Goal: Transaction & Acquisition: Purchase product/service

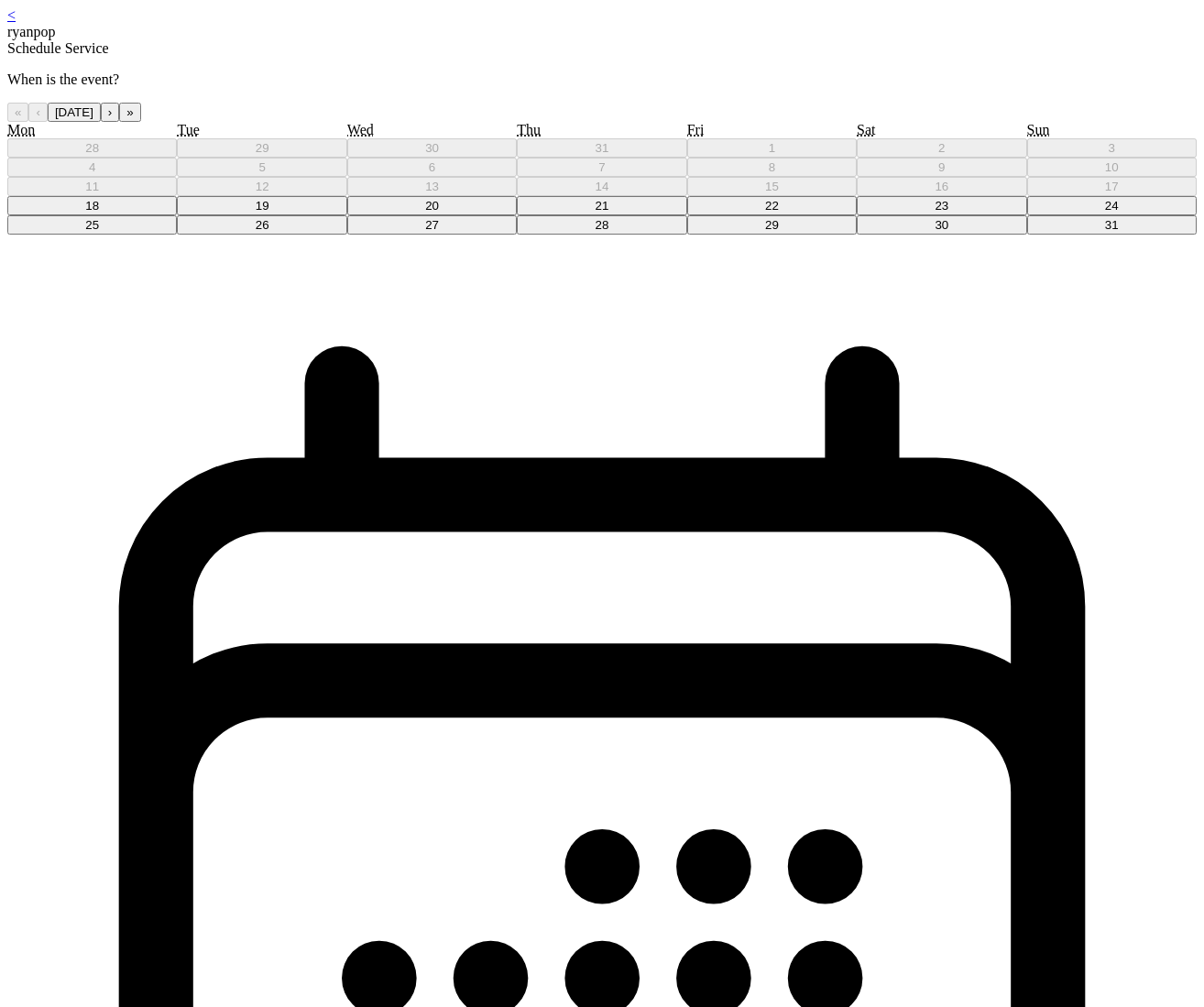
click at [269, 213] on abbr "19" at bounding box center [262, 206] width 14 height 14
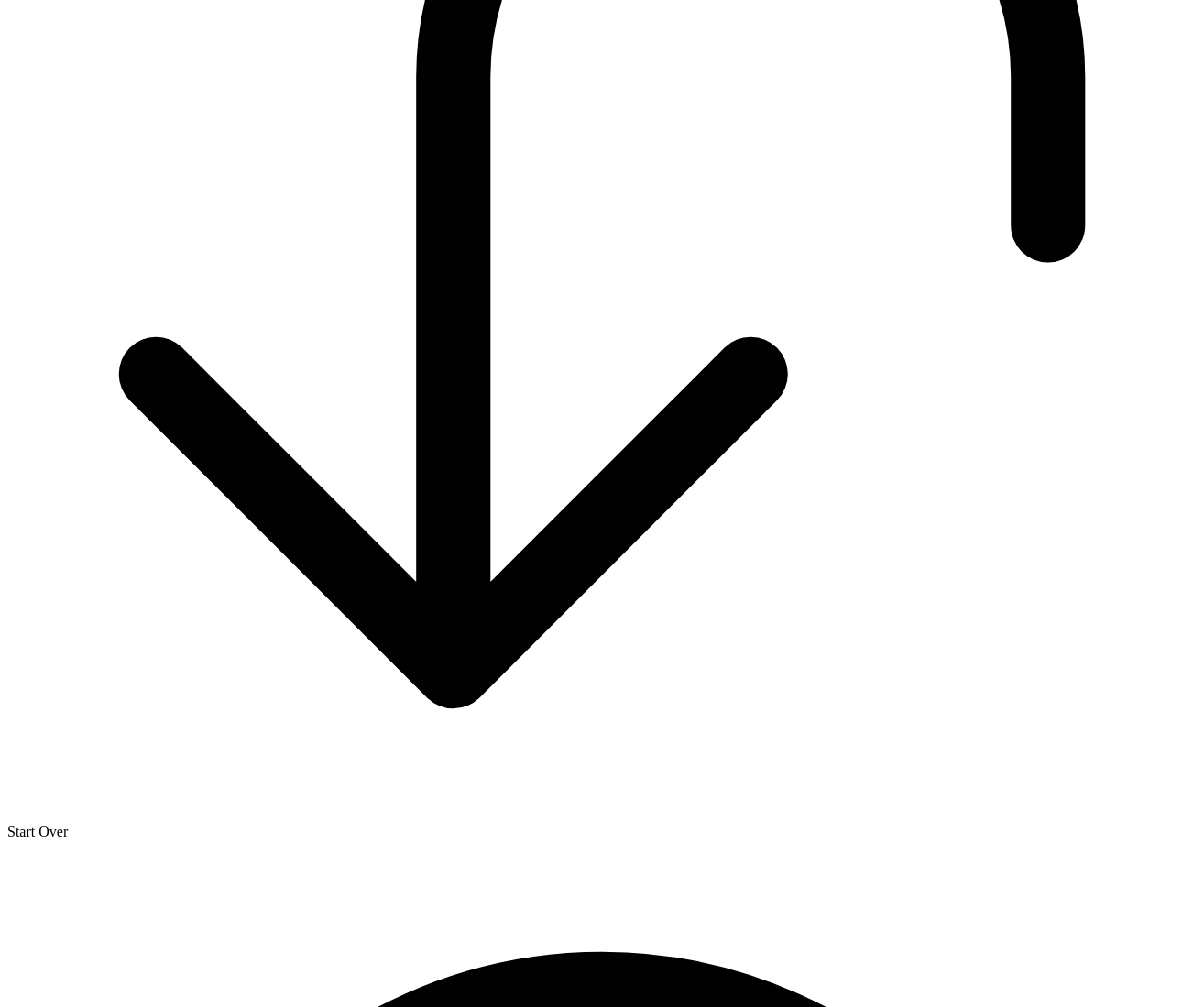
scroll to position [1496, 0]
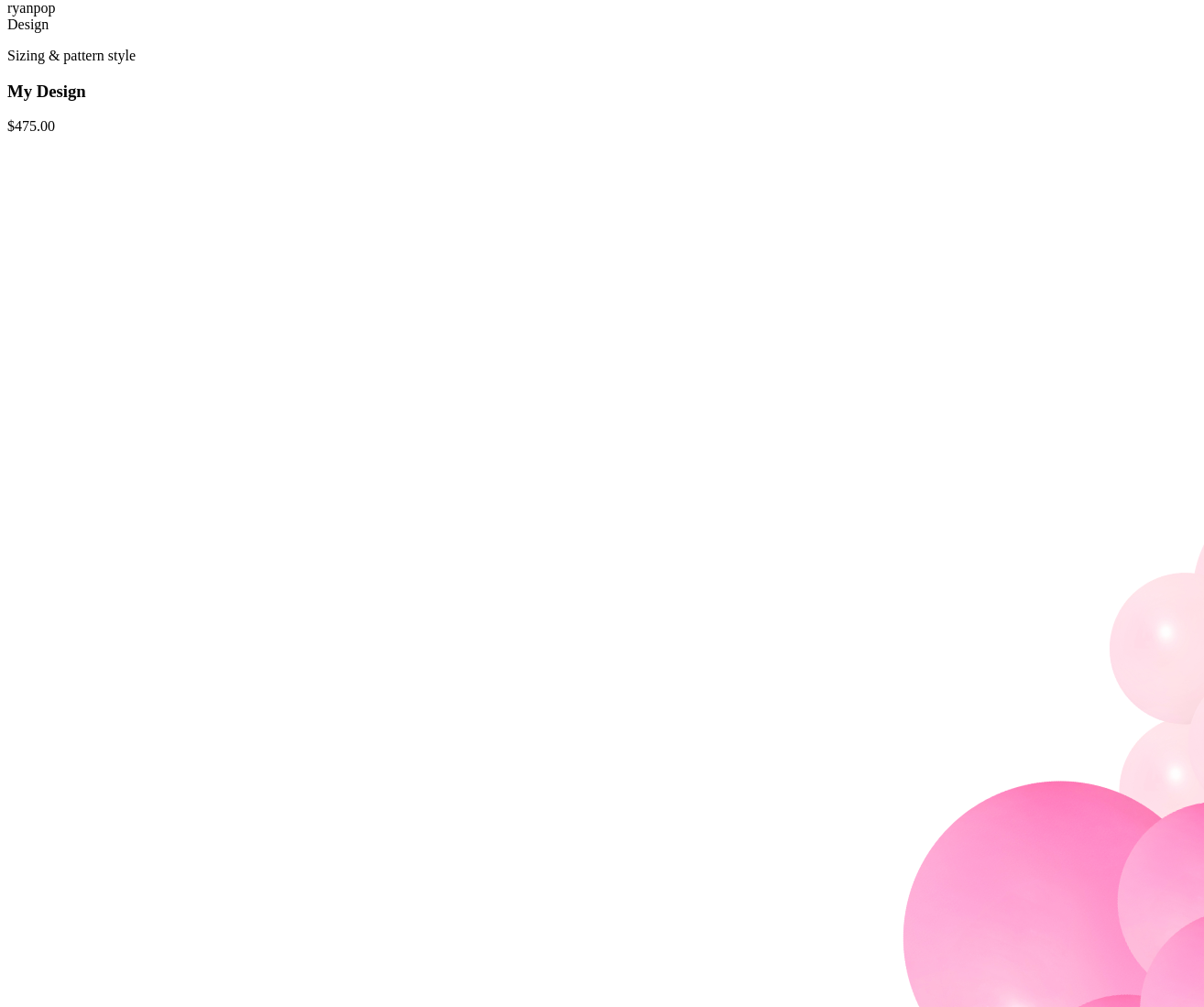
scroll to position [112, 0]
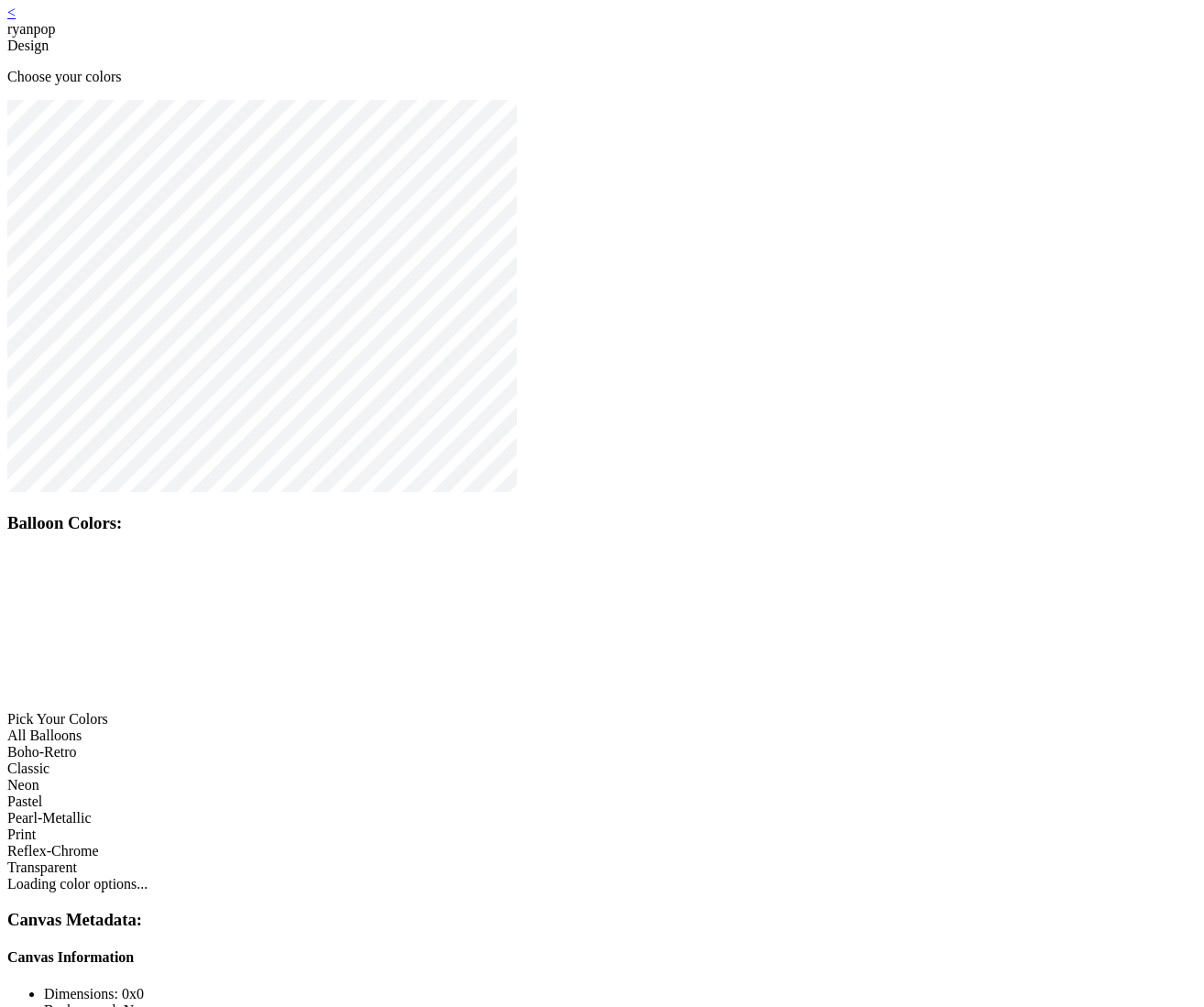
scroll to position [4, 0]
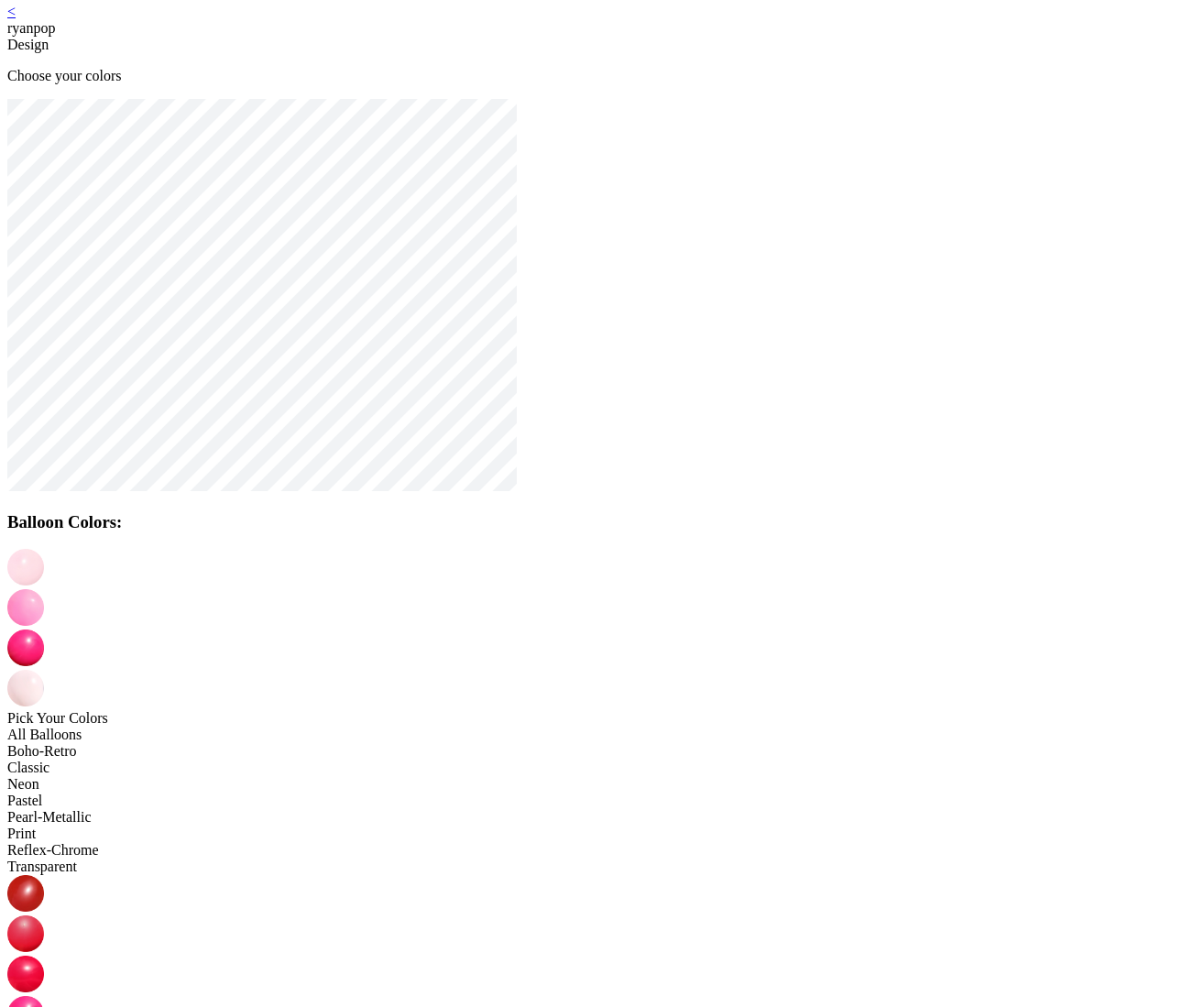
click at [44, 589] on img at bounding box center [26, 608] width 37 height 37
drag, startPoint x: 625, startPoint y: 572, endPoint x: 641, endPoint y: 577, distance: 16.8
click at [44, 630] on img at bounding box center [26, 648] width 37 height 37
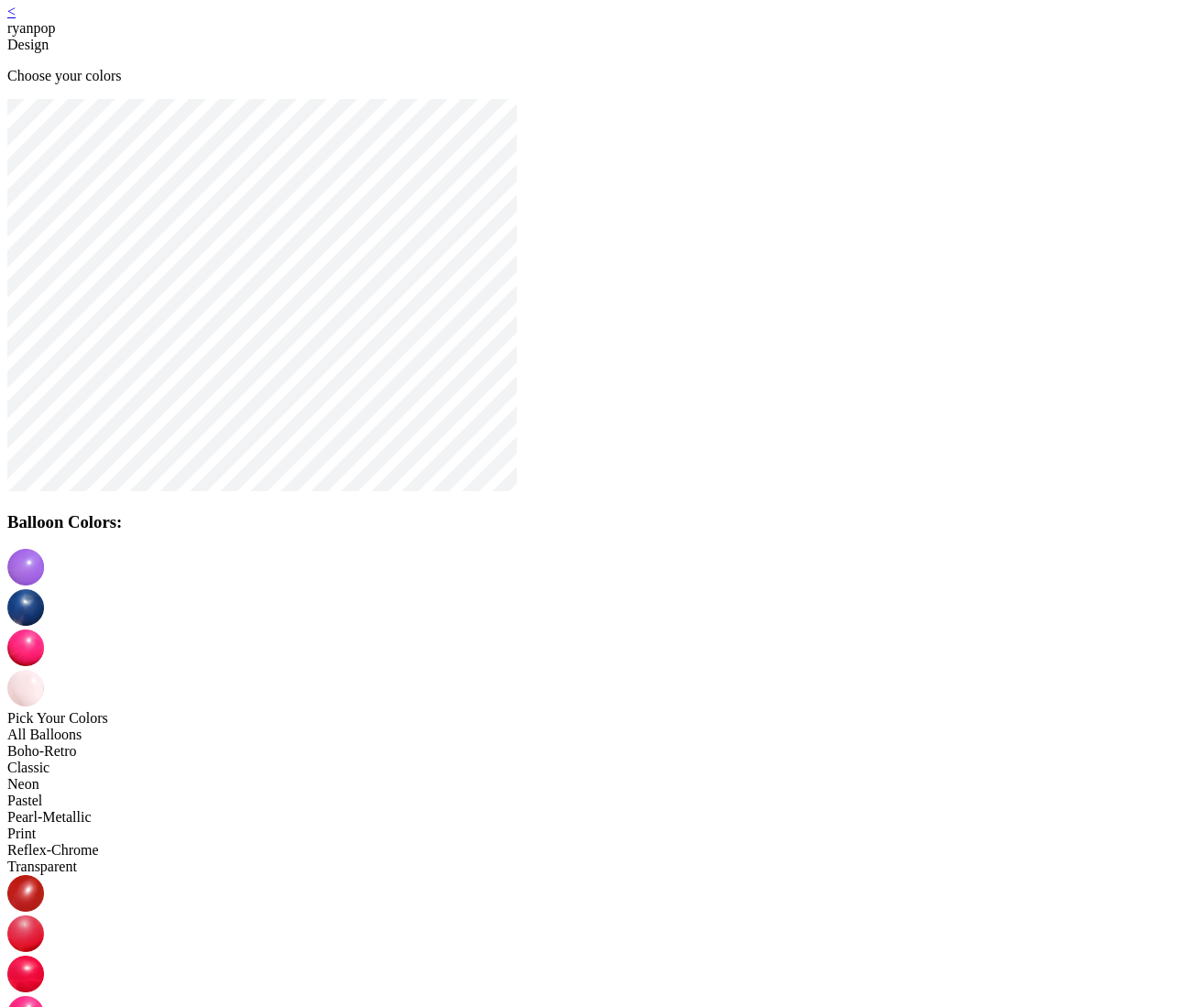
click at [44, 670] on img at bounding box center [26, 689] width 37 height 37
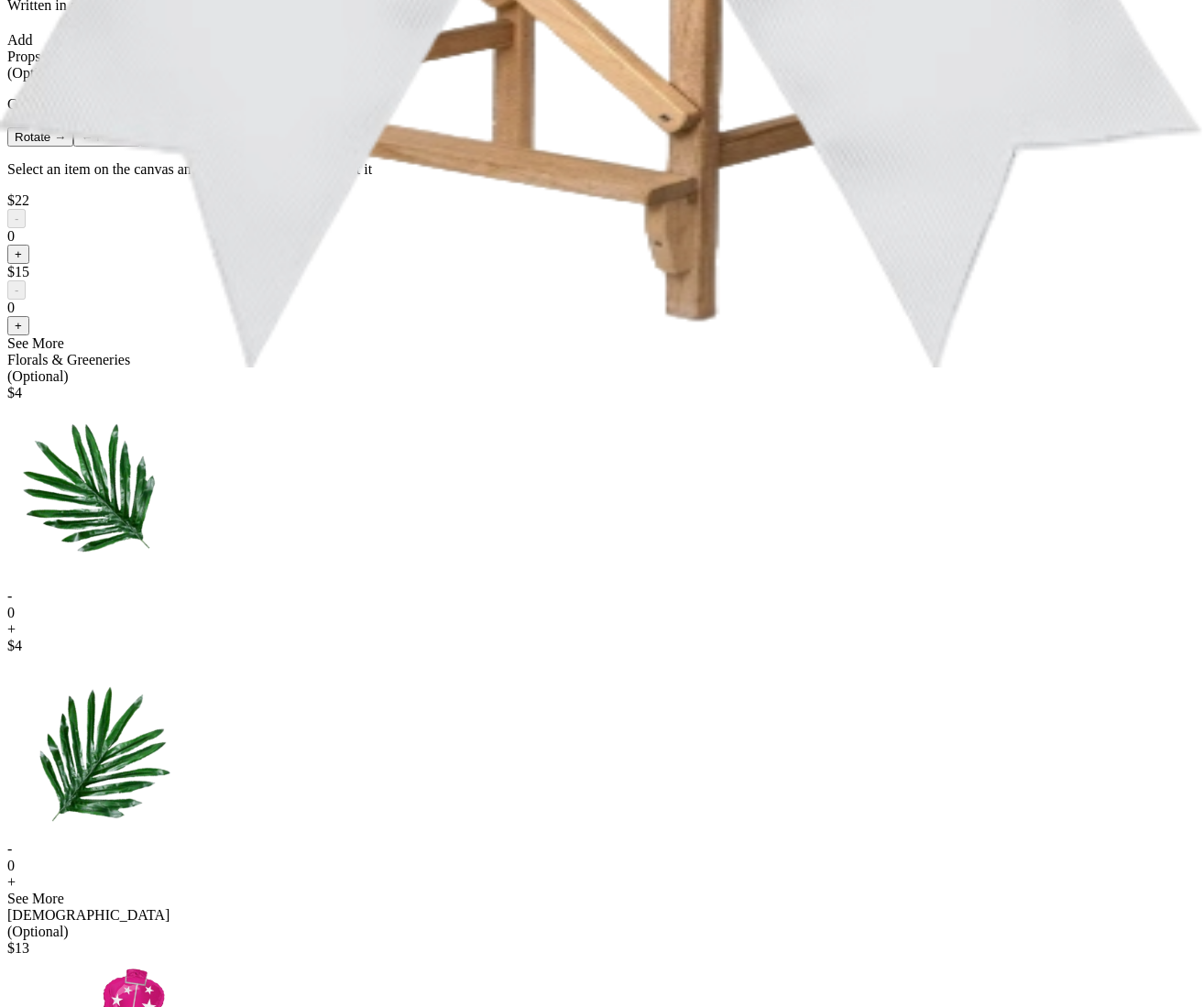
scroll to position [614, 0]
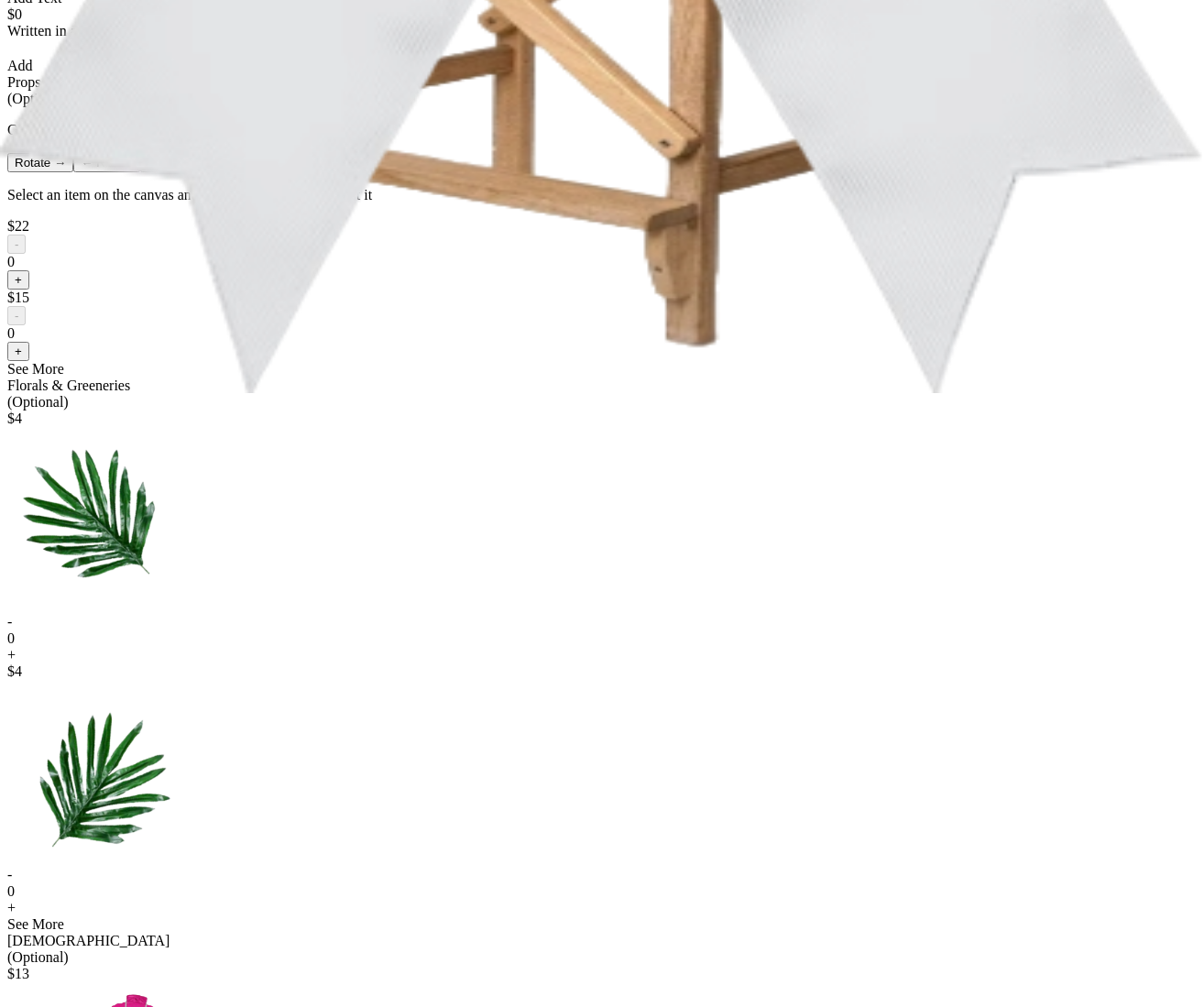
click at [30, 290] on button "+" at bounding box center [18, 279] width 22 height 19
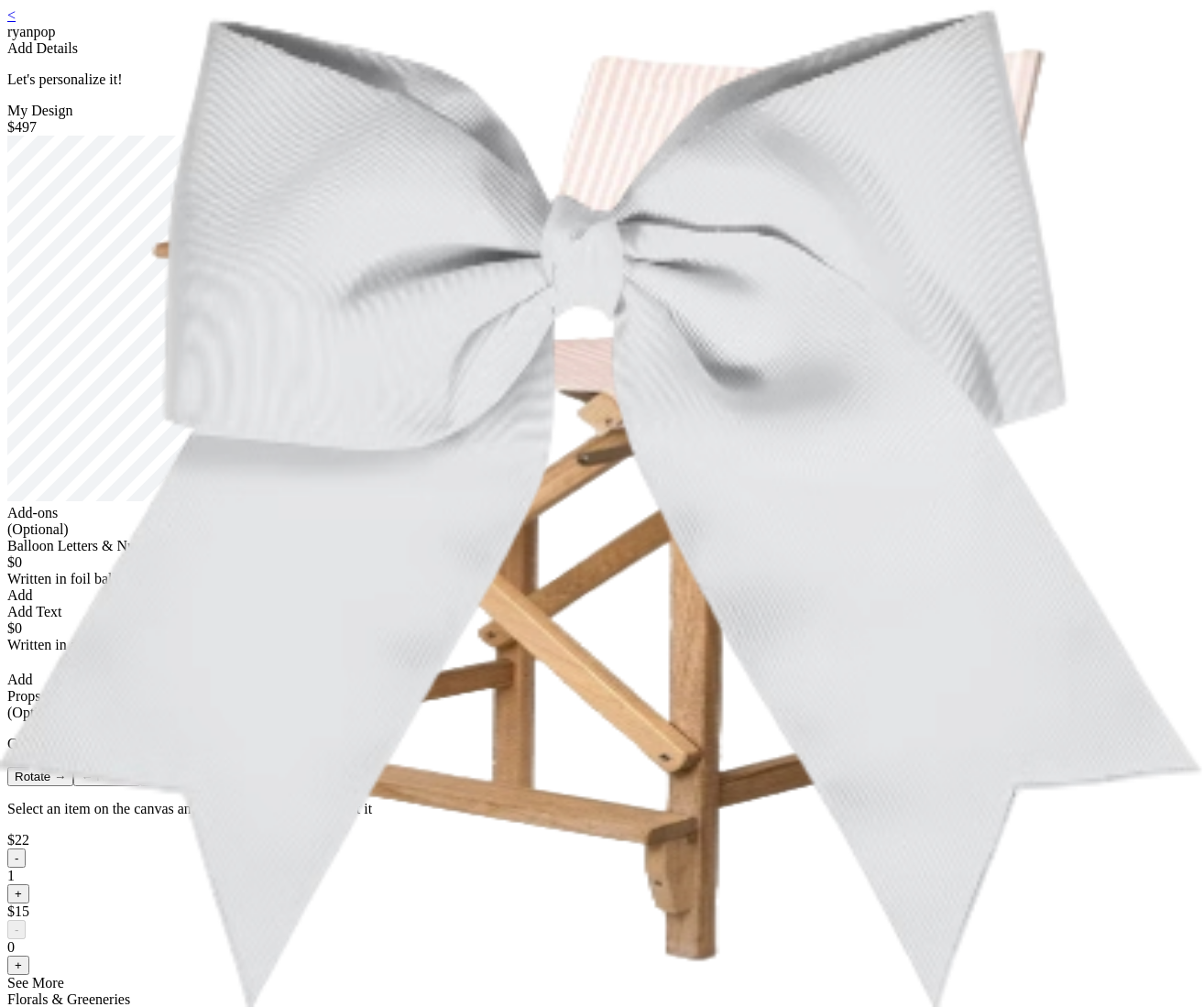
click at [567, 158] on div "My Design $497" at bounding box center [602, 303] width 1189 height 402
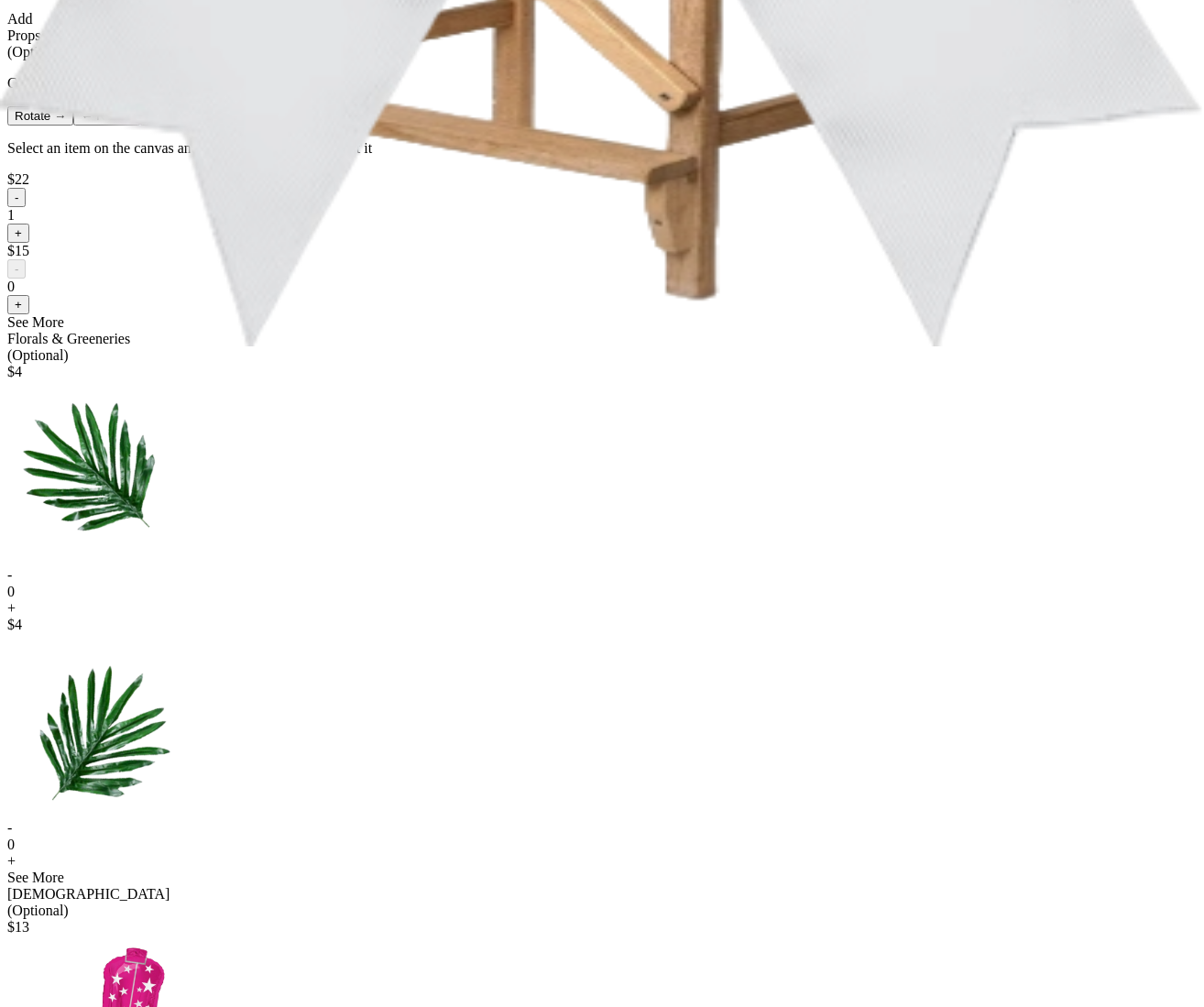
click at [26, 207] on button "-" at bounding box center [17, 197] width 18 height 19
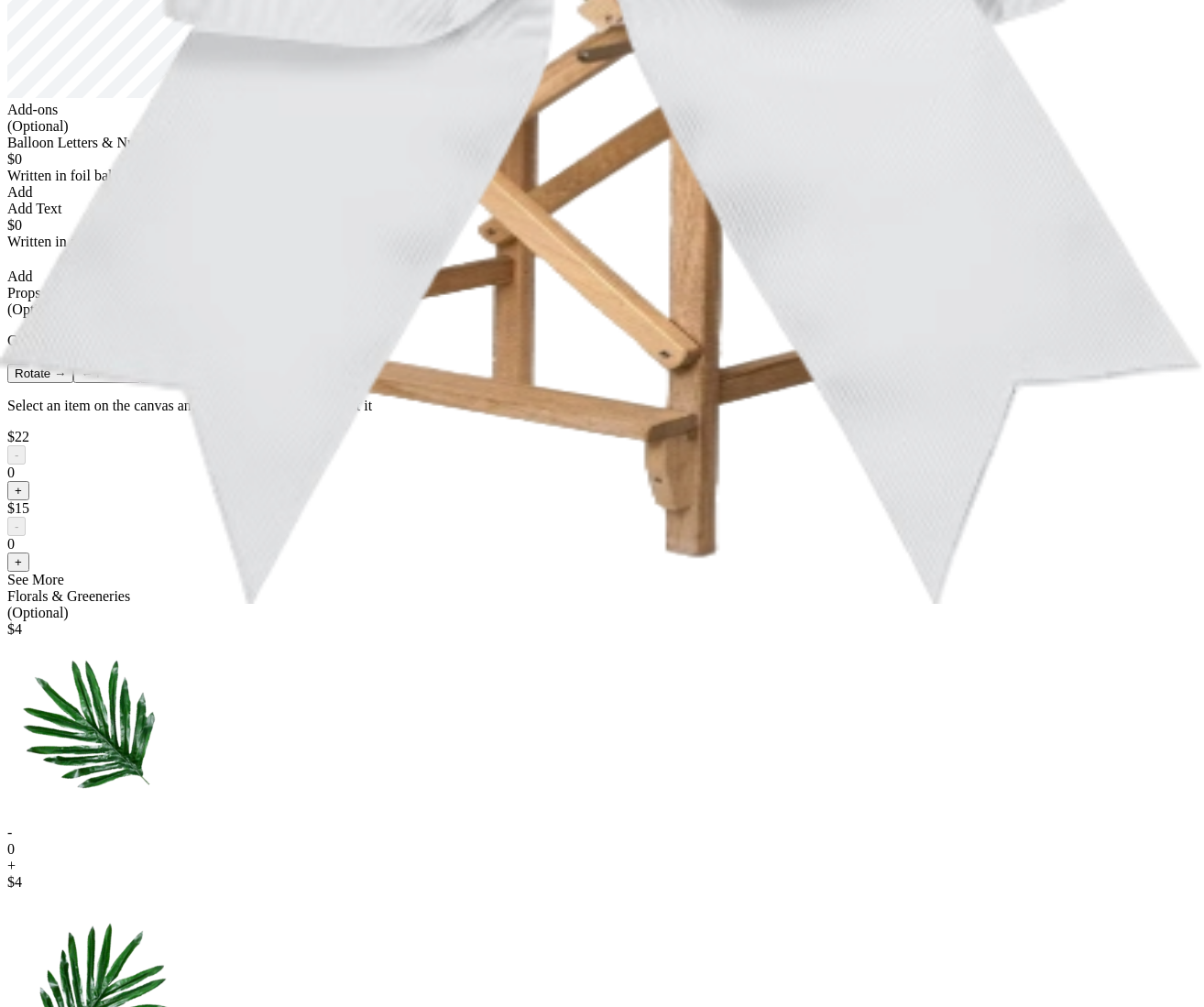
scroll to position [406, 0]
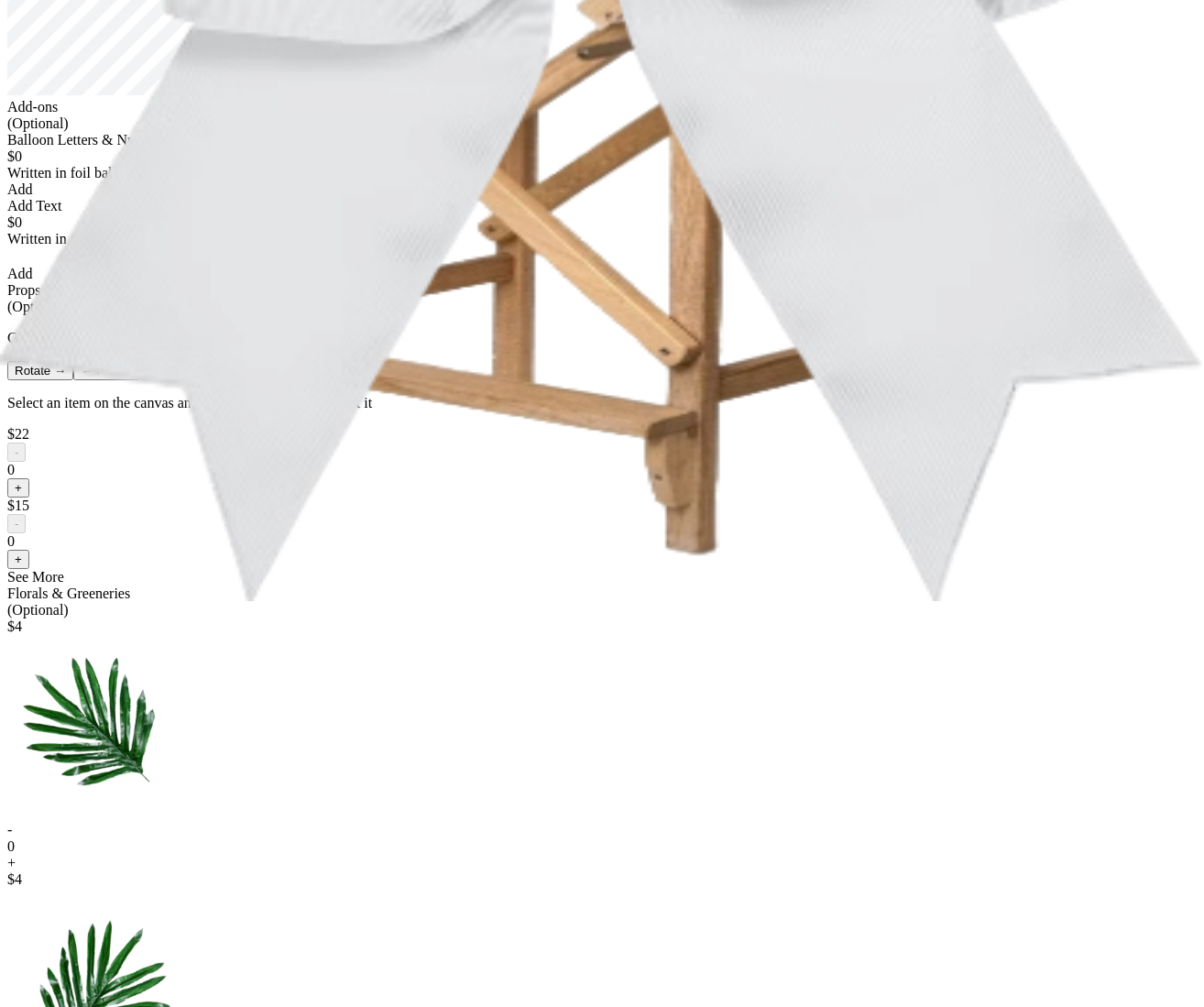
click at [30, 498] on button "+" at bounding box center [18, 488] width 22 height 19
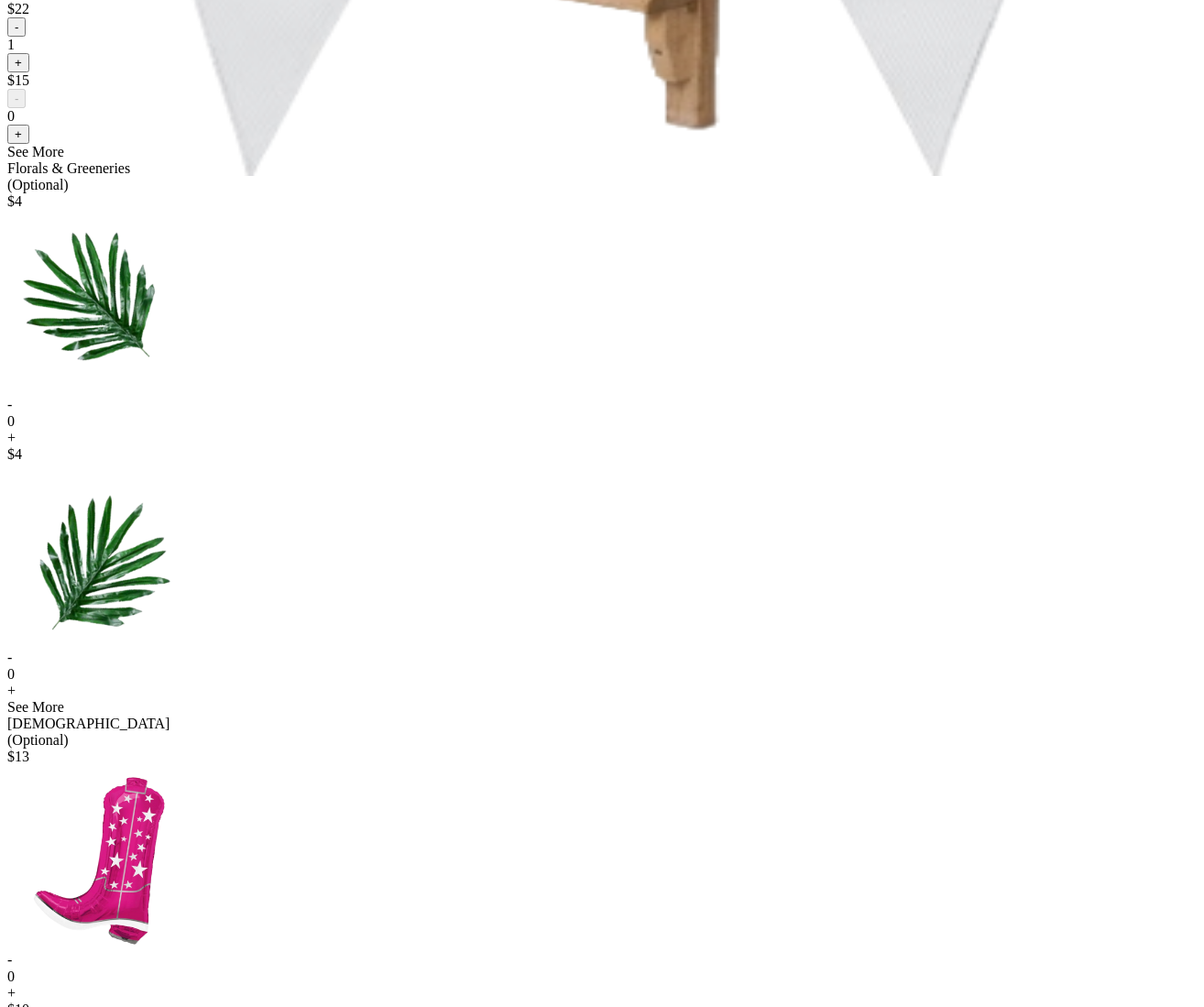
scroll to position [894, 0]
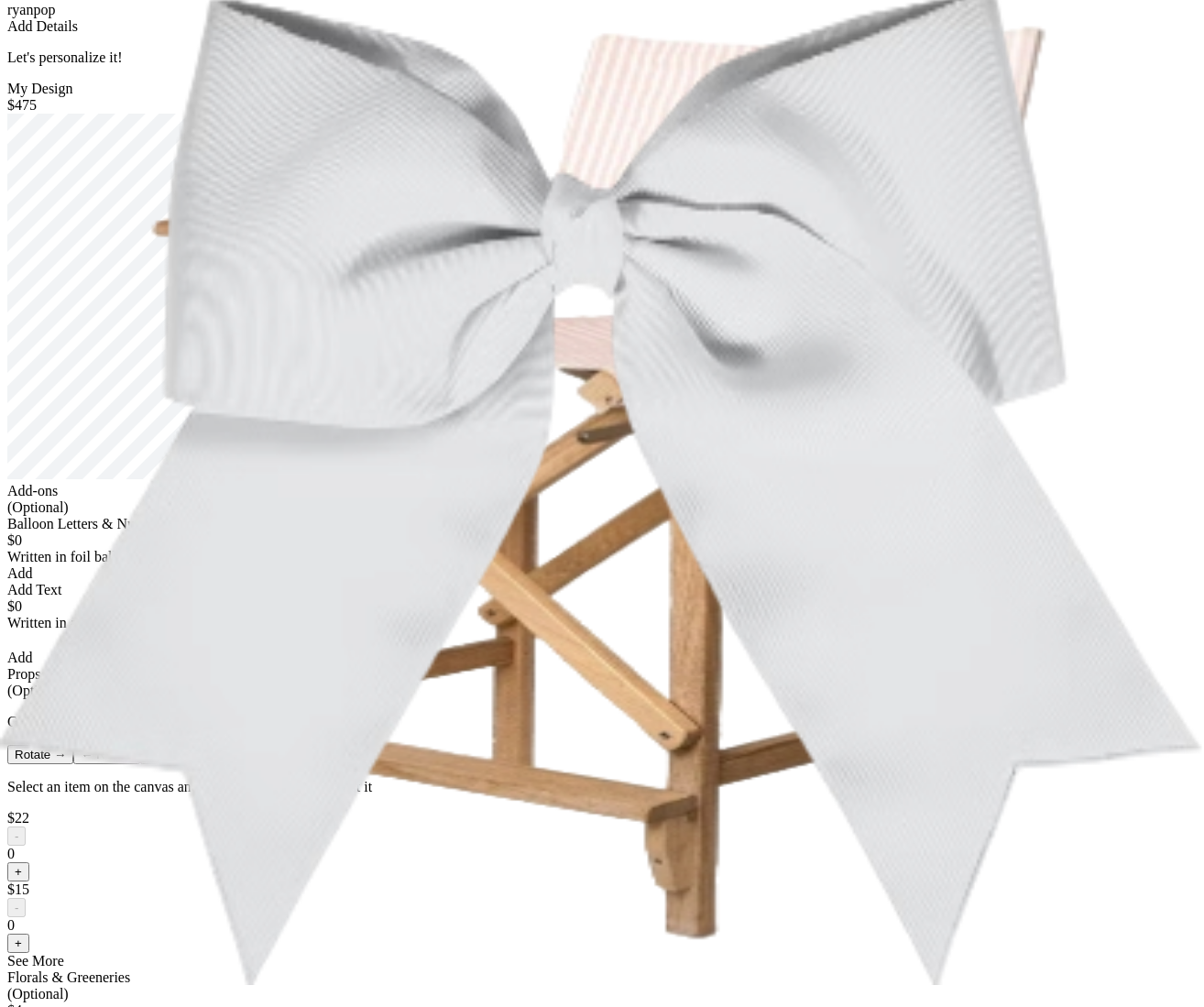
scroll to position [0, 0]
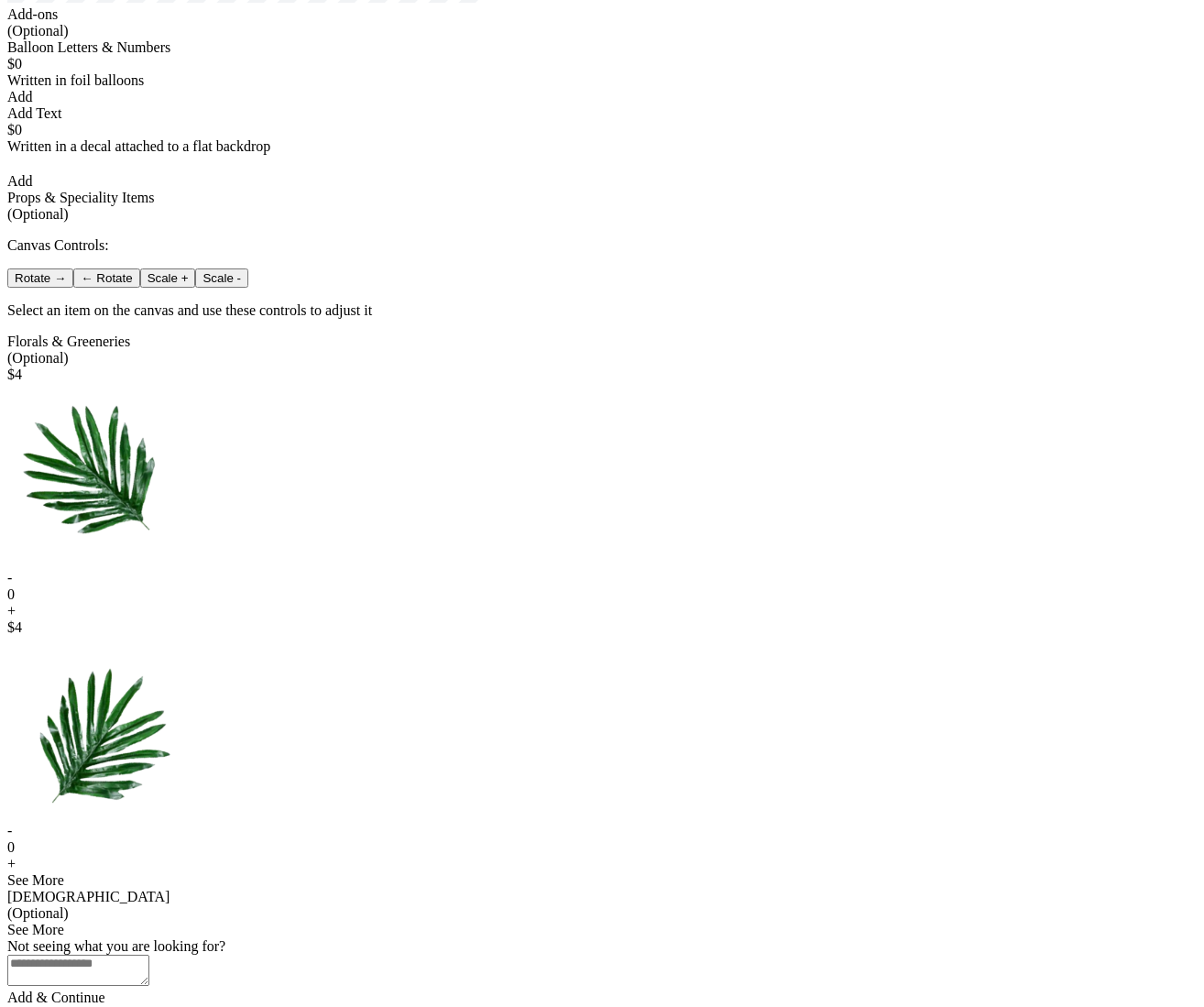
scroll to position [610, 0]
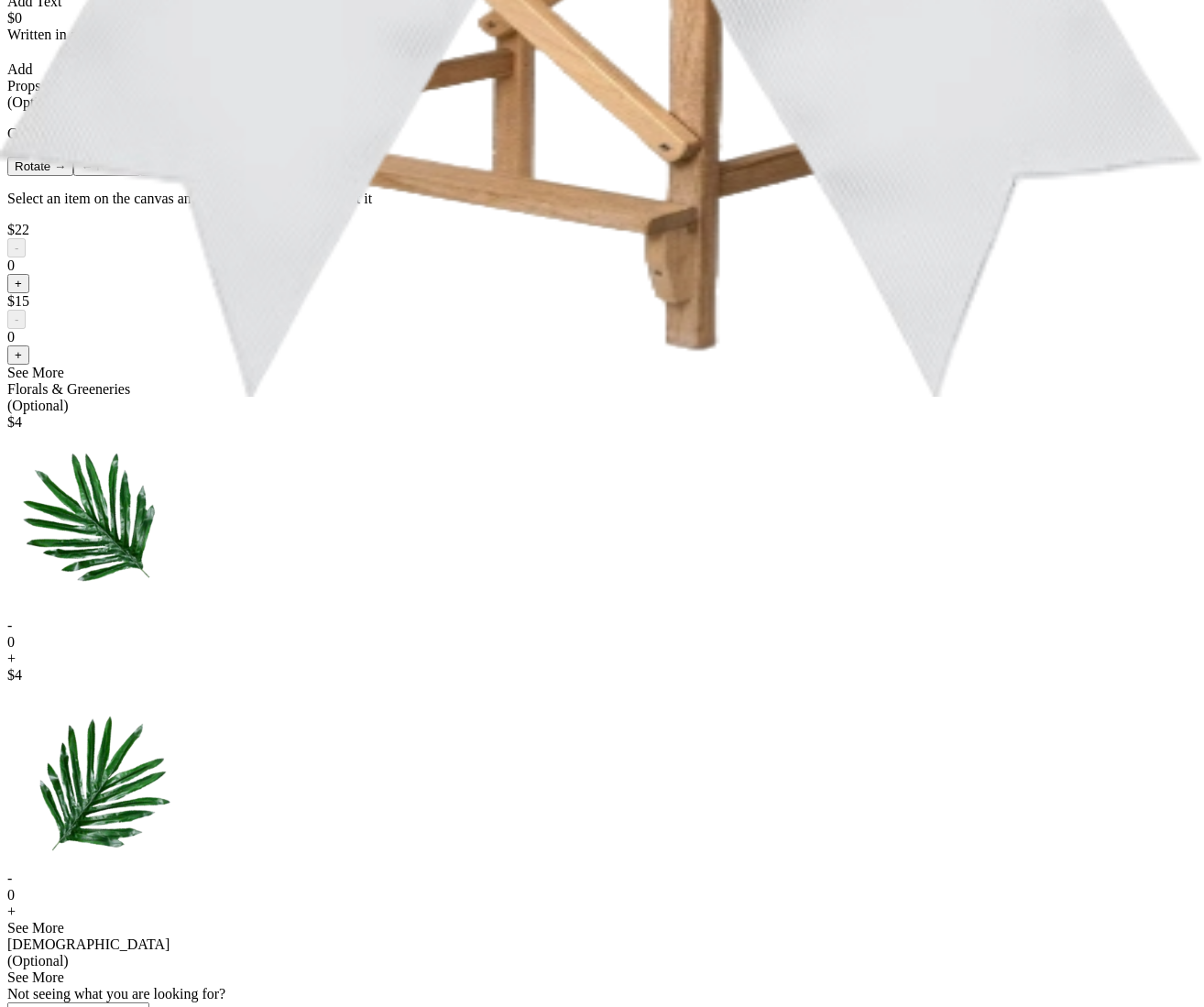
click at [30, 293] on button "+" at bounding box center [18, 283] width 22 height 19
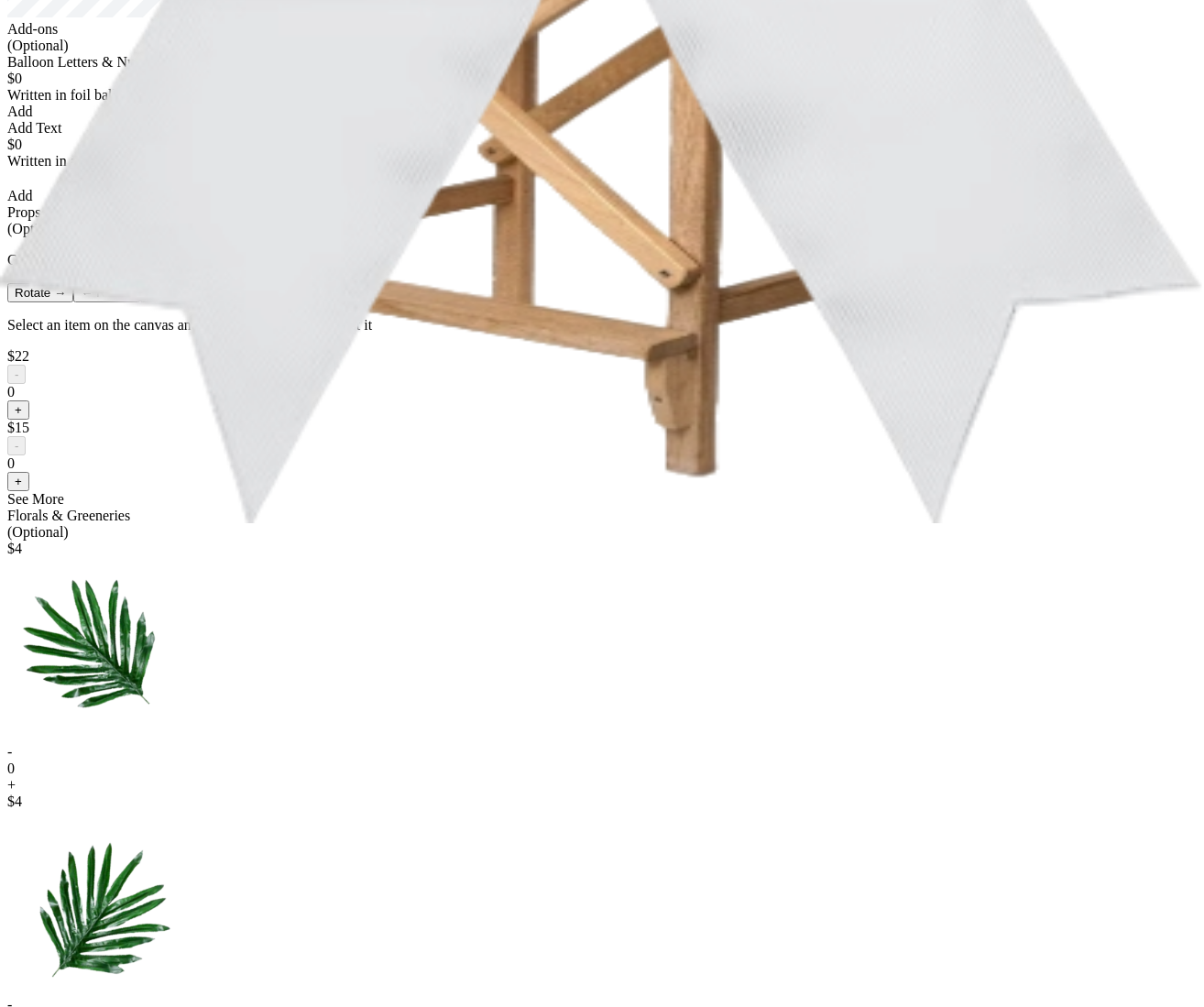
scroll to position [605, 0]
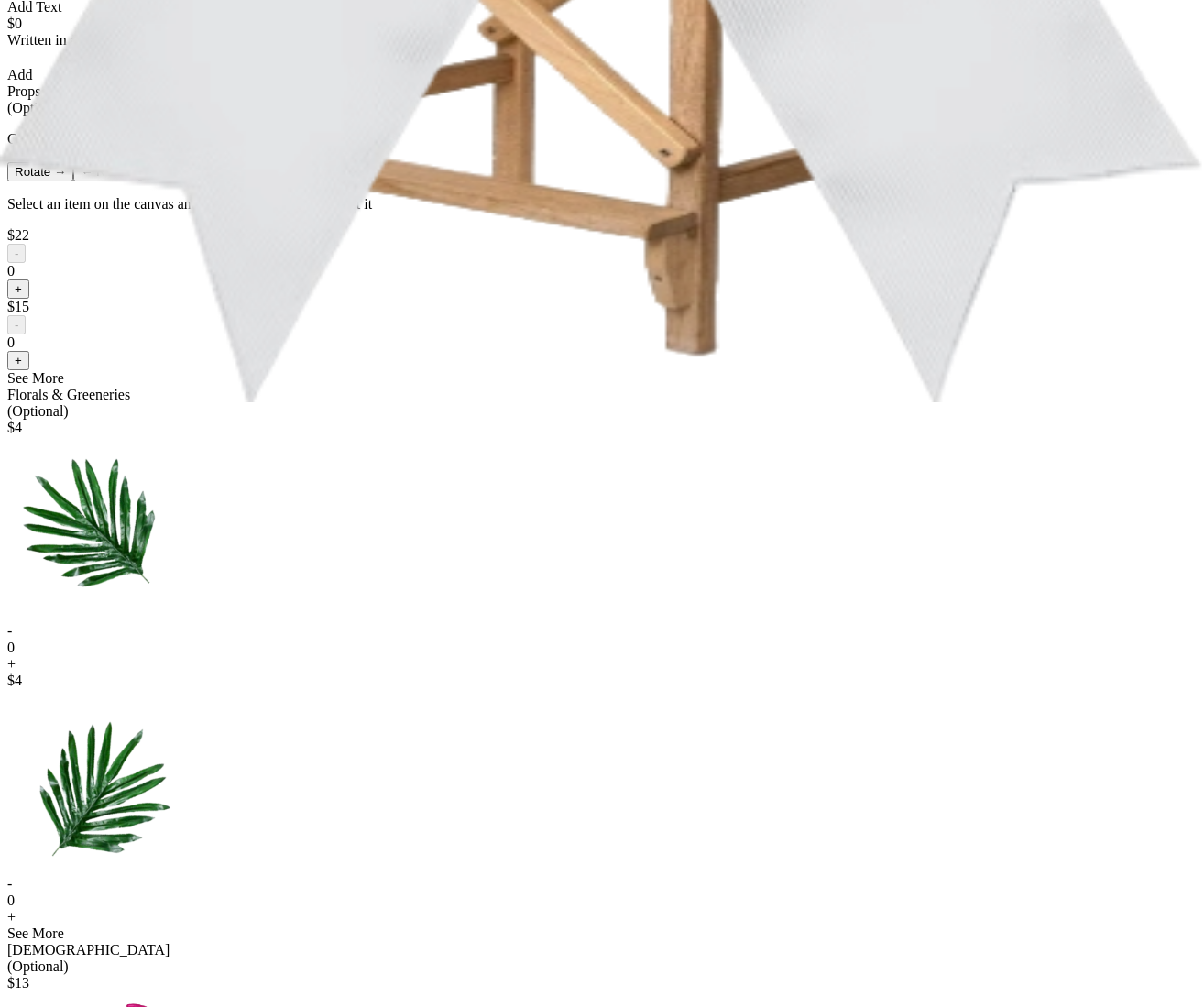
click at [30, 299] on button "+" at bounding box center [18, 289] width 22 height 19
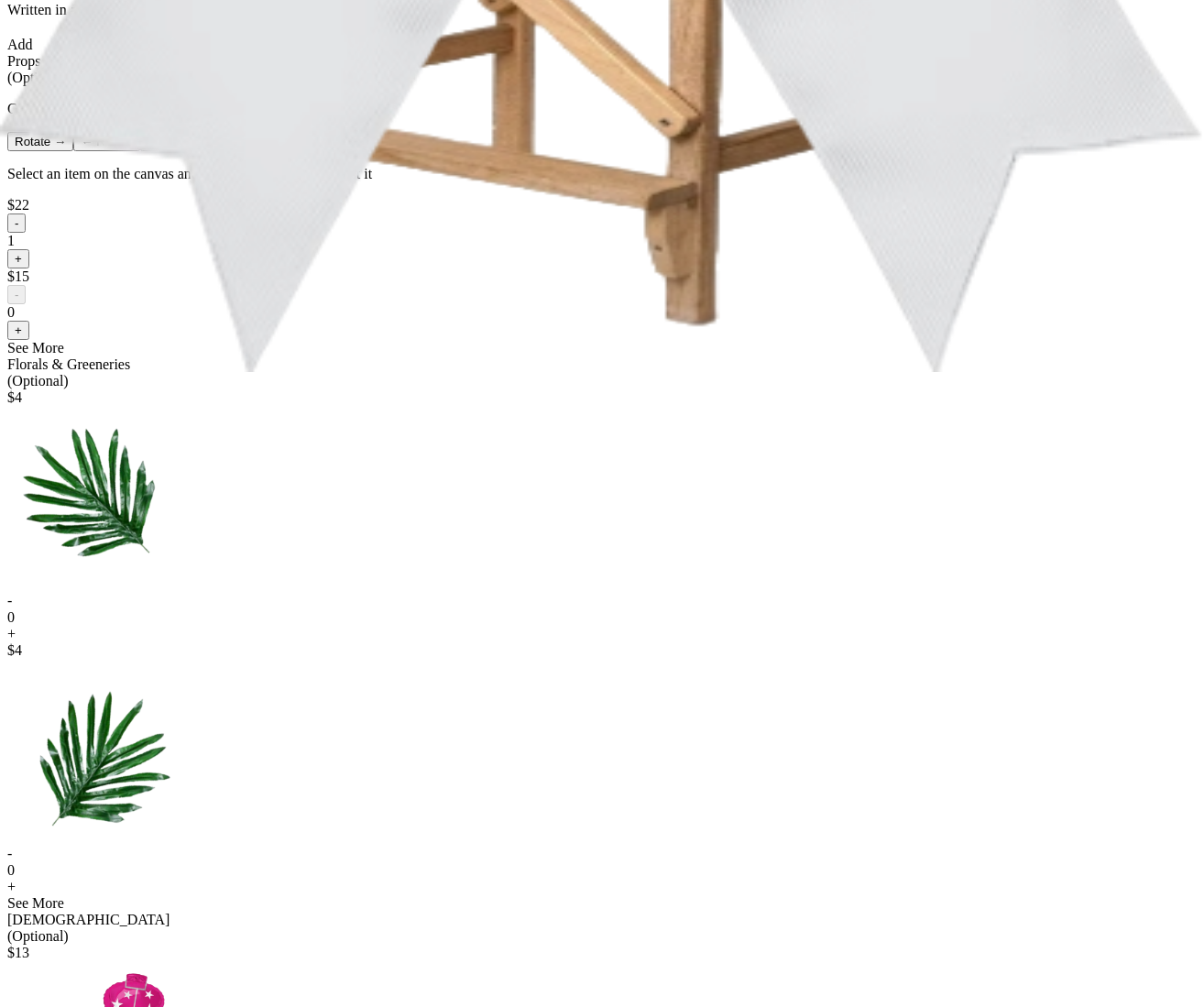
scroll to position [661, 0]
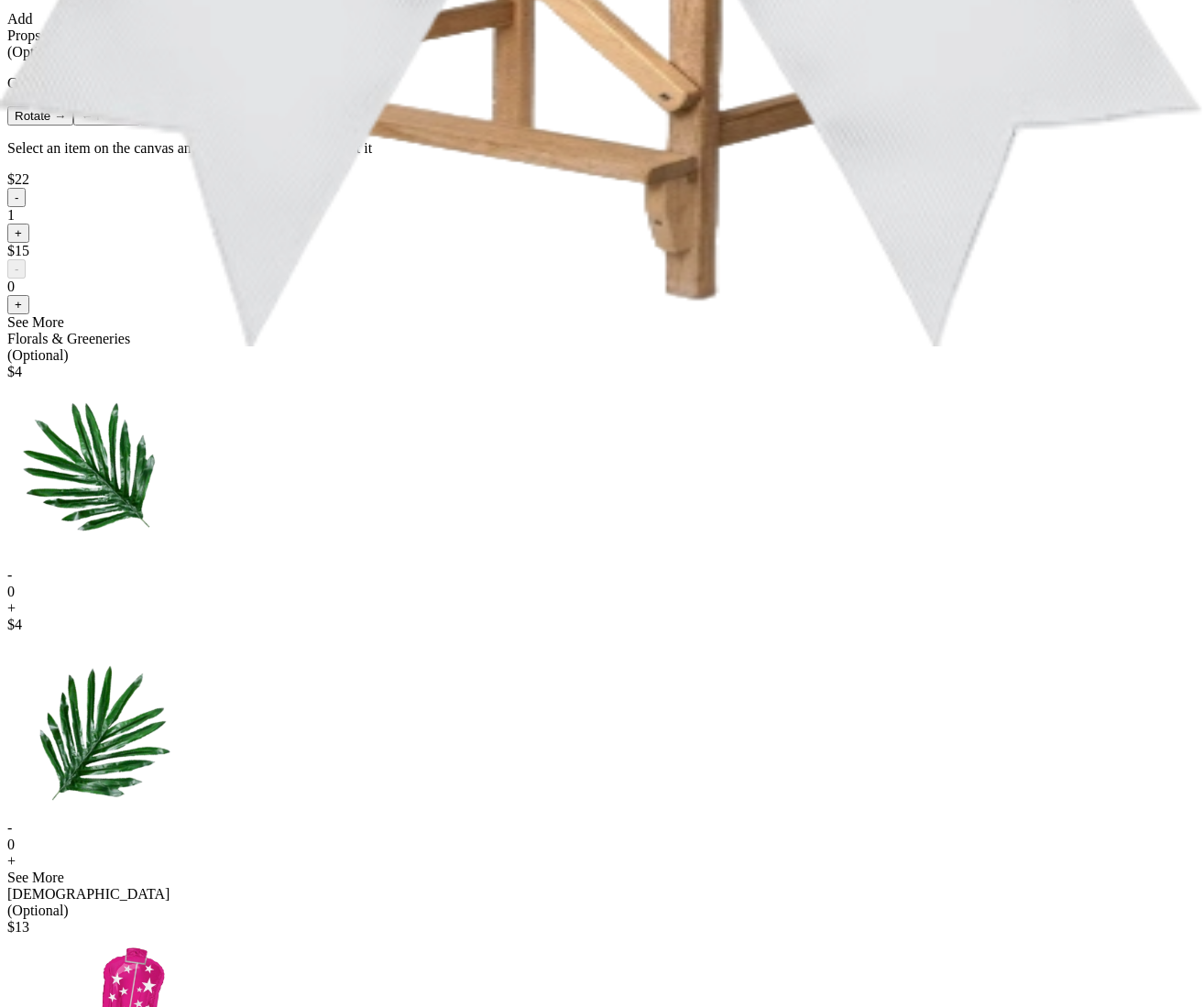
click at [26, 207] on button "-" at bounding box center [17, 197] width 18 height 19
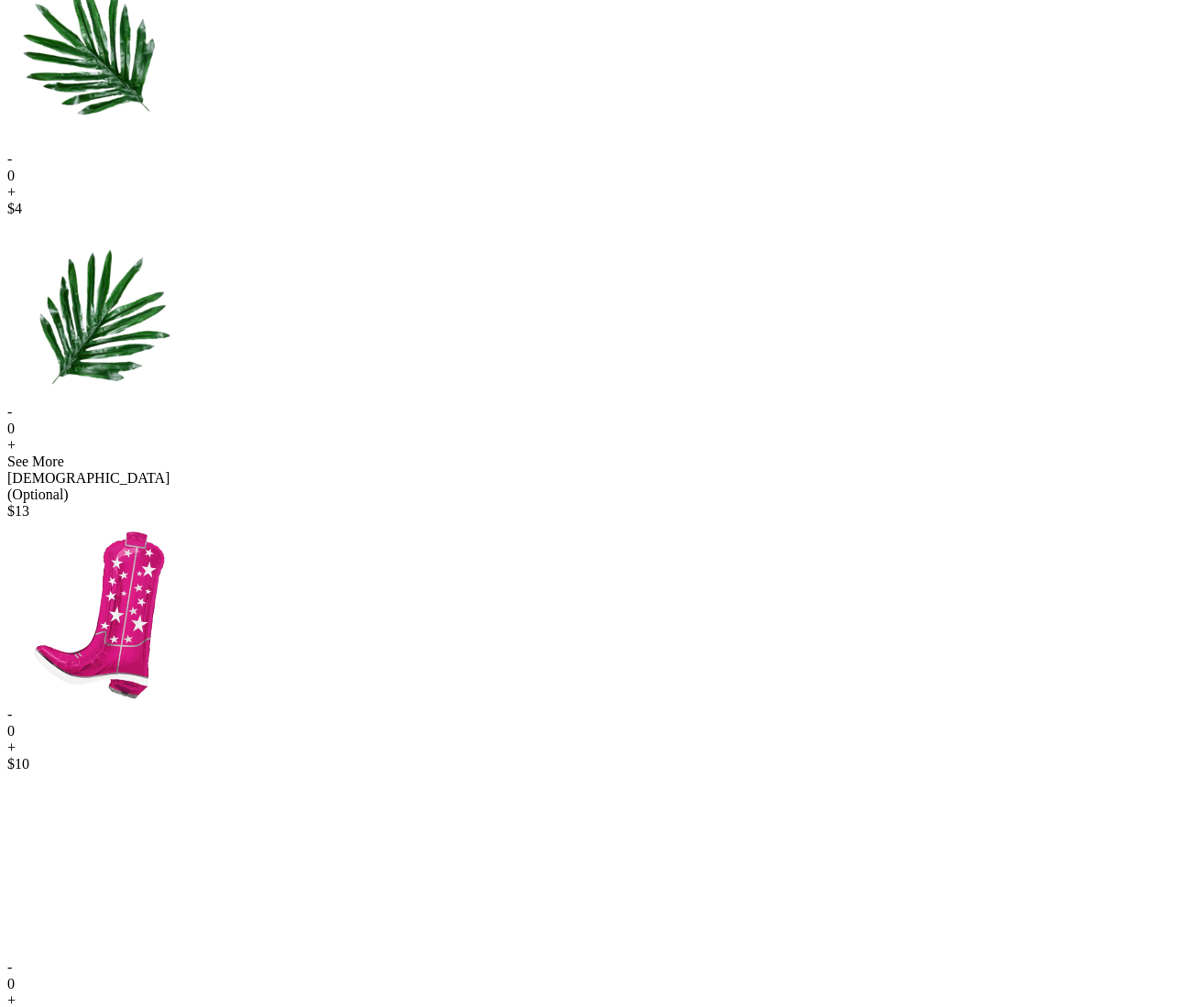
scroll to position [0, 0]
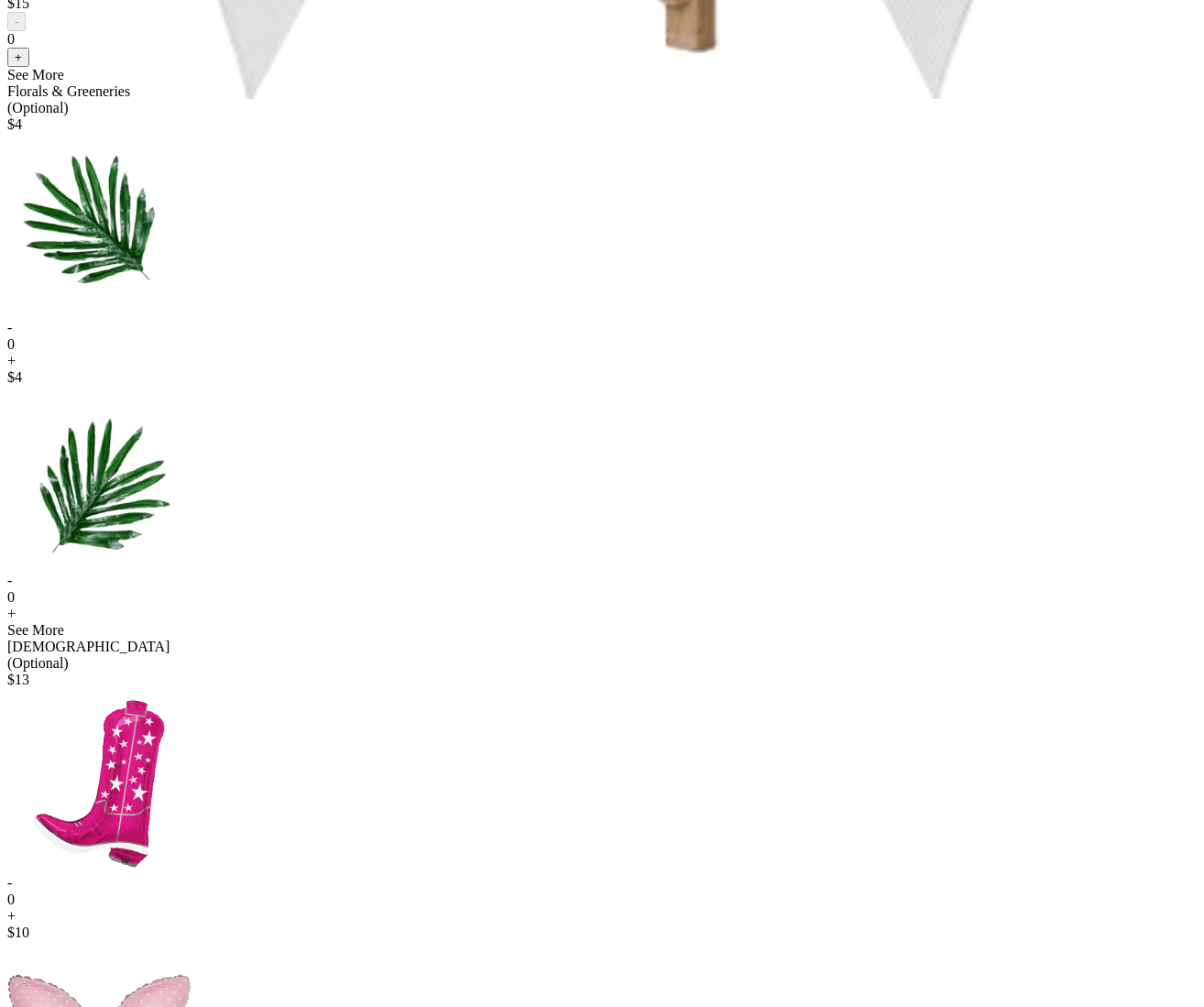
scroll to position [878, 0]
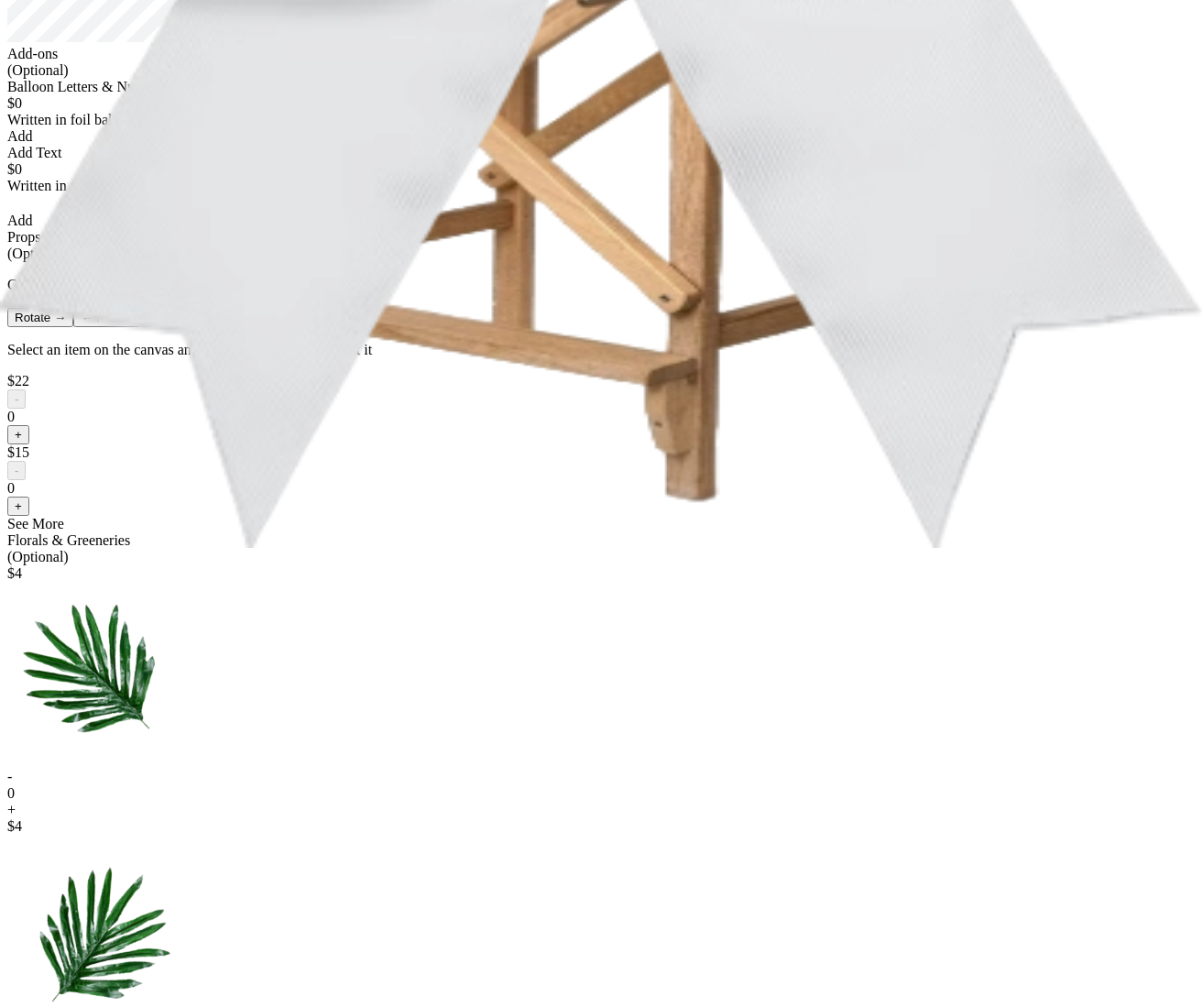
scroll to position [0, 0]
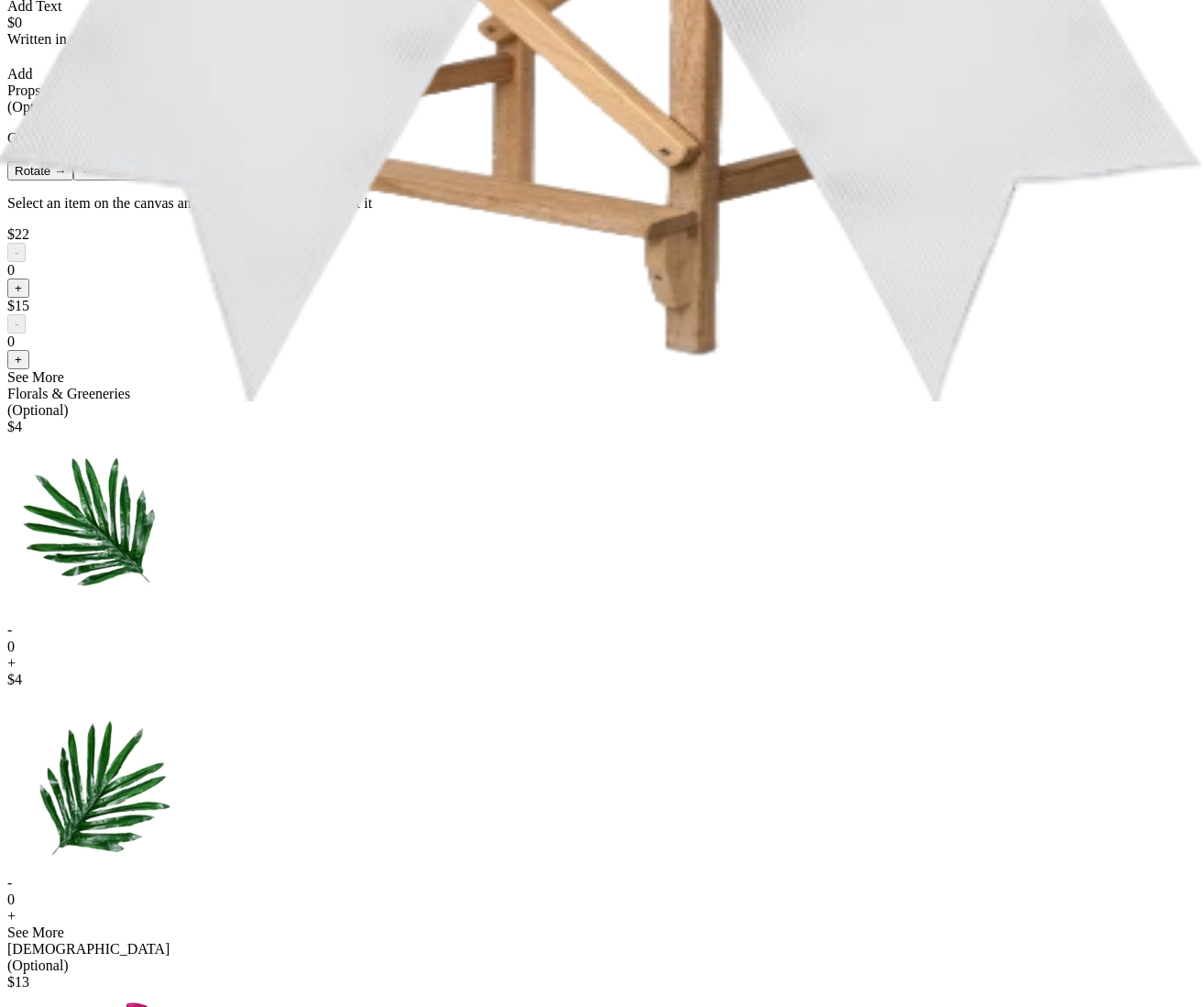
scroll to position [633, 0]
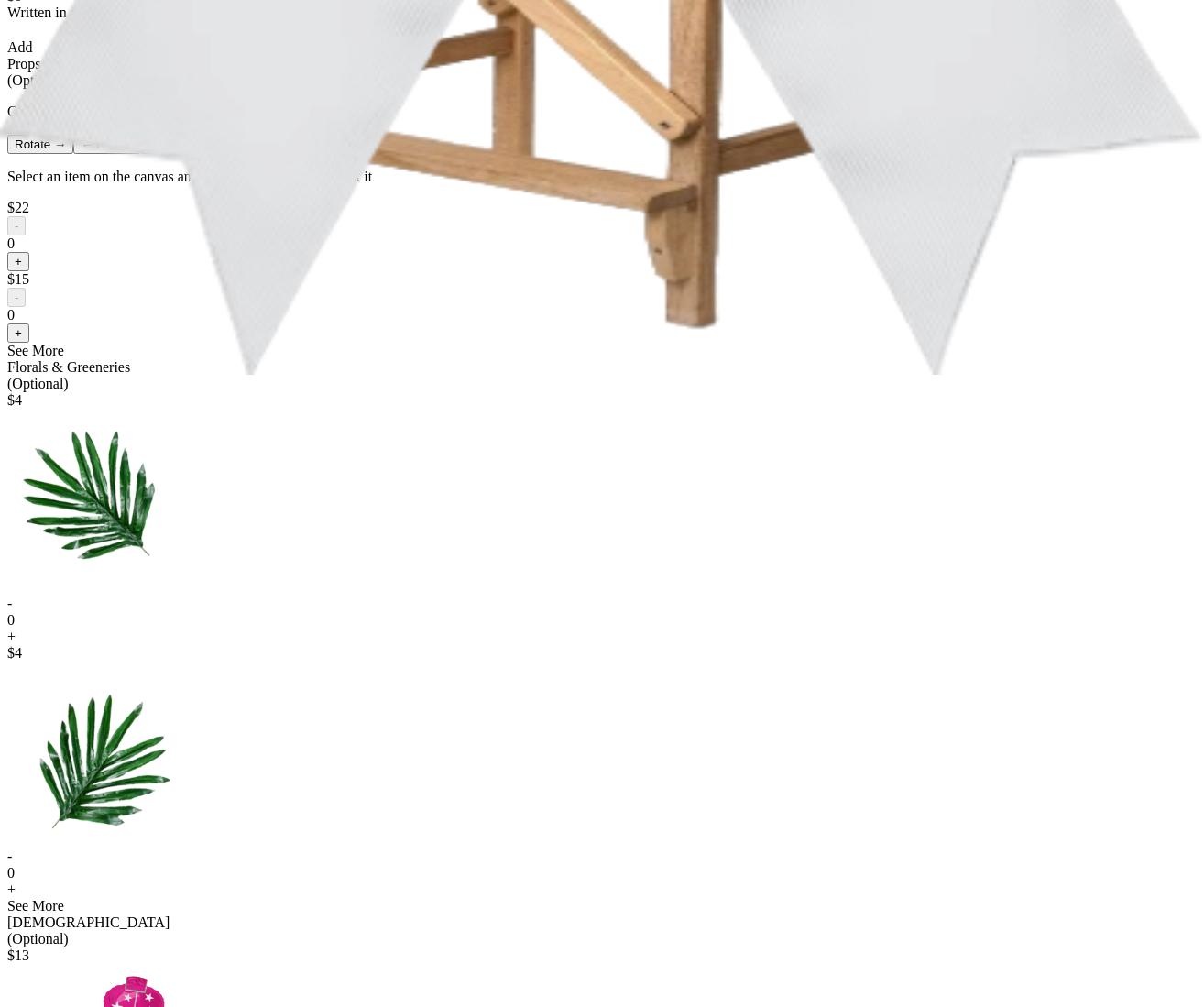
click at [30, 271] on button "+" at bounding box center [18, 261] width 22 height 19
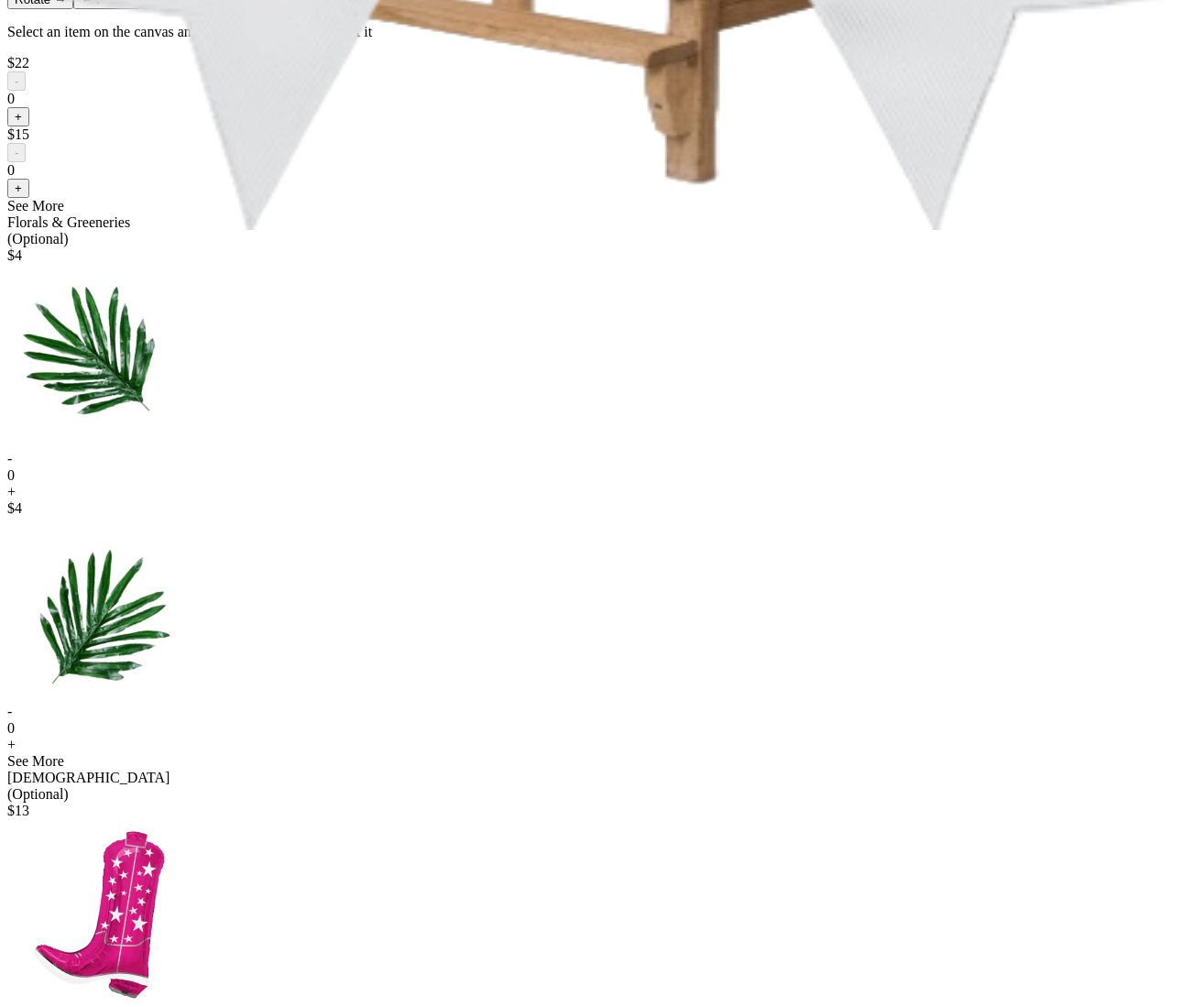
scroll to position [782, 0]
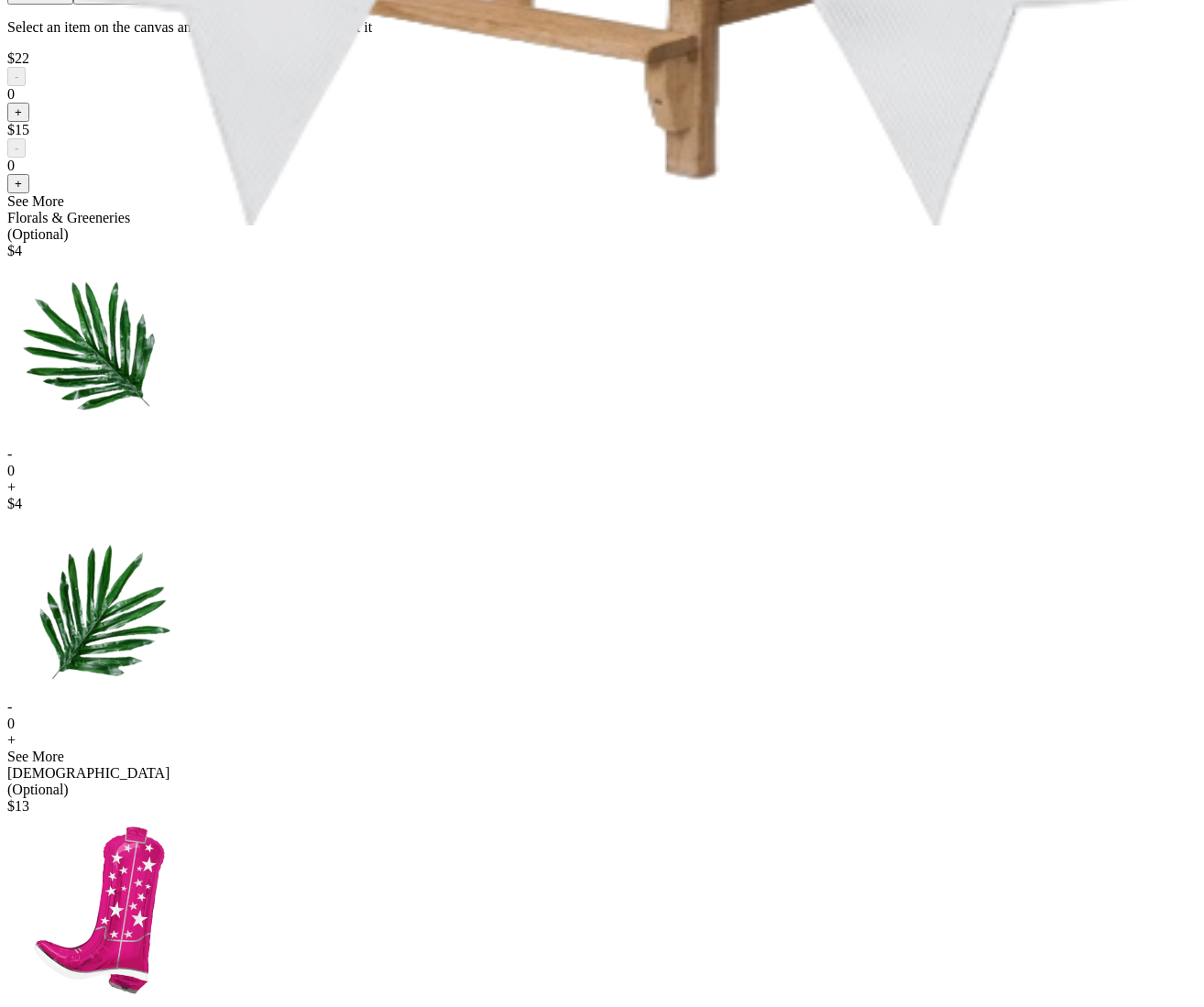
click at [30, 194] on button "+" at bounding box center [18, 184] width 22 height 19
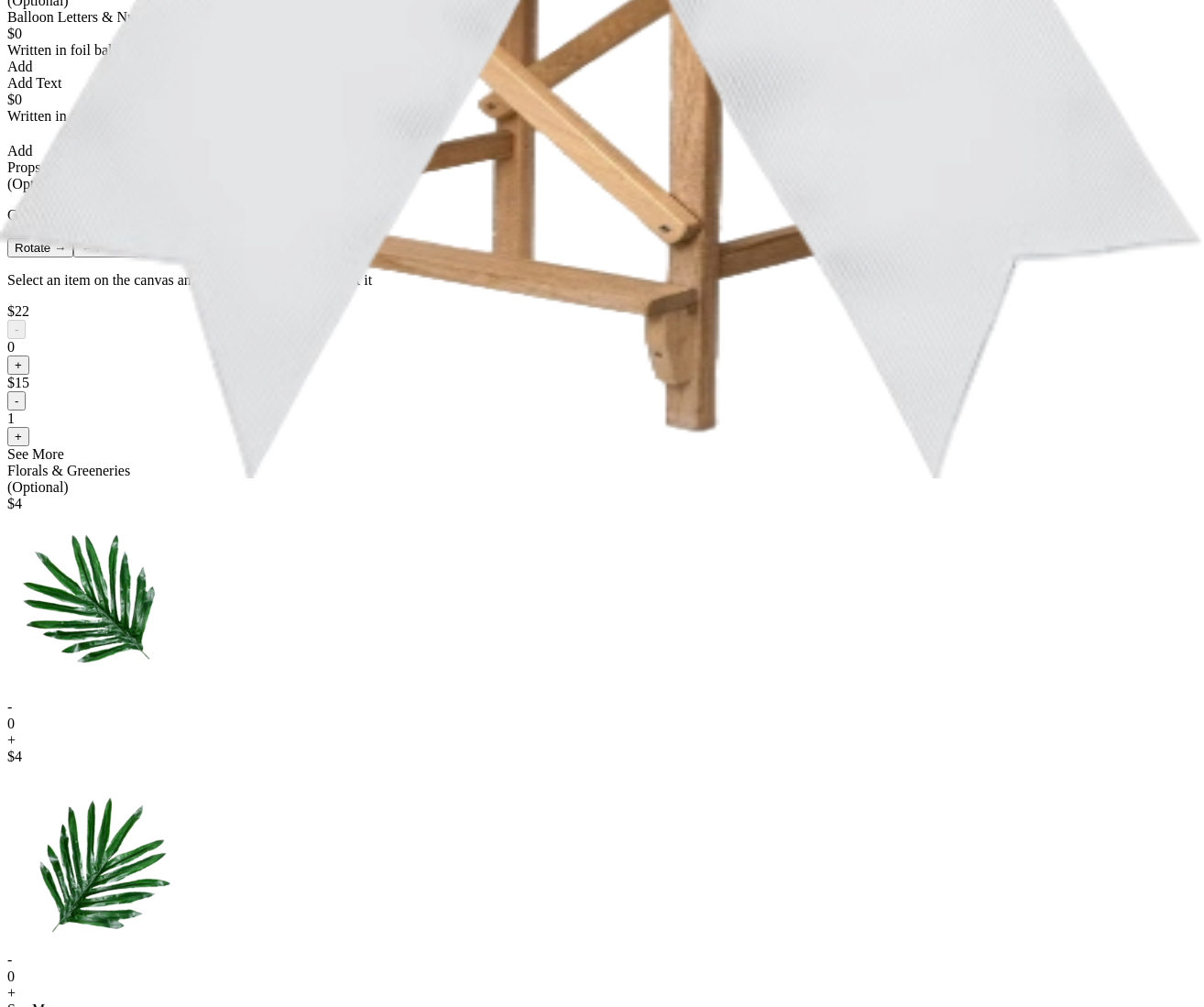
scroll to position [533, 0]
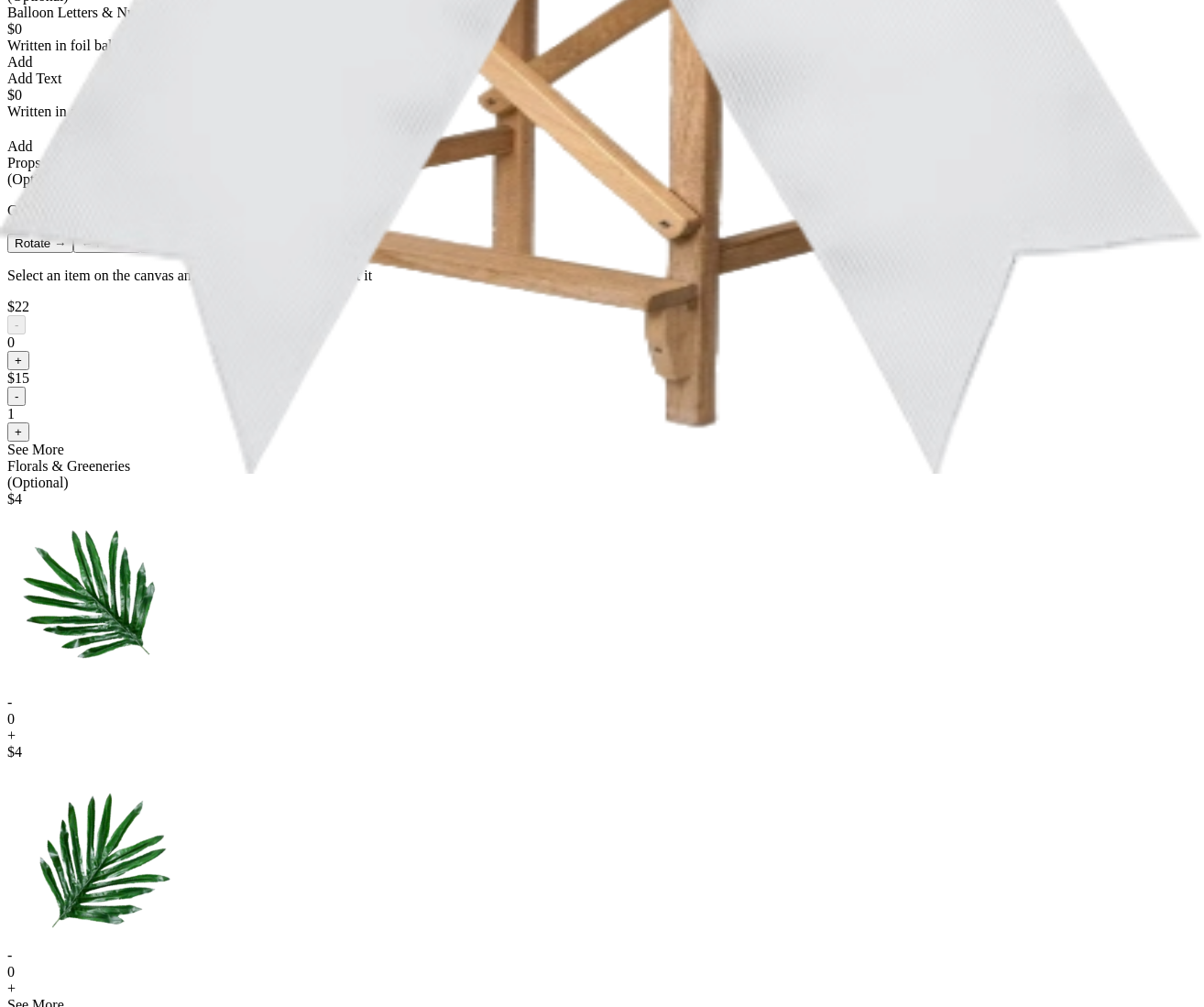
drag, startPoint x: 668, startPoint y: 675, endPoint x: 671, endPoint y: 660, distance: 15.3
click at [26, 406] on button "-" at bounding box center [17, 396] width 18 height 19
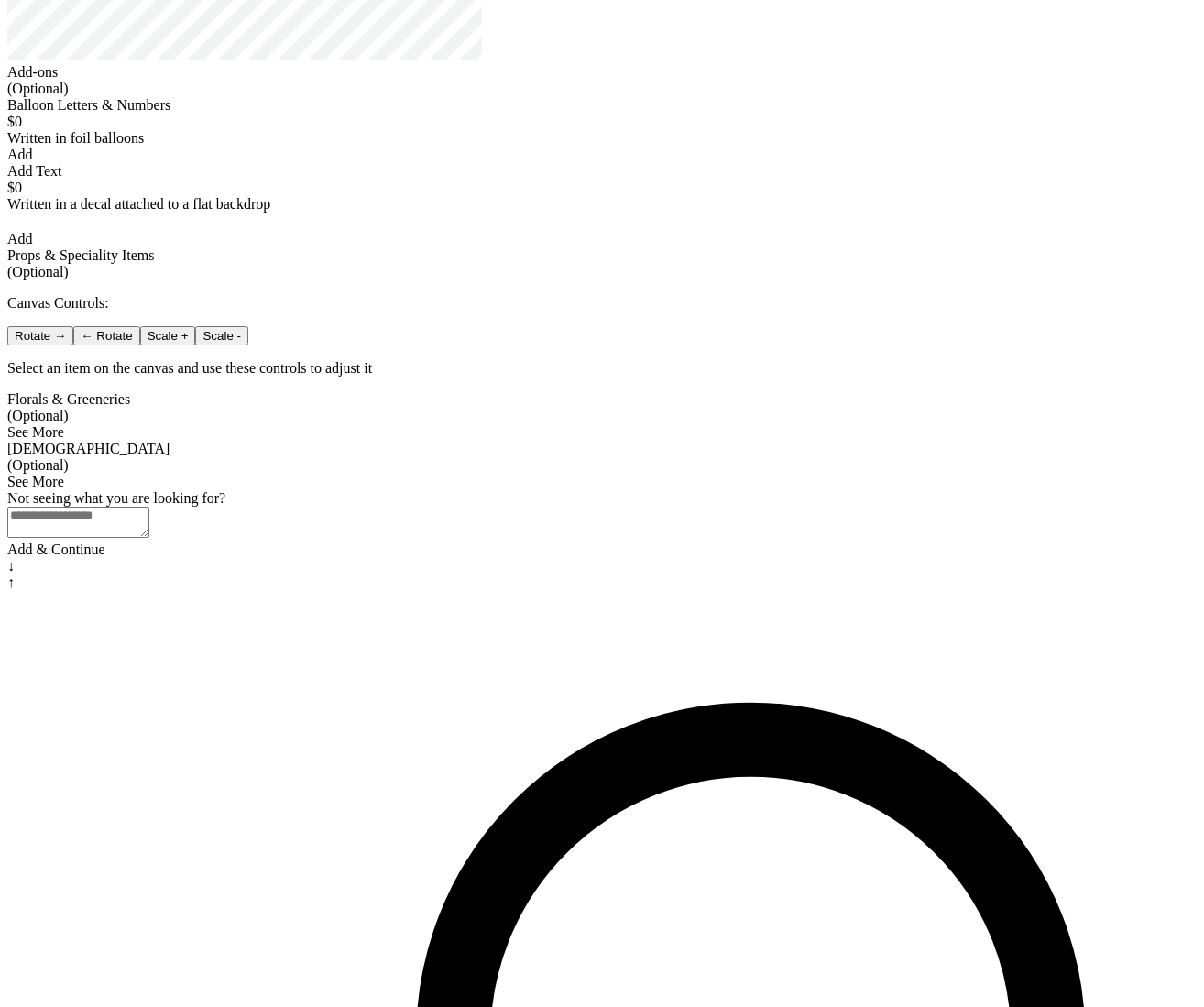
scroll to position [617, 0]
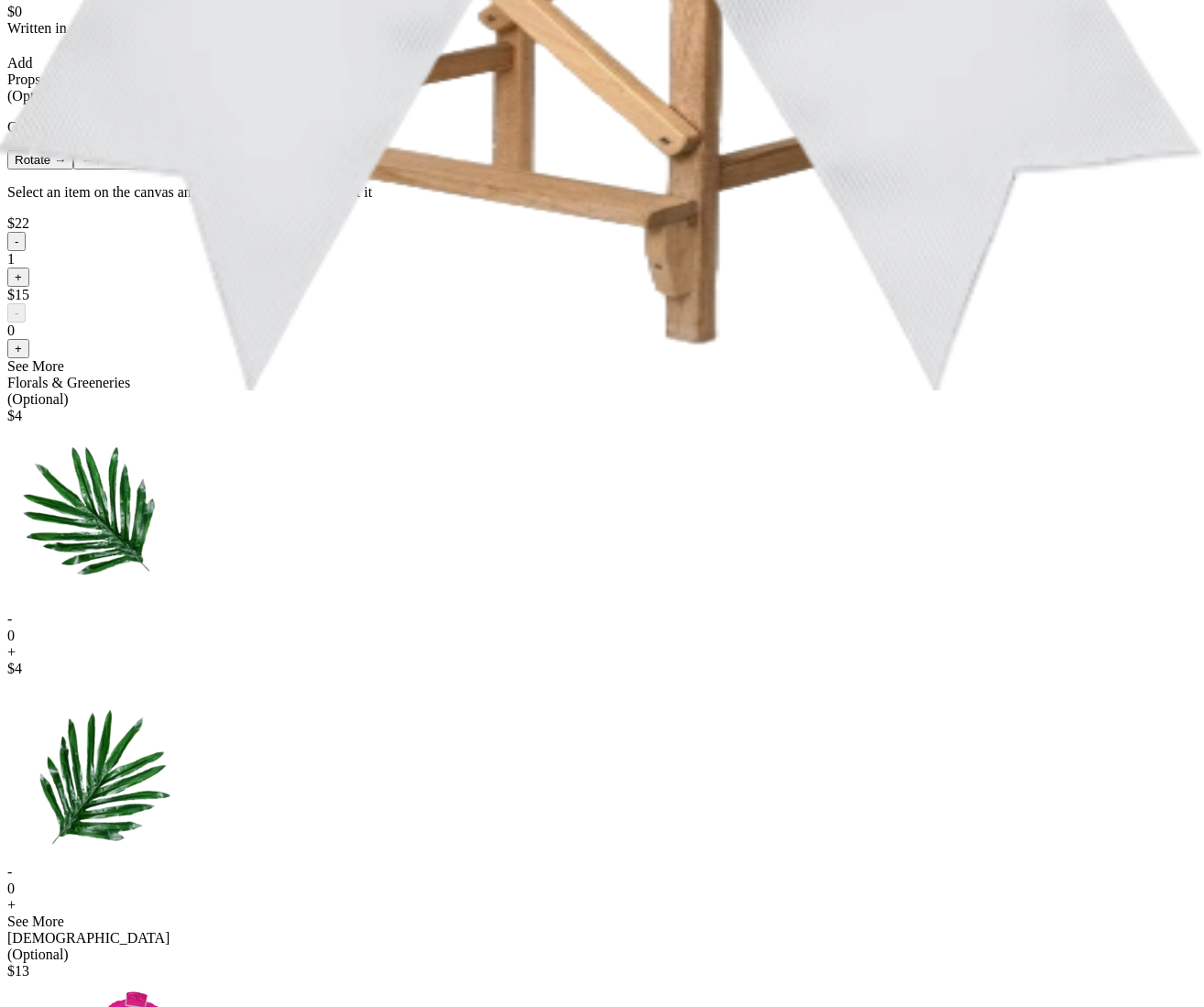
click at [26, 251] on button "-" at bounding box center [17, 241] width 18 height 19
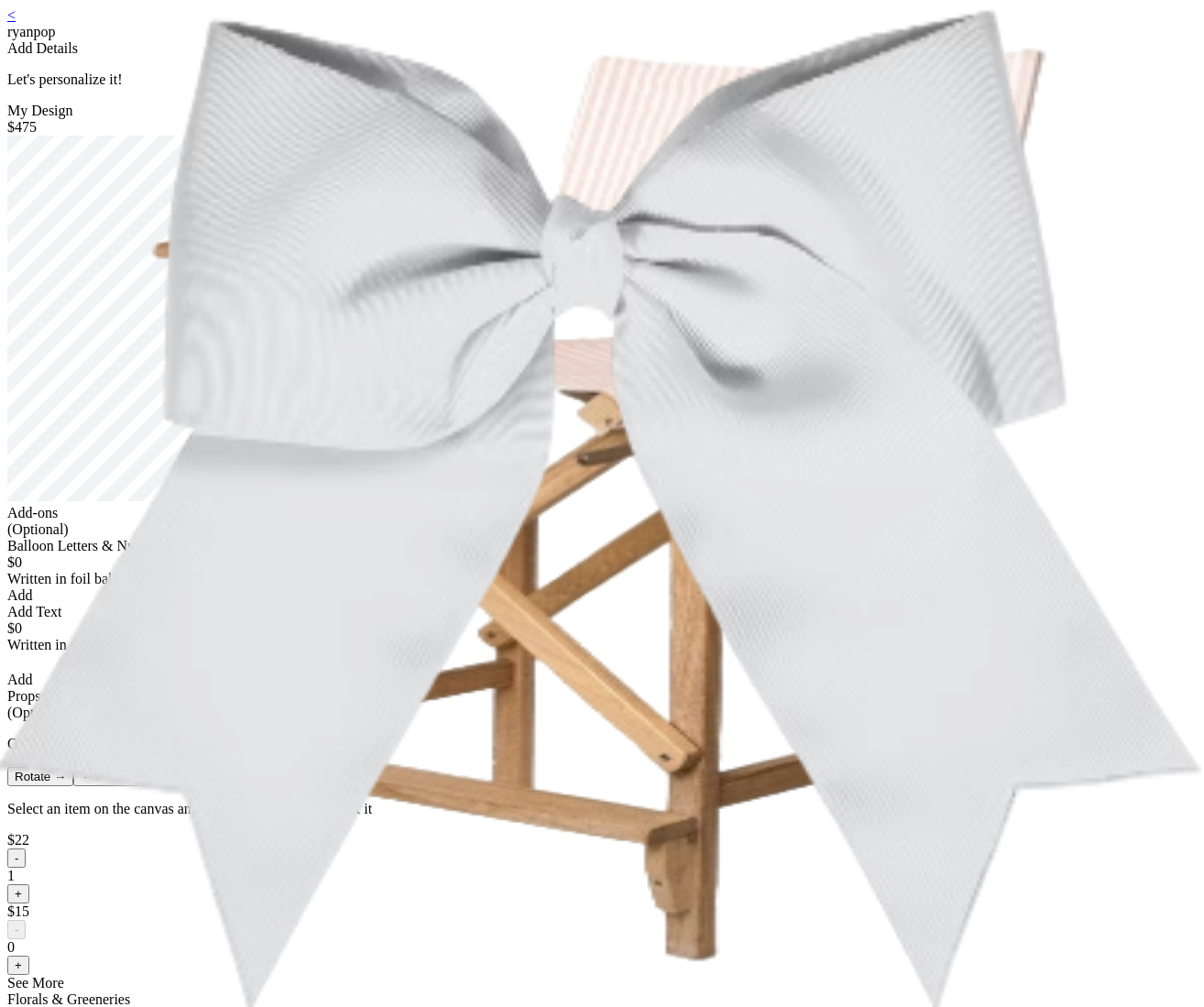
click at [878, 428] on div "My Design $475" at bounding box center [602, 303] width 1189 height 402
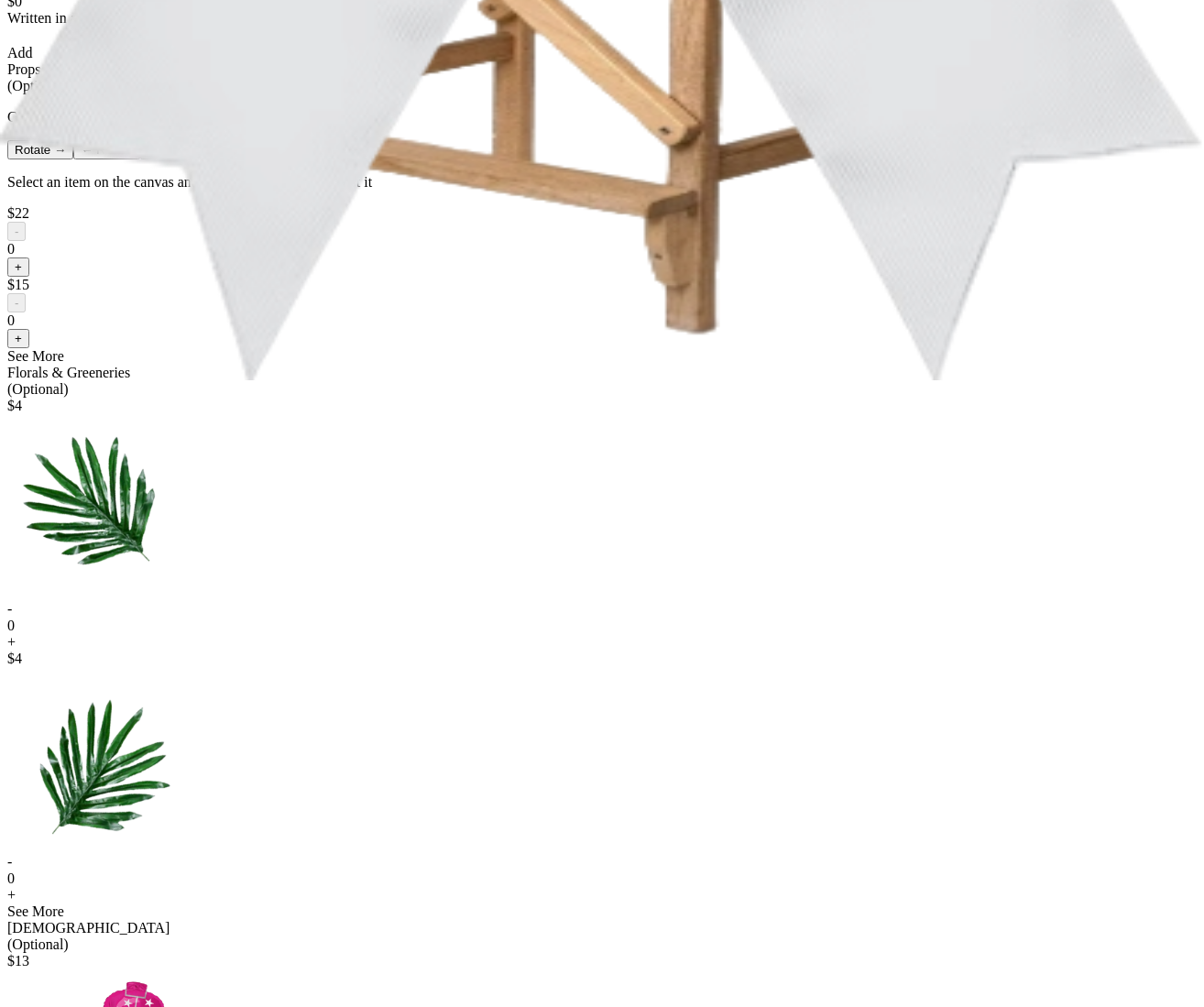
scroll to position [851, 0]
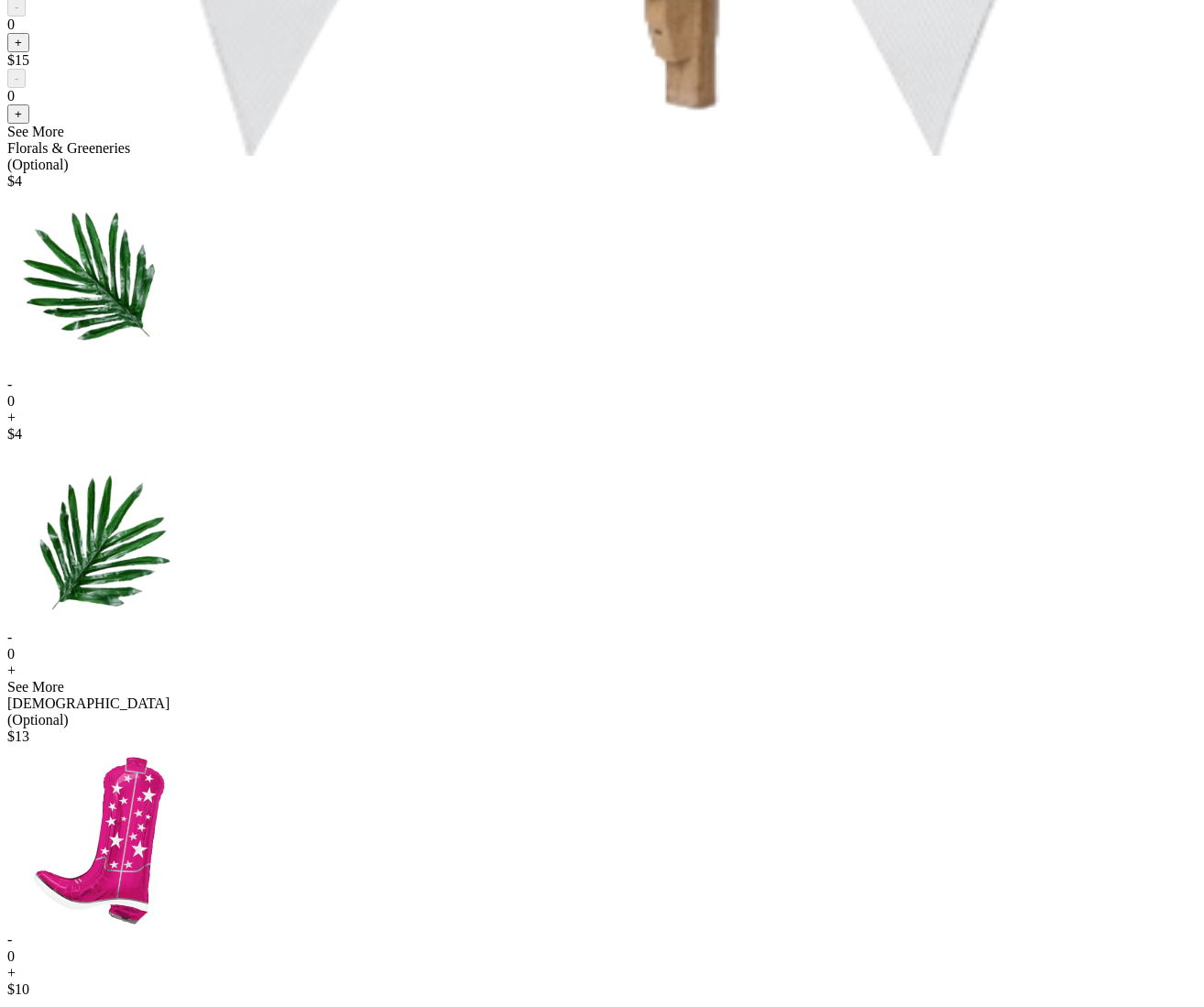
click at [30, 53] on button "+" at bounding box center [18, 42] width 22 height 19
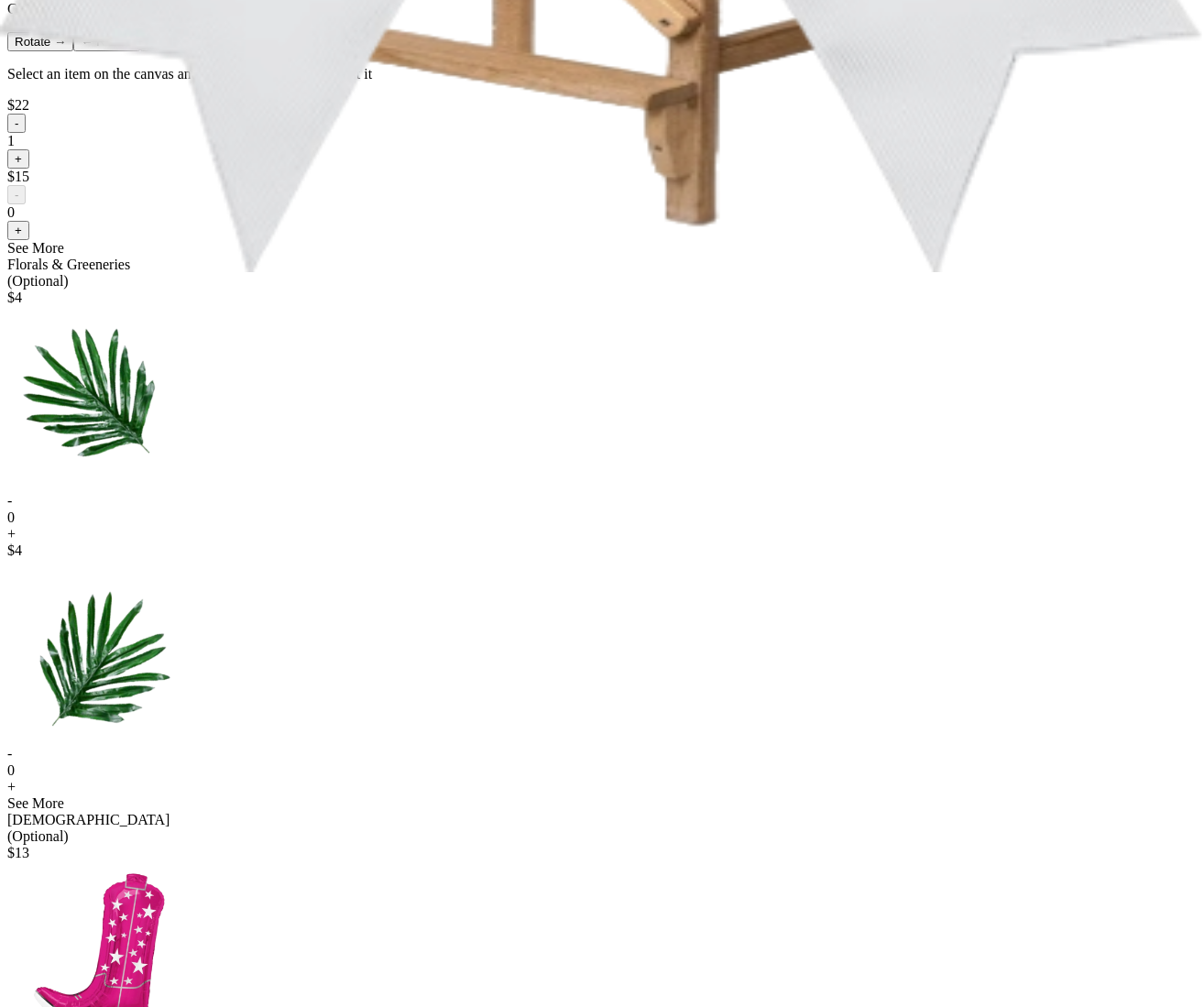
scroll to position [792, 0]
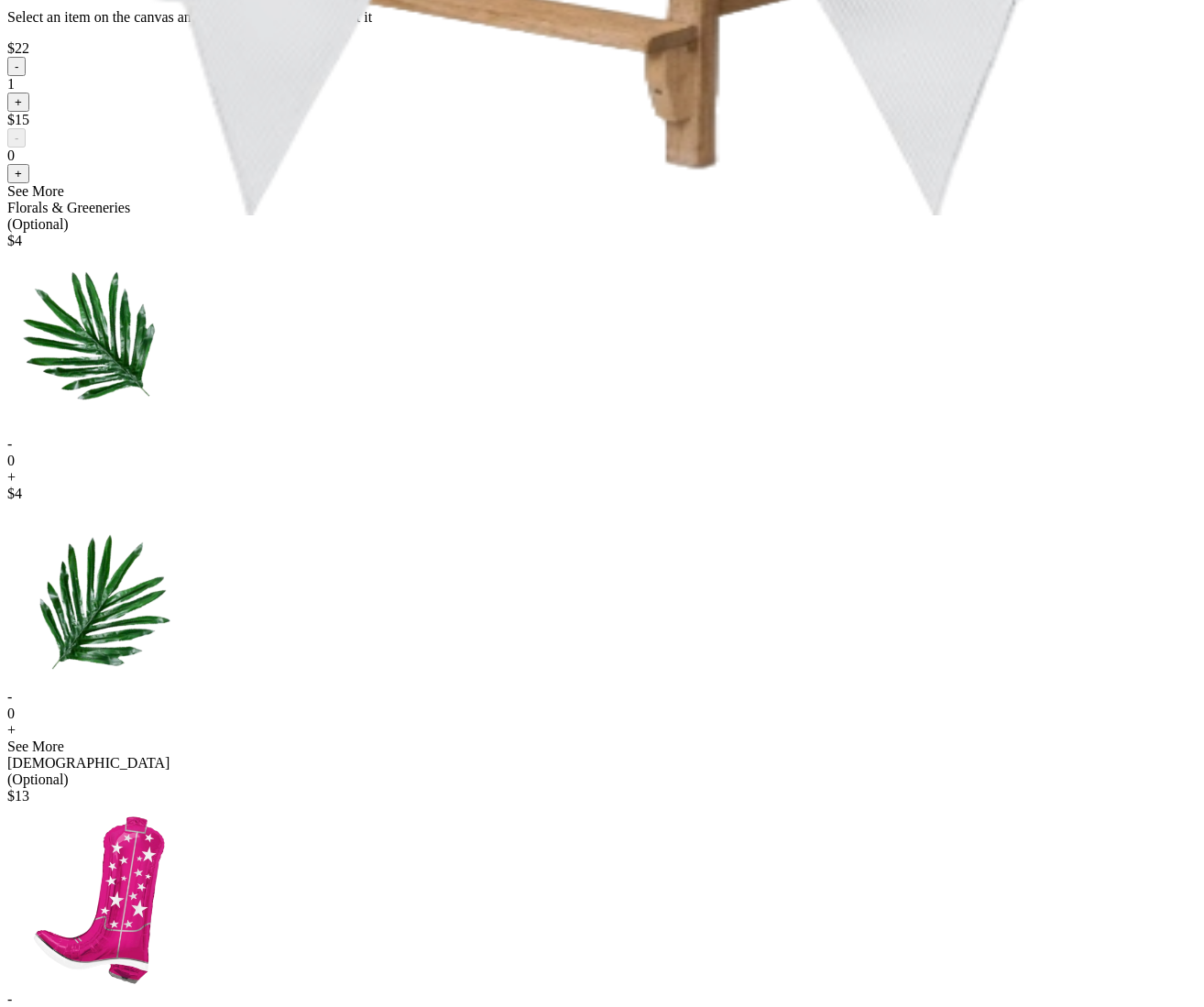
click at [26, 77] on button "-" at bounding box center [17, 66] width 18 height 19
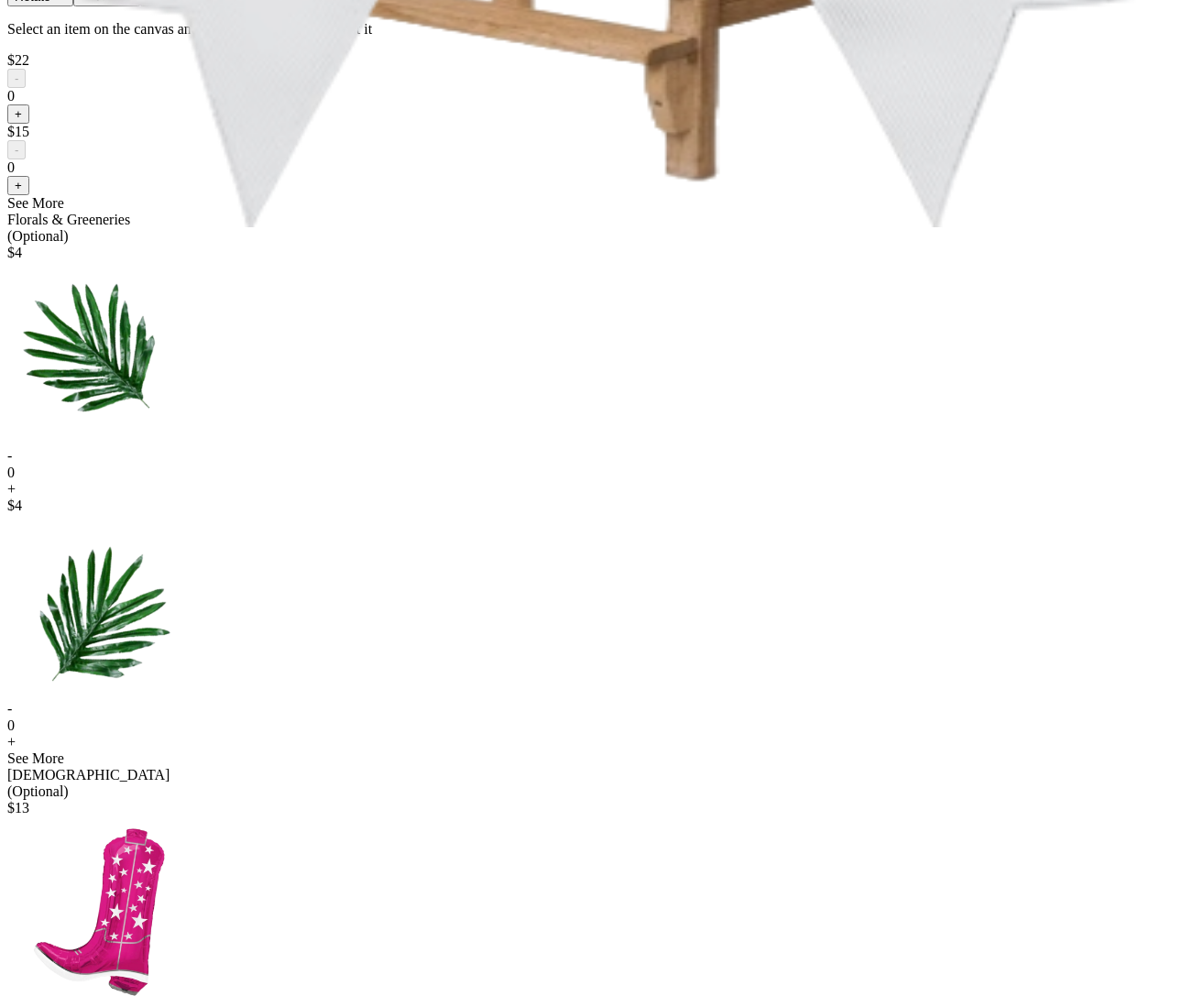
scroll to position [946, 0]
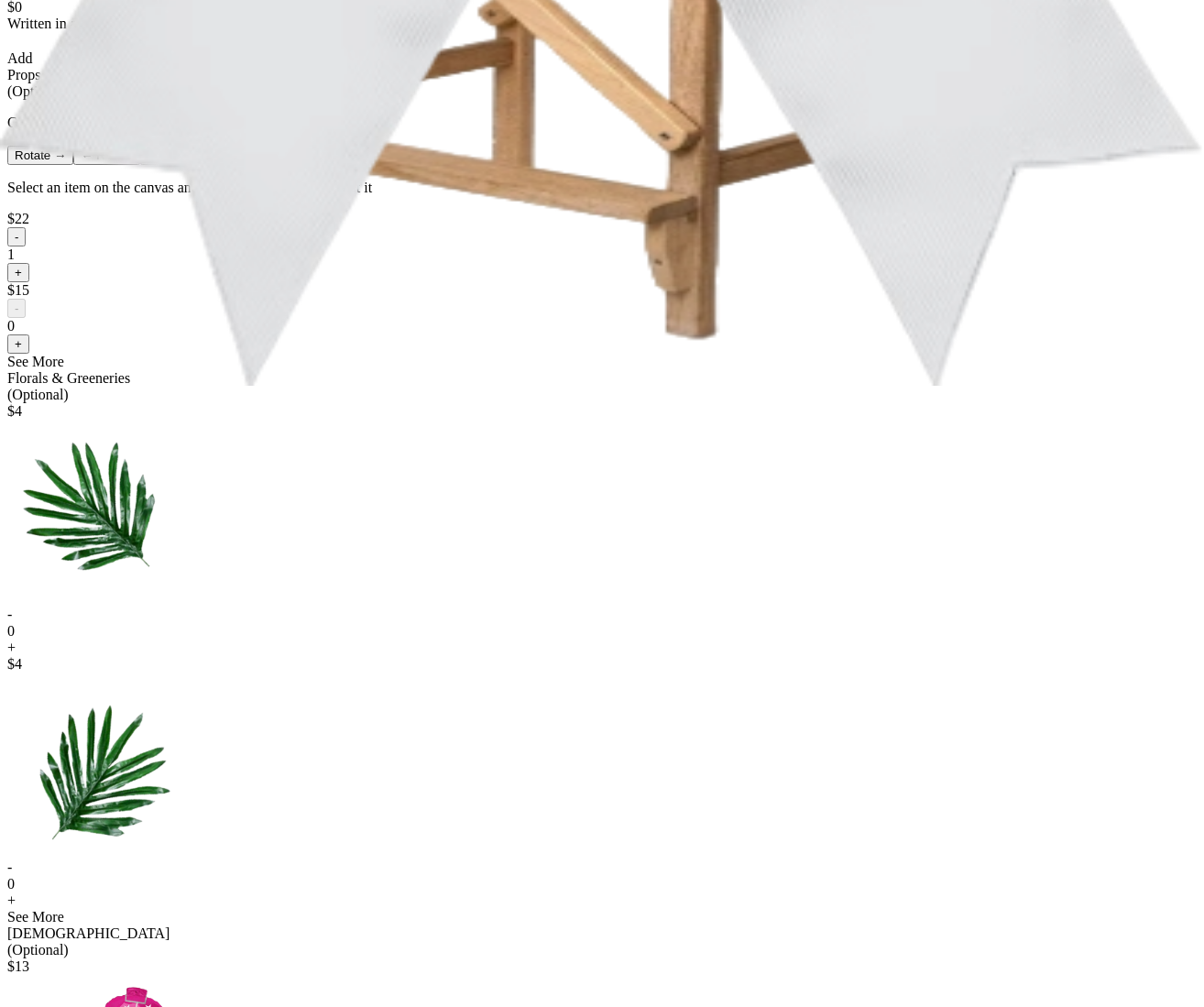
scroll to position [0, 0]
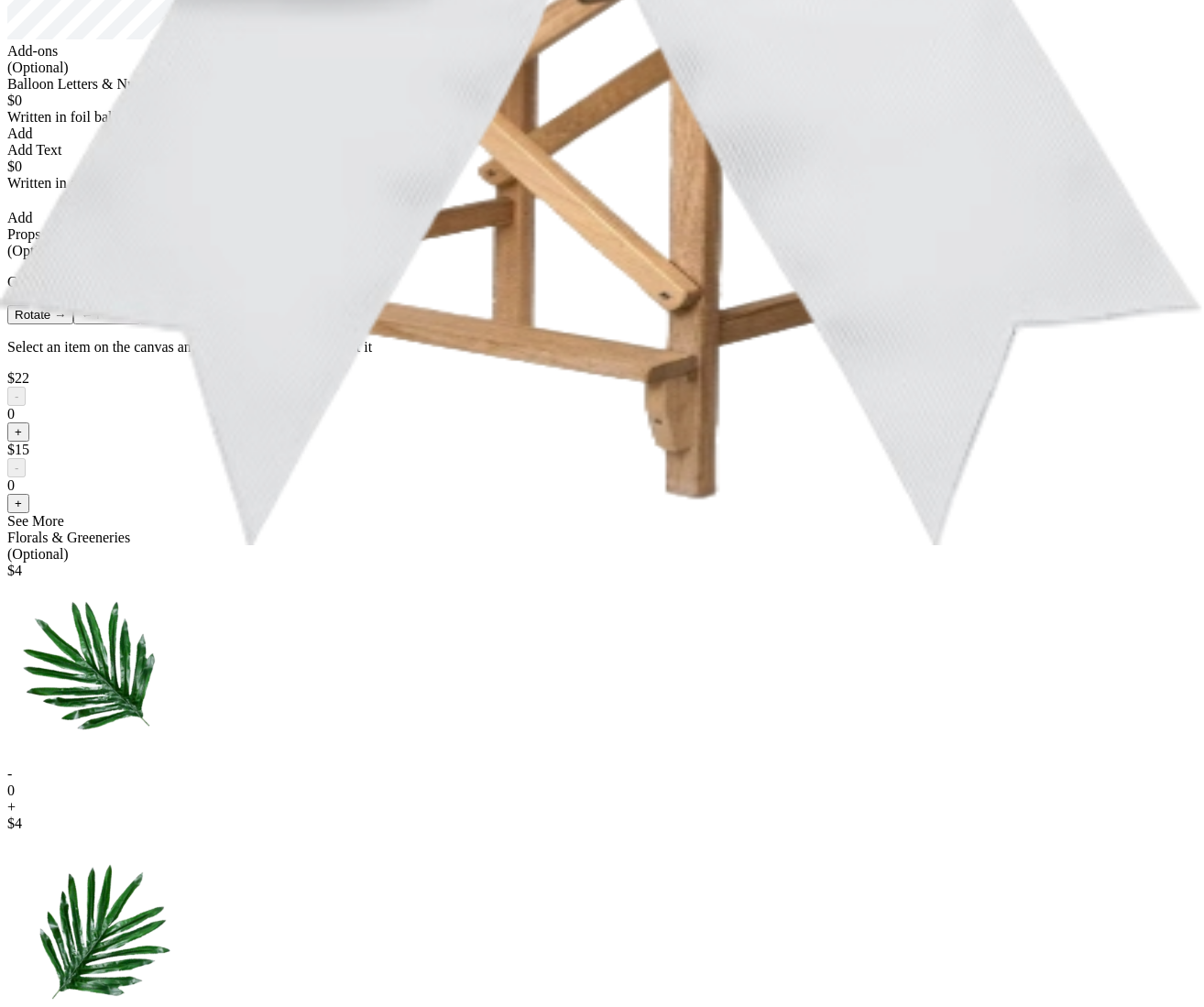
scroll to position [751, 0]
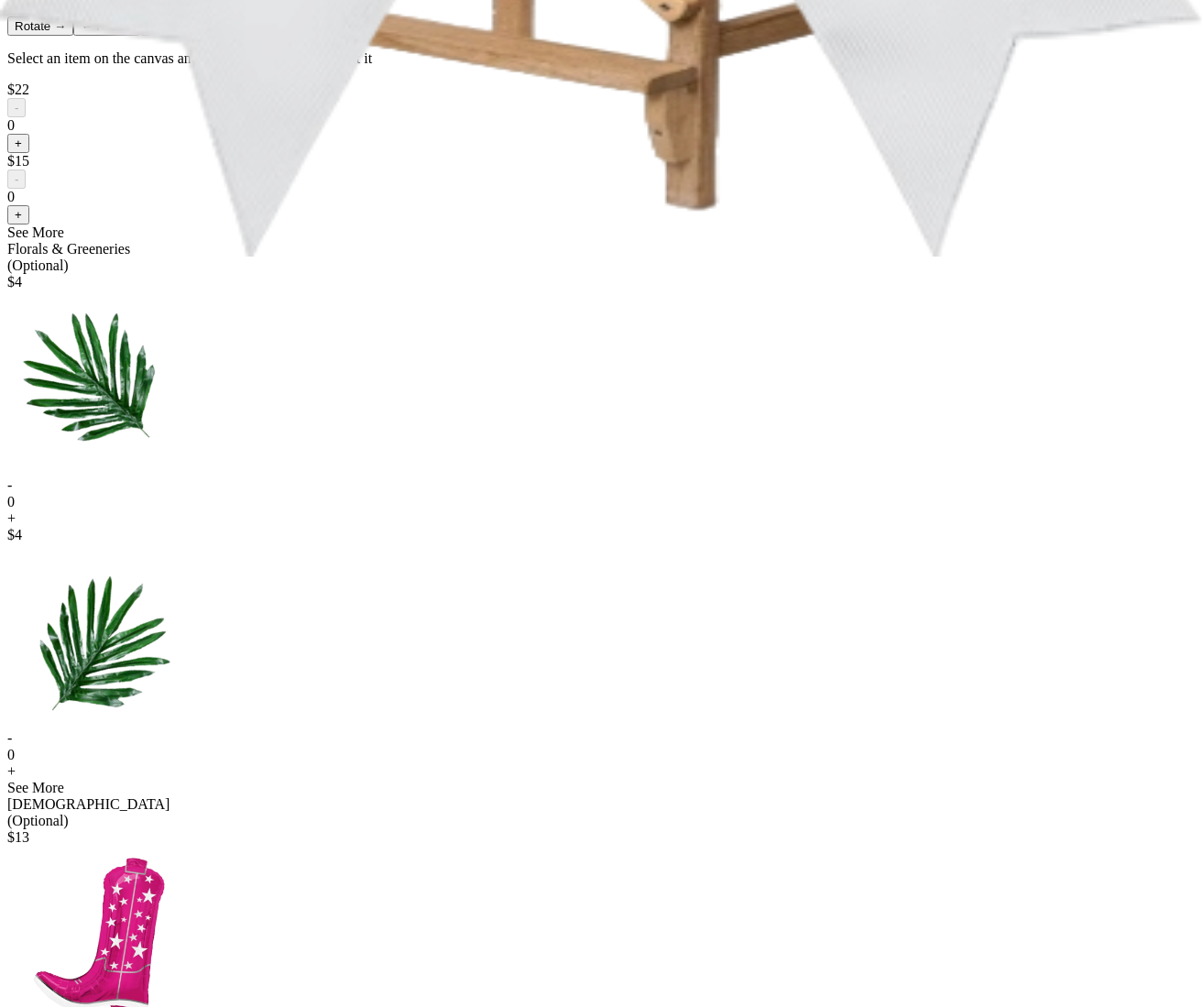
click at [30, 225] on button "+" at bounding box center [18, 215] width 22 height 19
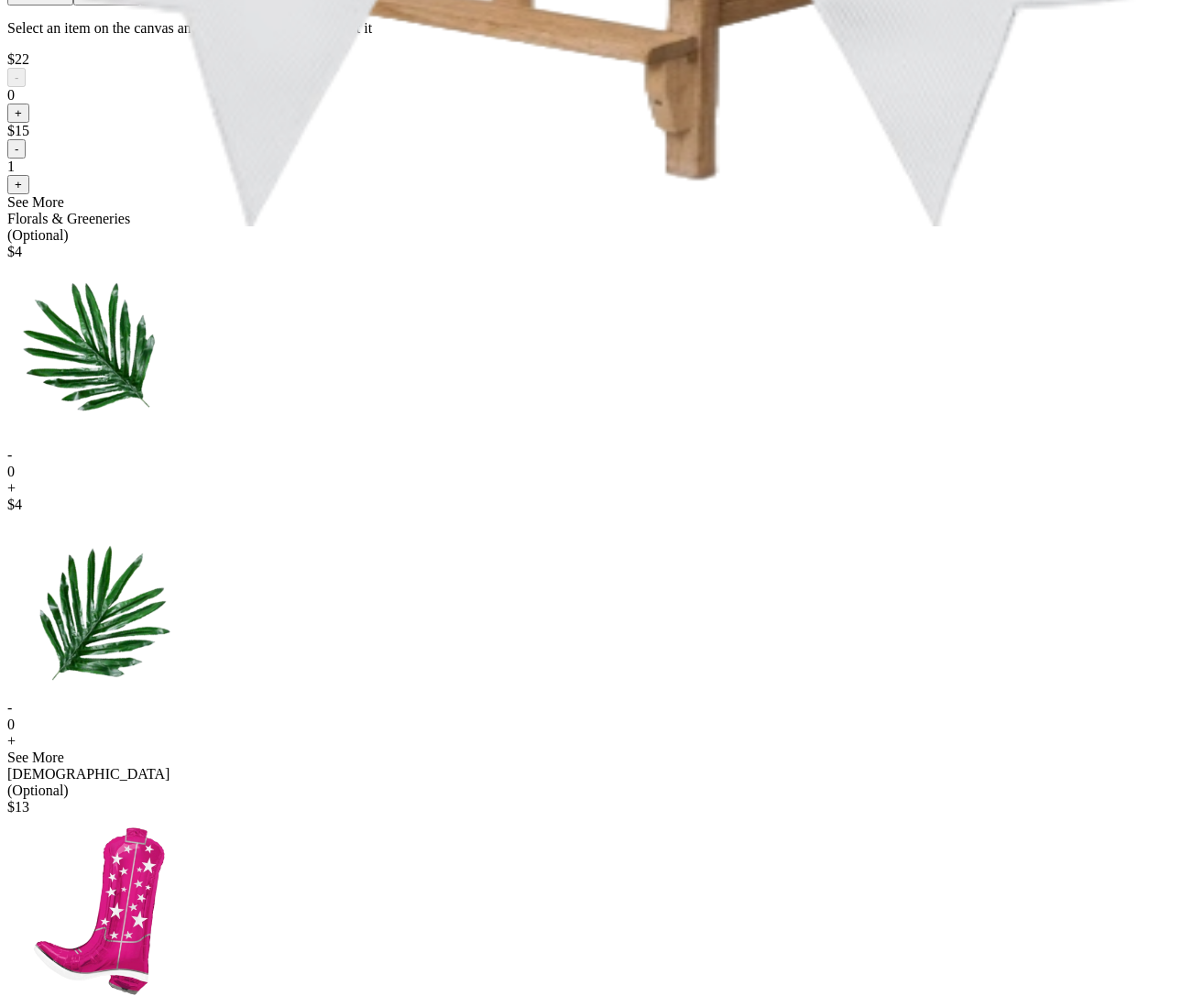
scroll to position [787, 0]
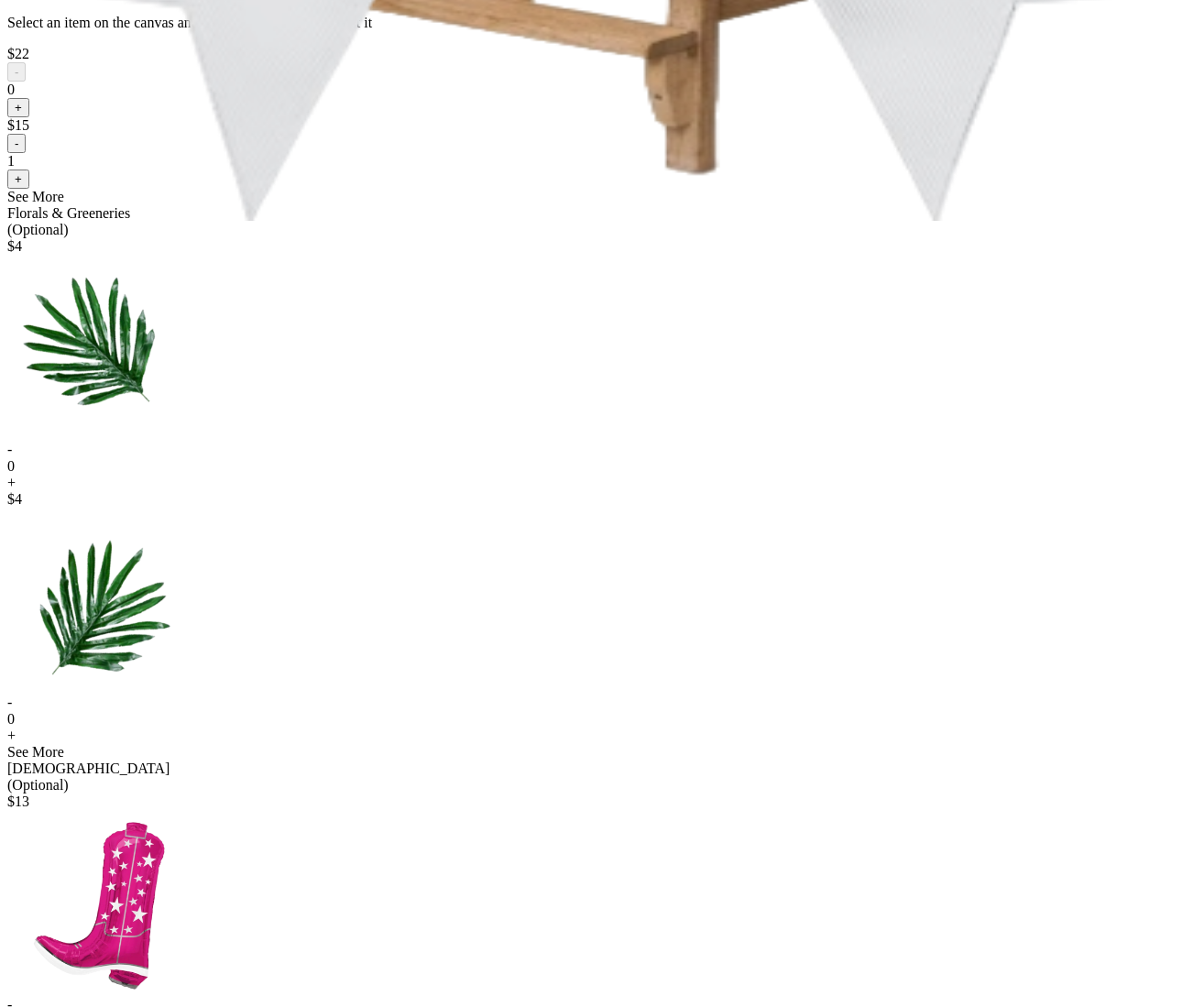
click at [655, 206] on div "See More" at bounding box center [602, 197] width 1189 height 17
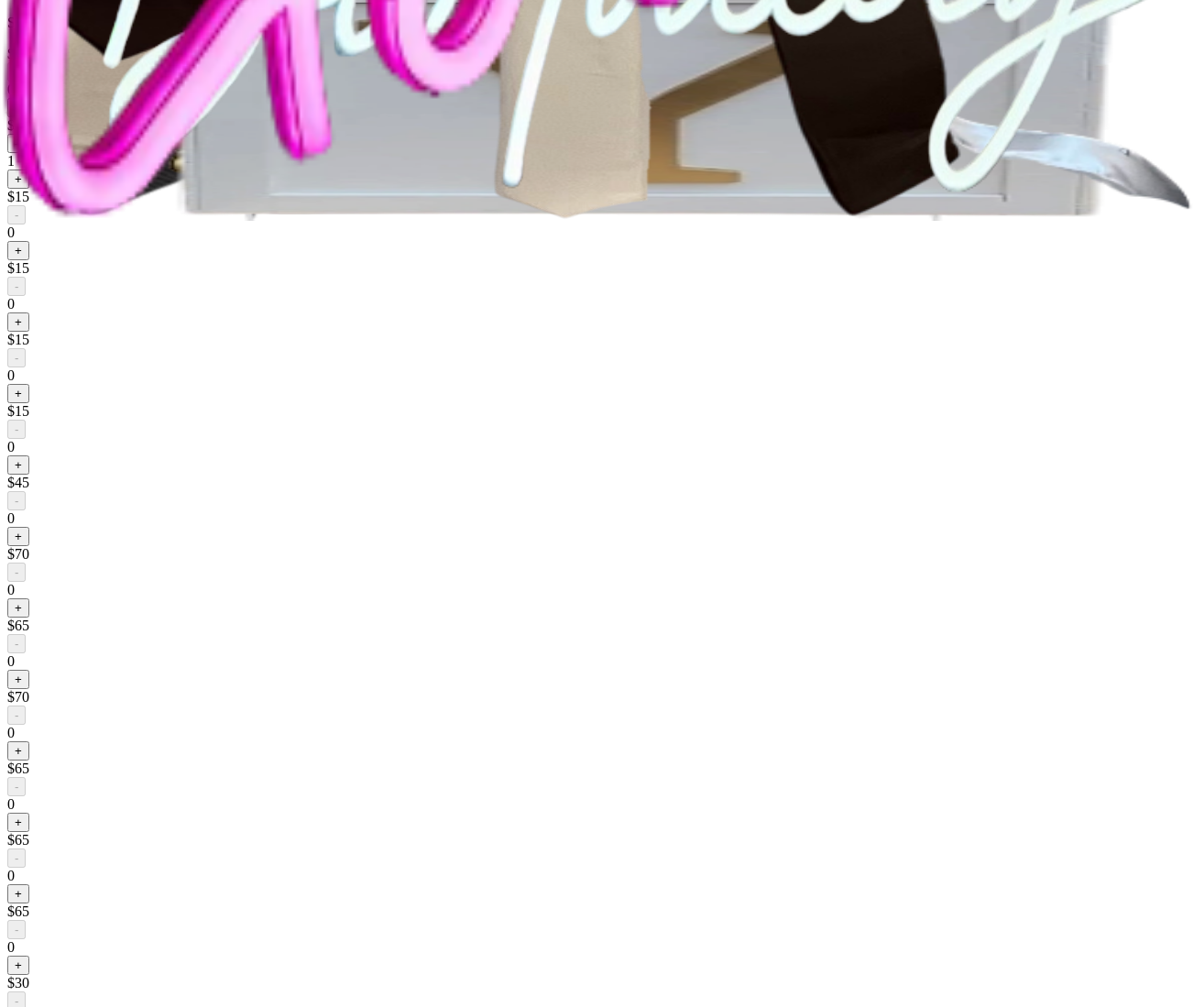
click at [30, 260] on button "+" at bounding box center [18, 250] width 22 height 19
click at [26, 225] on button "-" at bounding box center [17, 215] width 18 height 19
click at [30, 332] on button "+" at bounding box center [18, 322] width 22 height 19
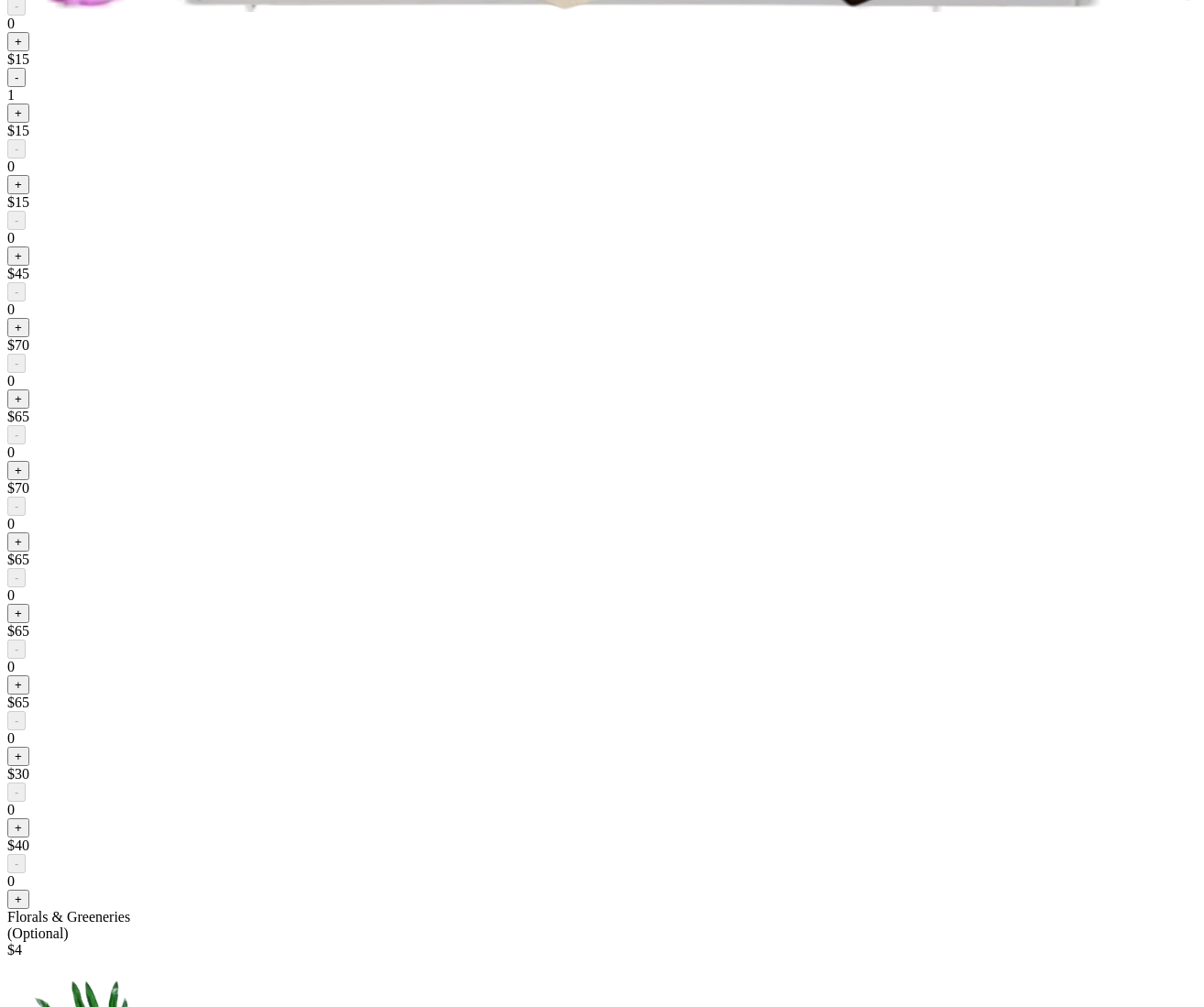
scroll to position [1691, 0]
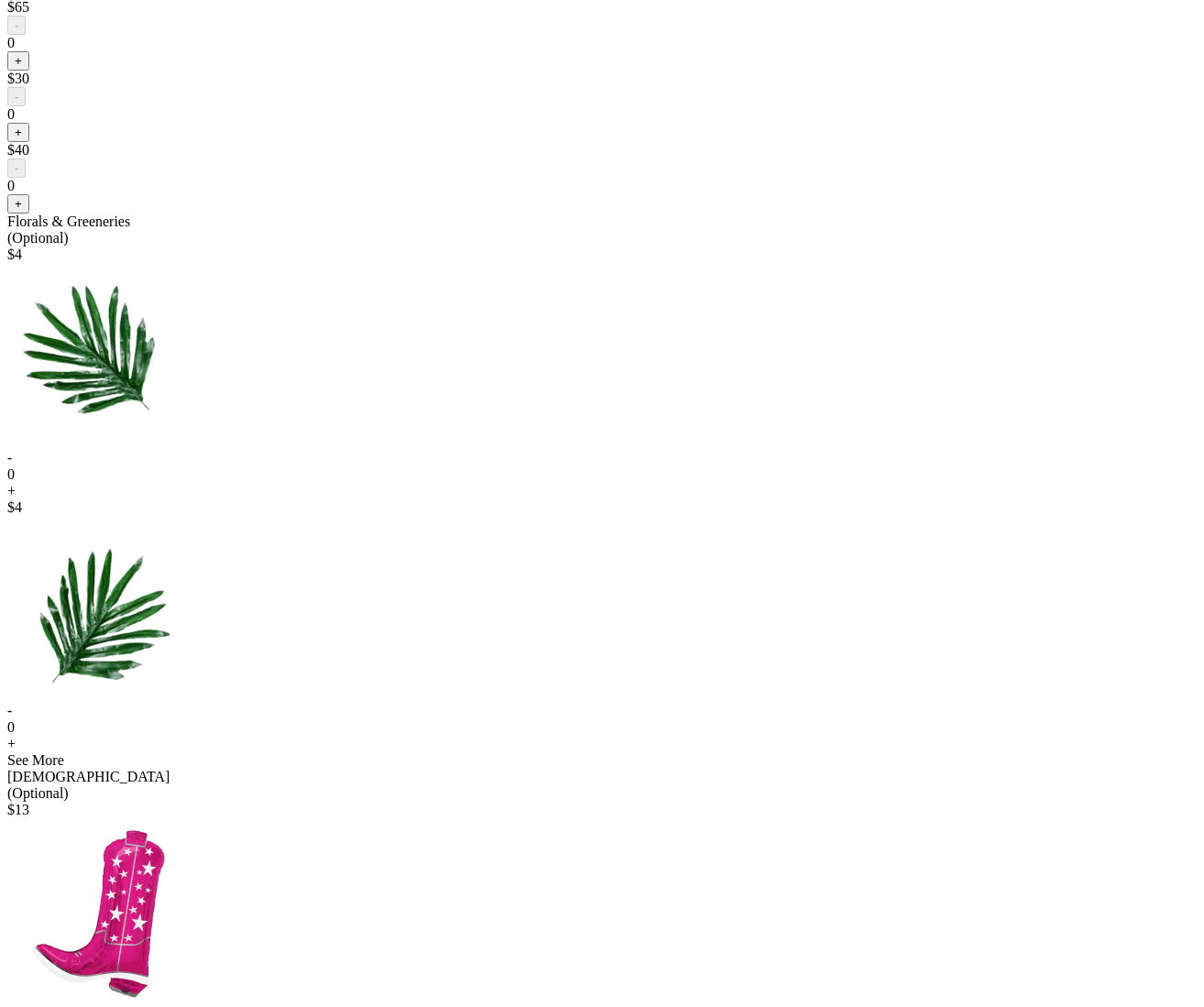
click at [30, 142] on button "+" at bounding box center [18, 132] width 22 height 19
click at [26, 106] on button "-" at bounding box center [17, 96] width 18 height 19
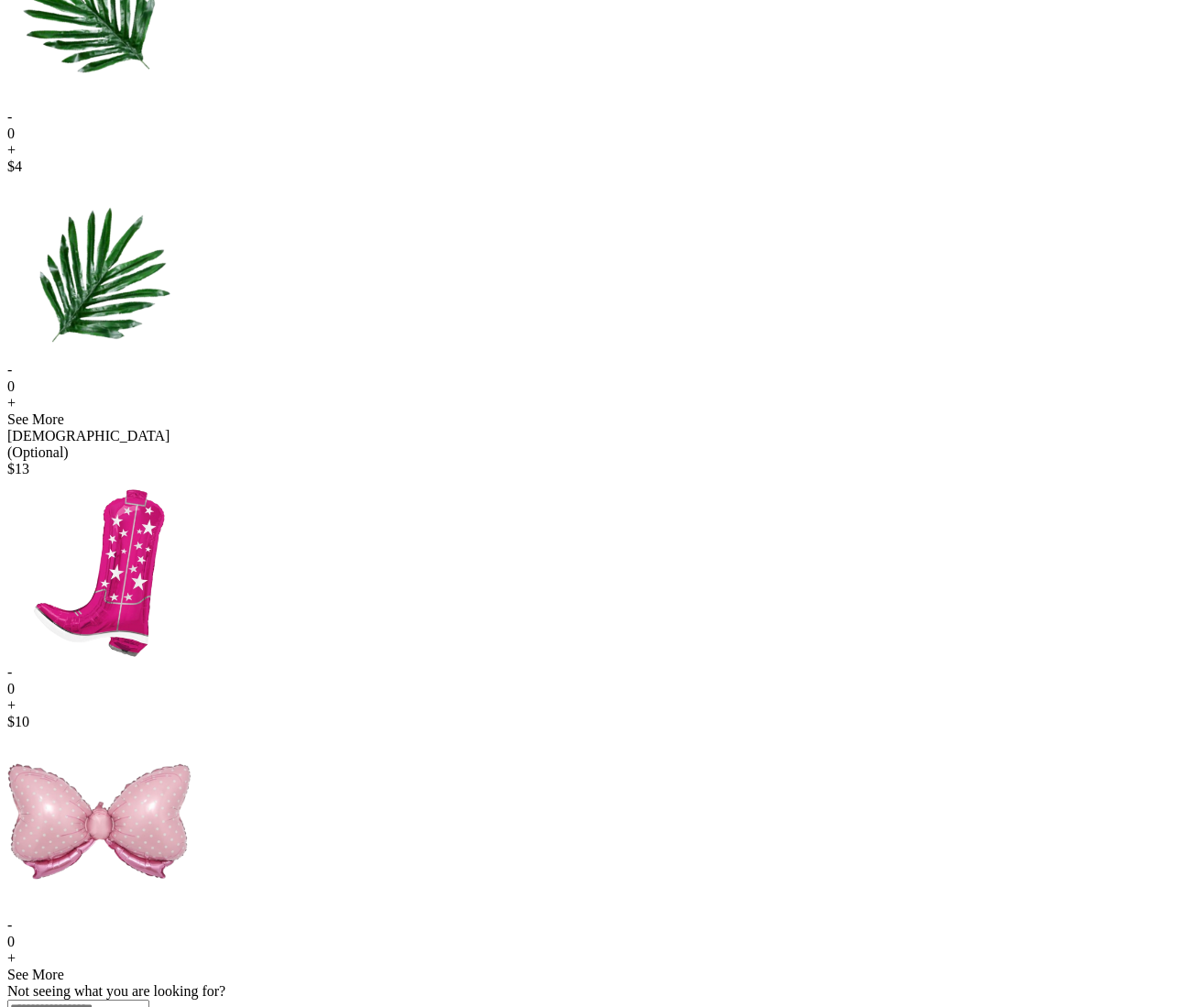
scroll to position [2395, 0]
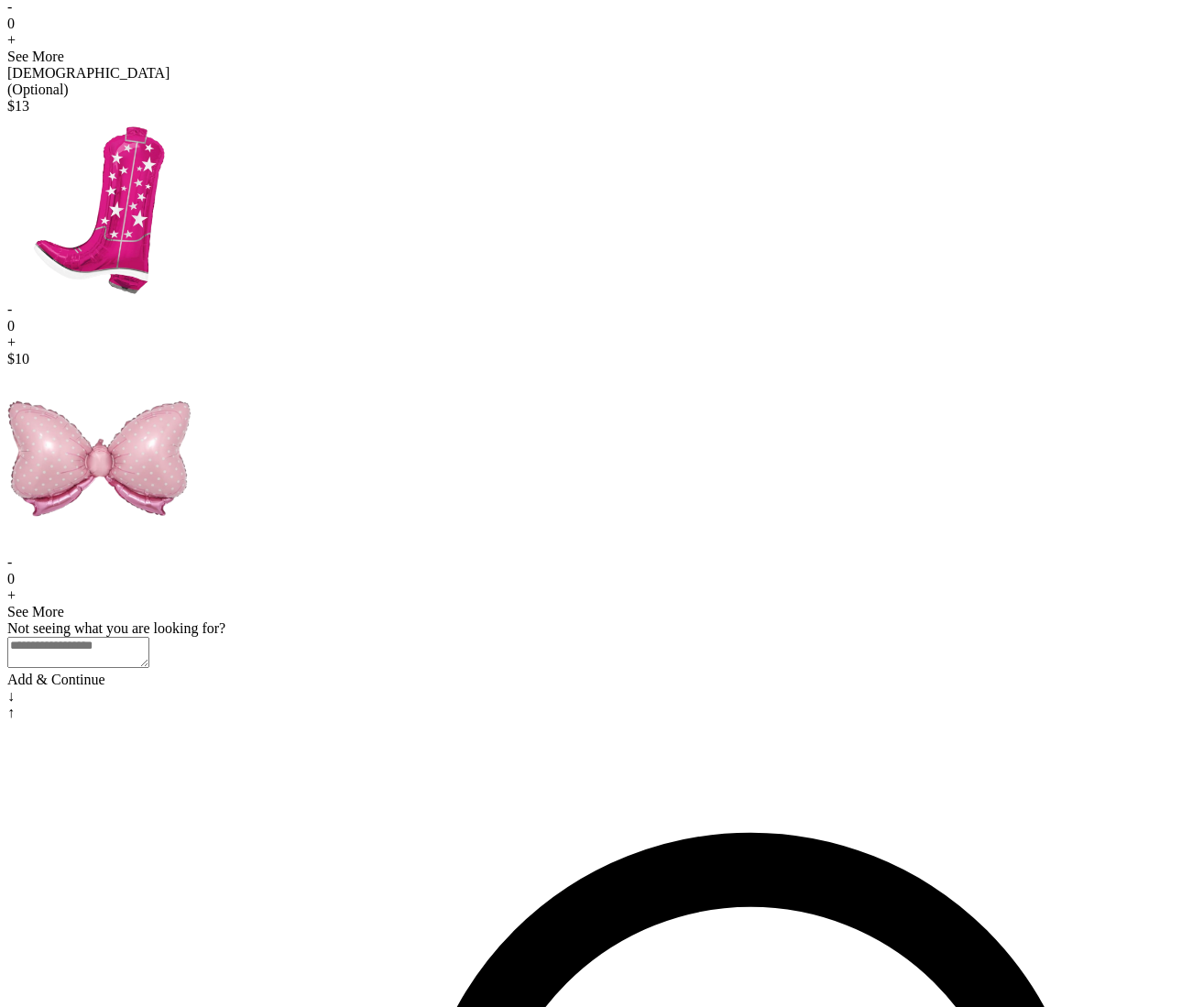
click at [721, 49] on div "+" at bounding box center [602, 41] width 1189 height 17
click at [673, 16] on div "-" at bounding box center [602, 7] width 1189 height 17
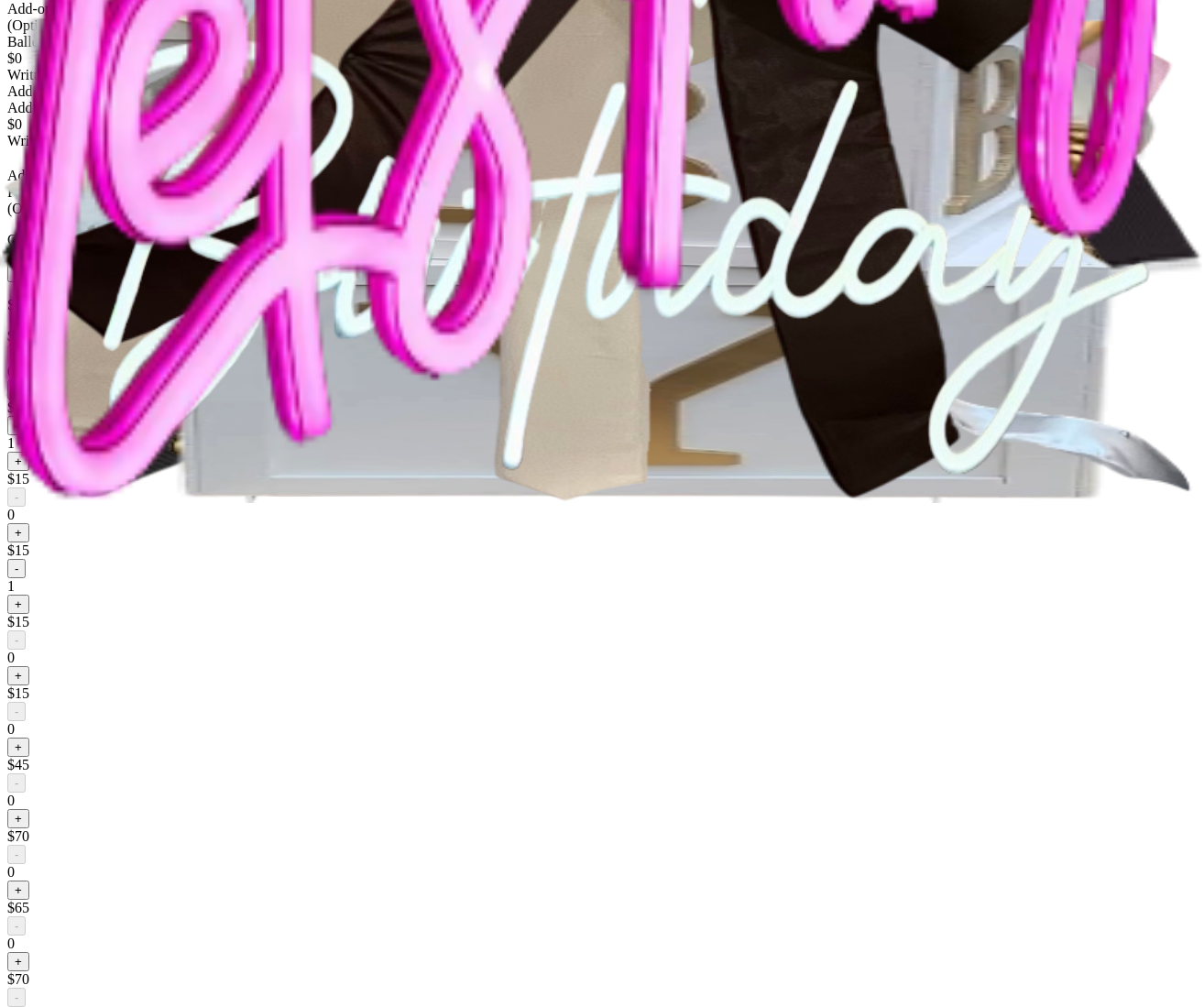
scroll to position [0, 0]
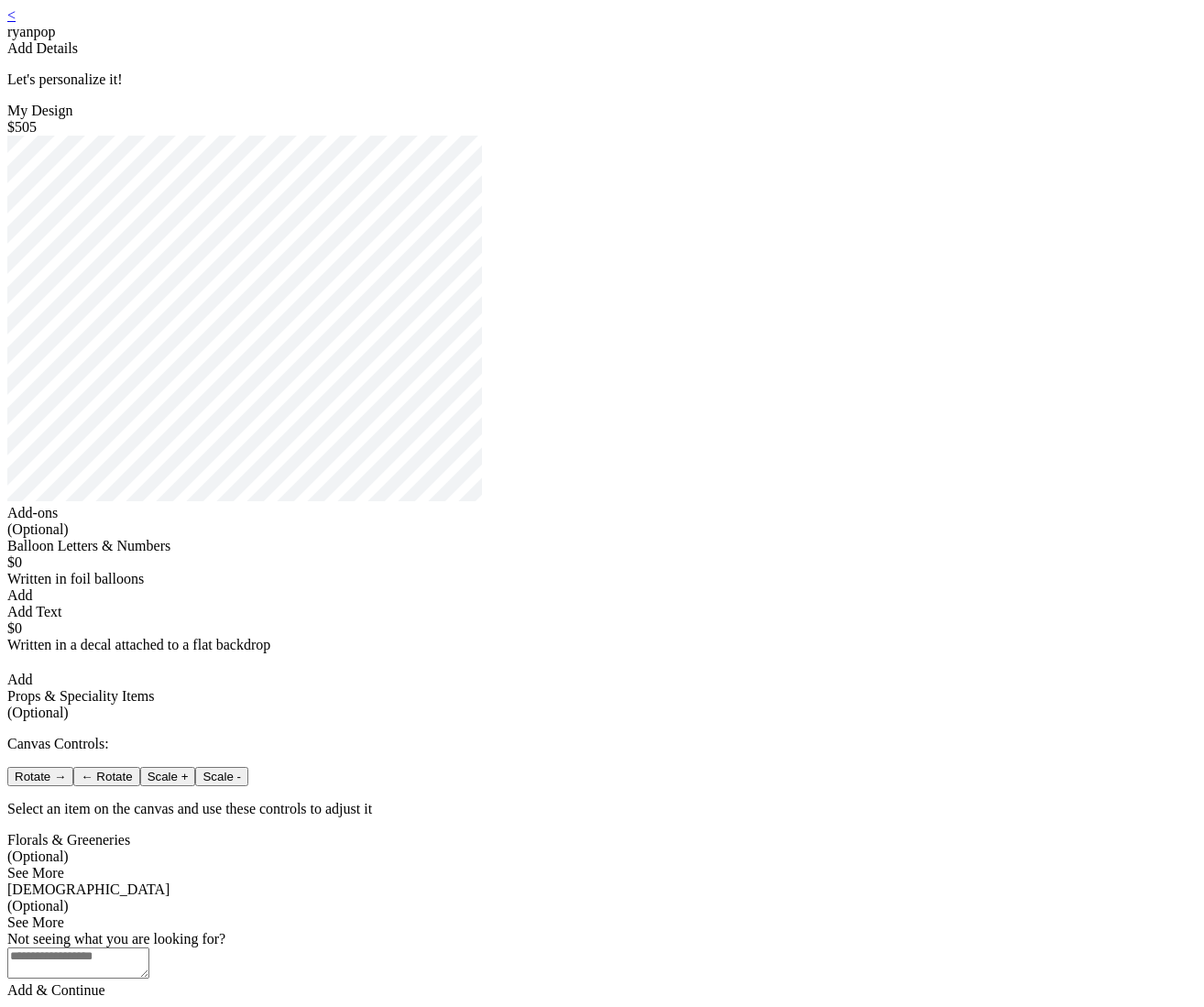
click at [16, 23] on link "<" at bounding box center [11, 15] width 8 height 16
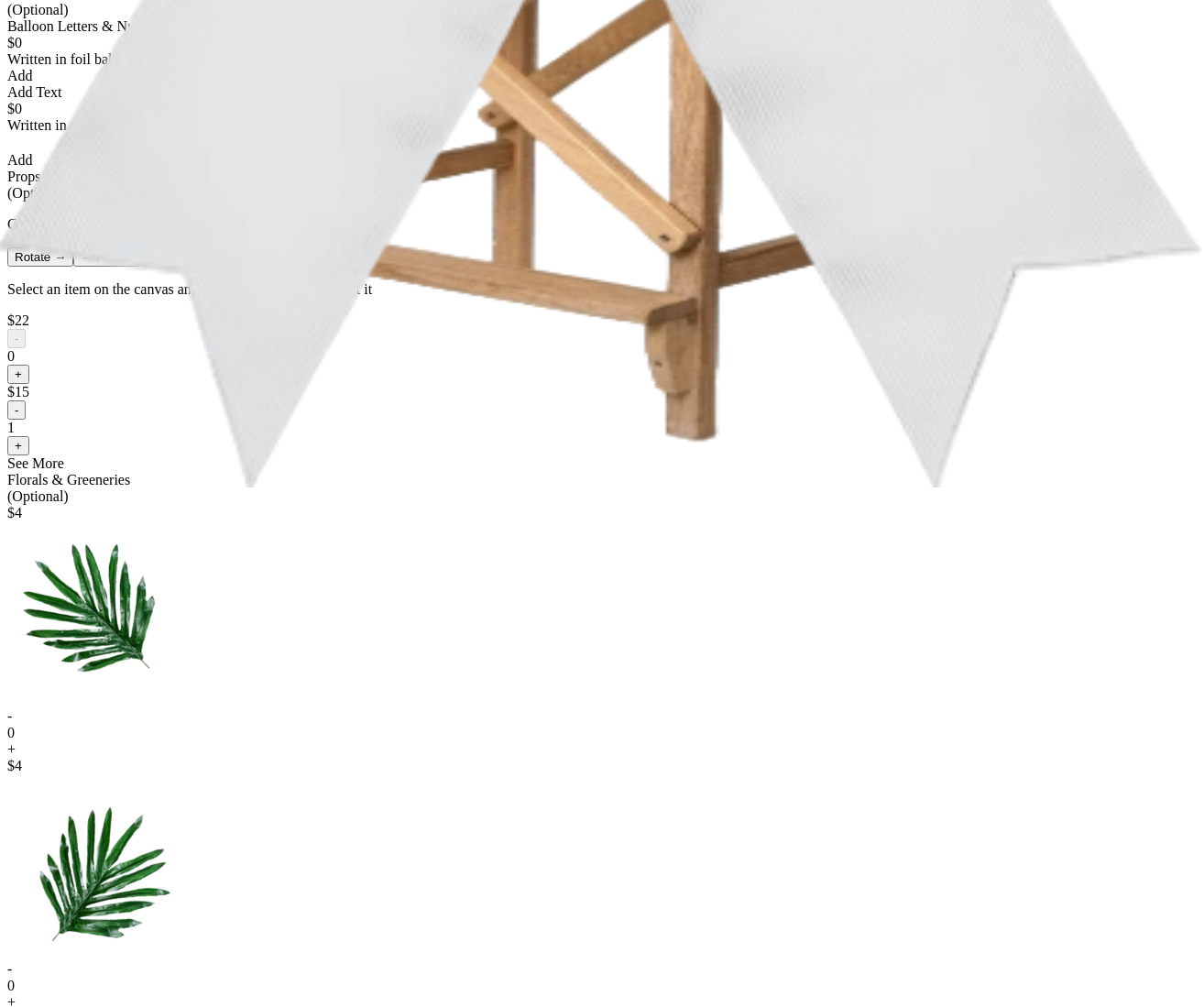
scroll to position [597, 0]
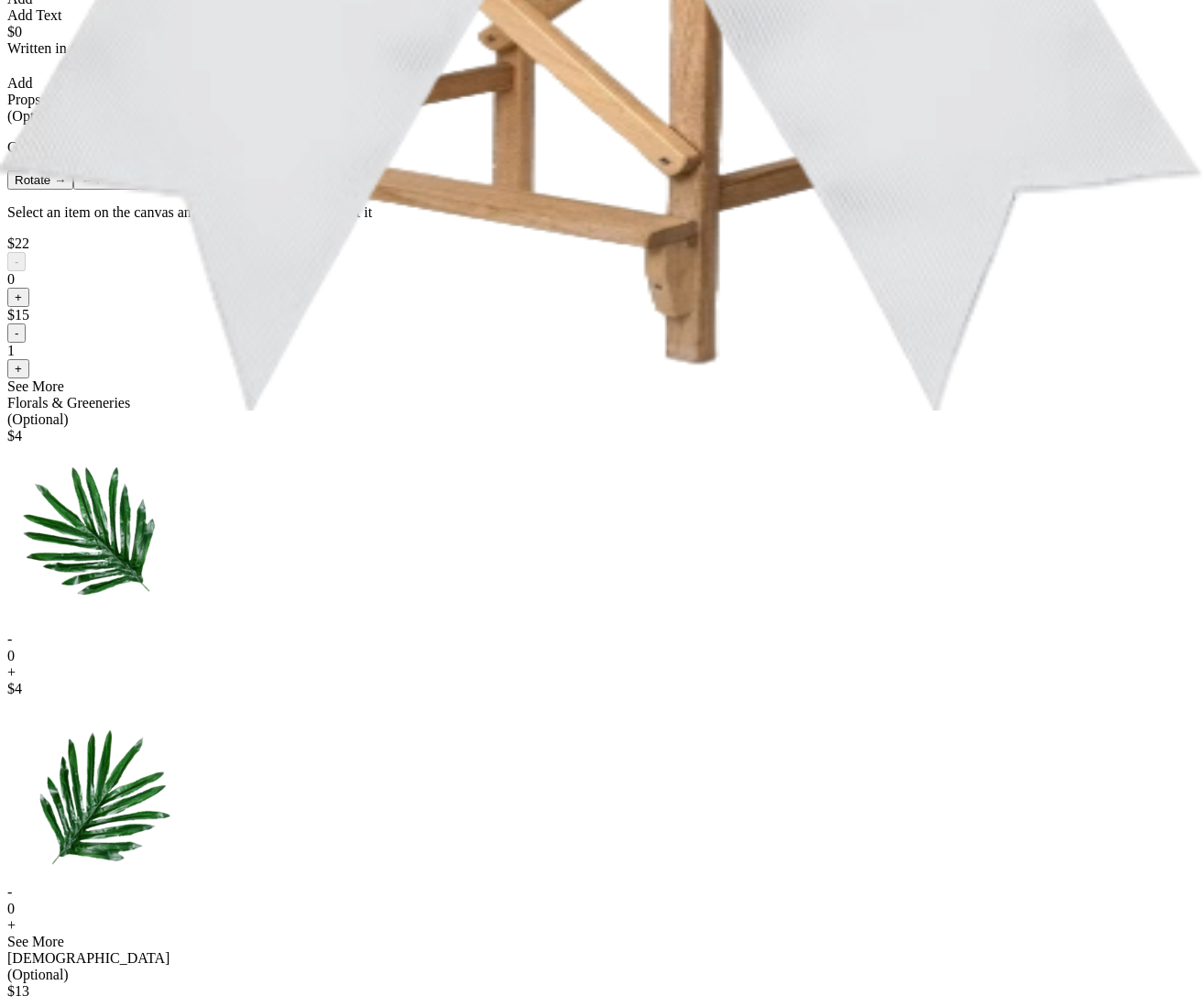
click at [26, 343] on button "-" at bounding box center [17, 333] width 18 height 19
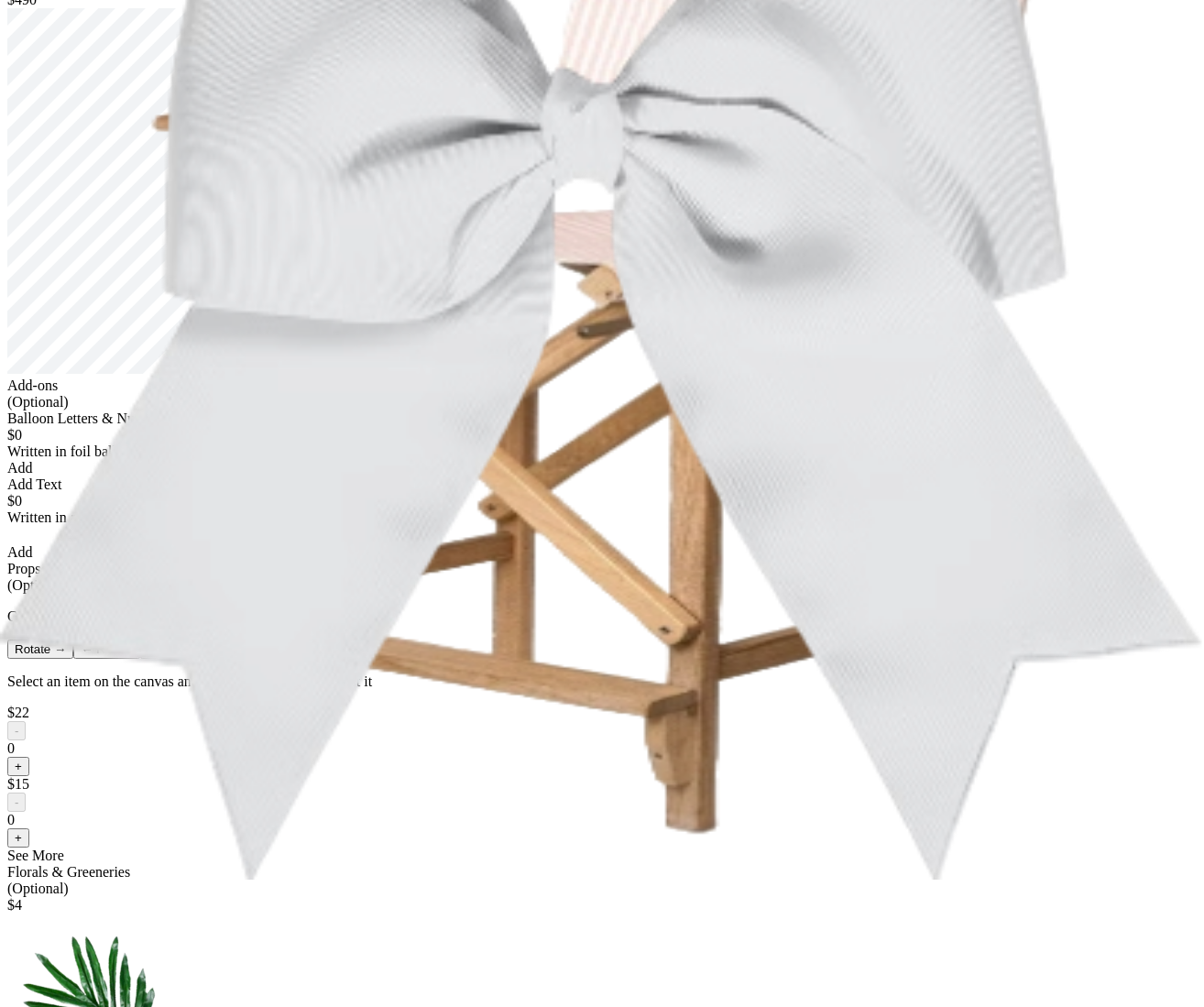
scroll to position [625, 0]
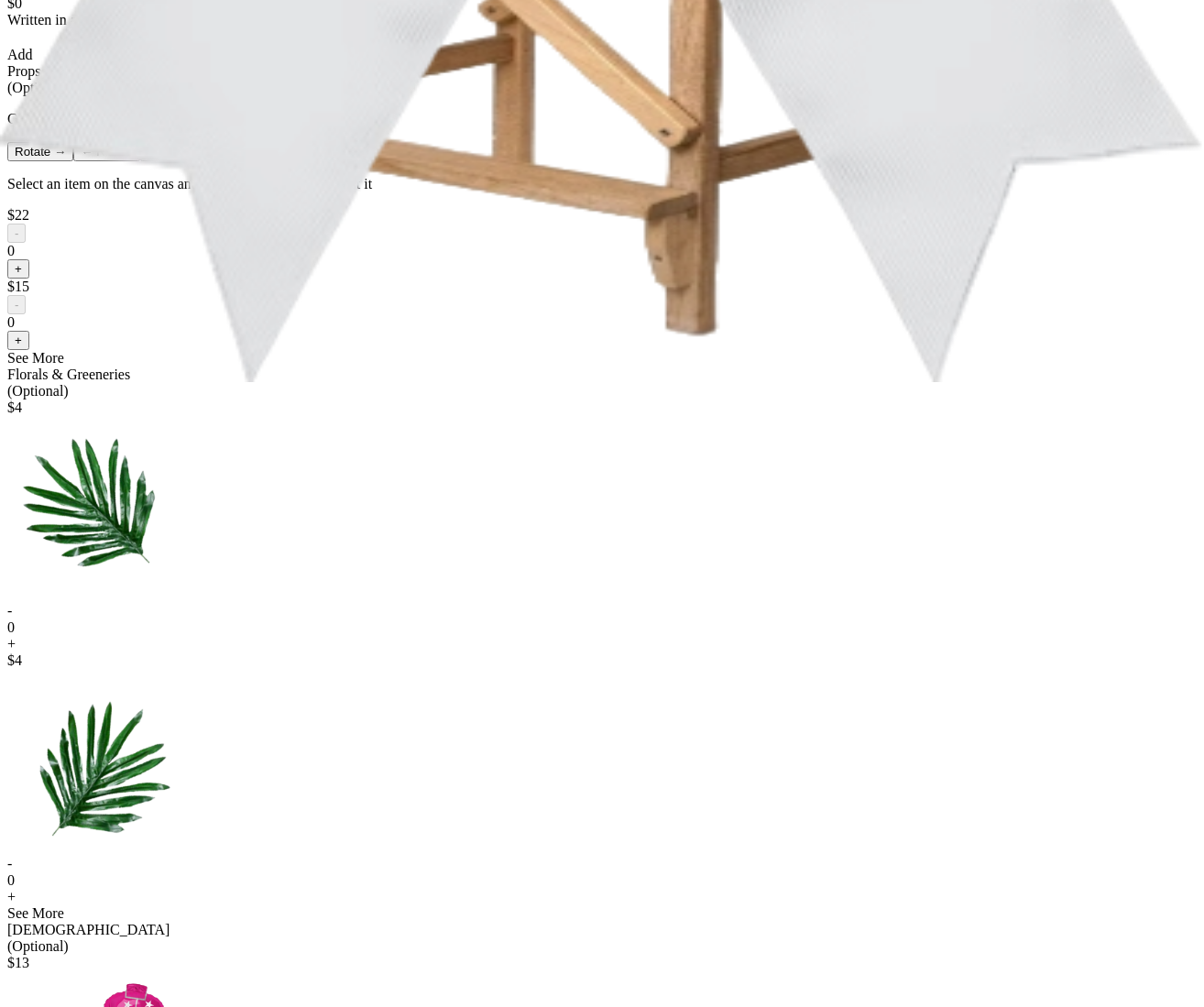
click at [30, 278] on button "+" at bounding box center [18, 268] width 22 height 19
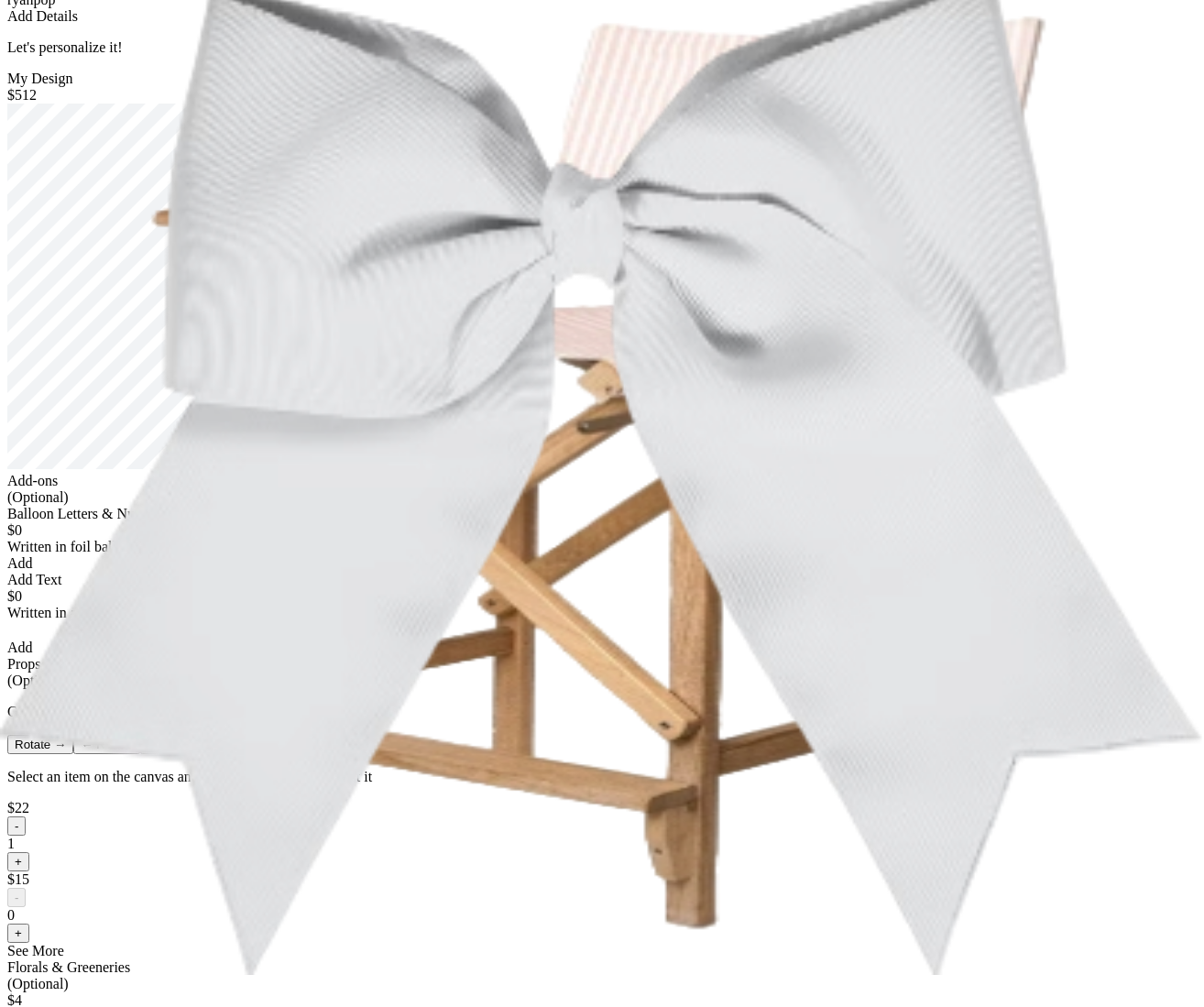
scroll to position [176, 0]
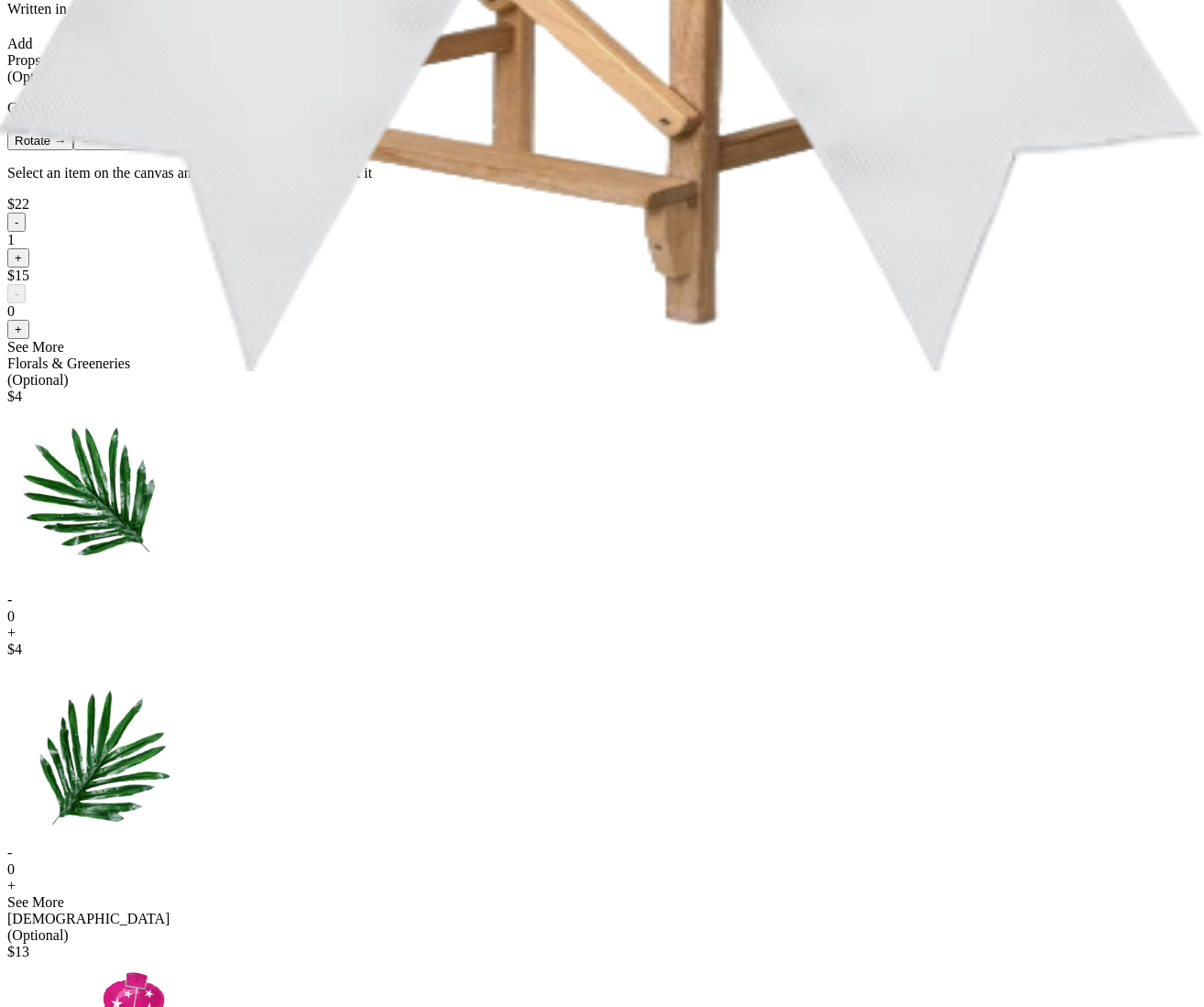
scroll to position [637, 0]
click at [26, 231] on button "-" at bounding box center [17, 221] width 18 height 19
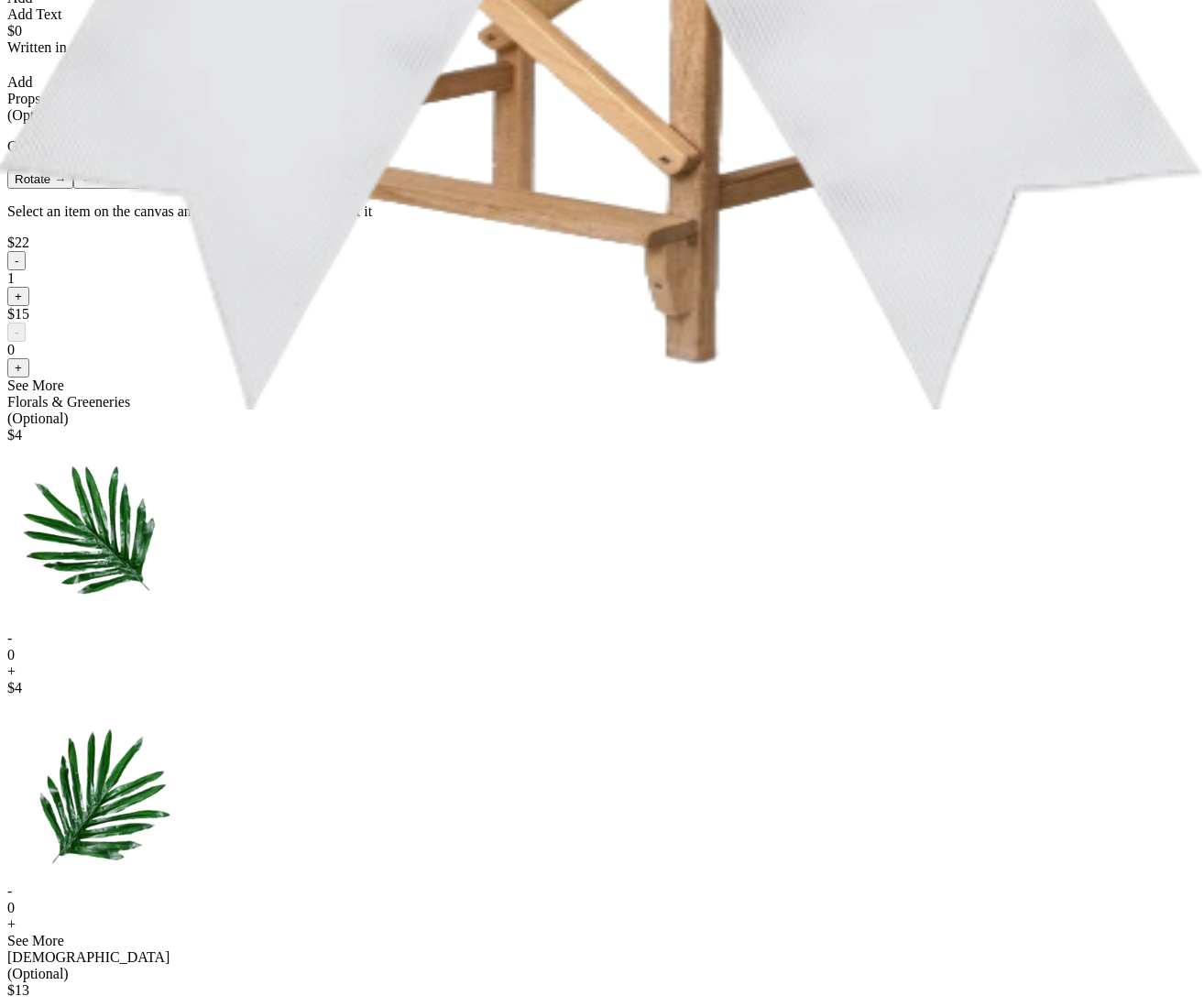
scroll to position [824, 0]
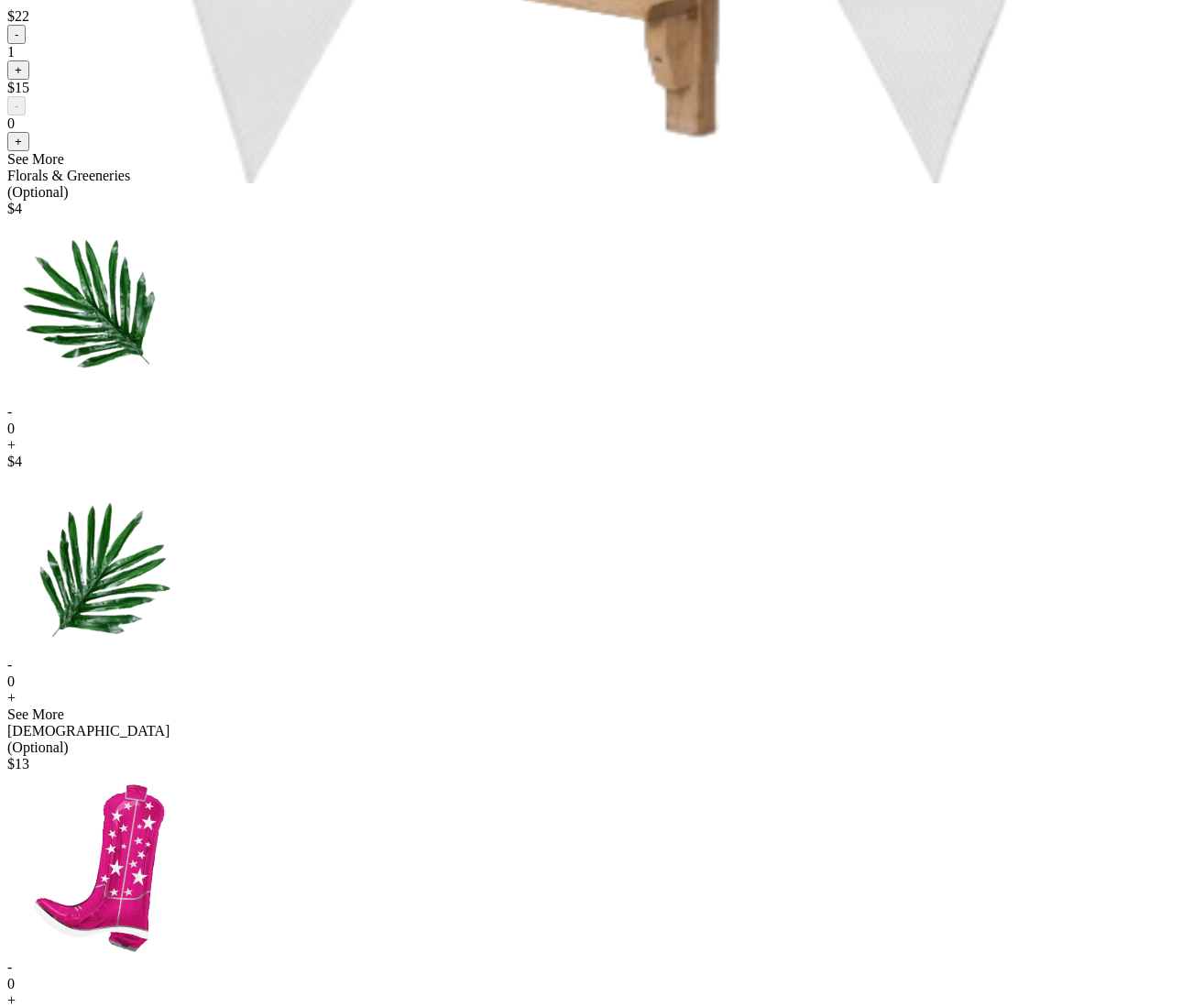
click at [26, 44] on button "-" at bounding box center [17, 34] width 18 height 19
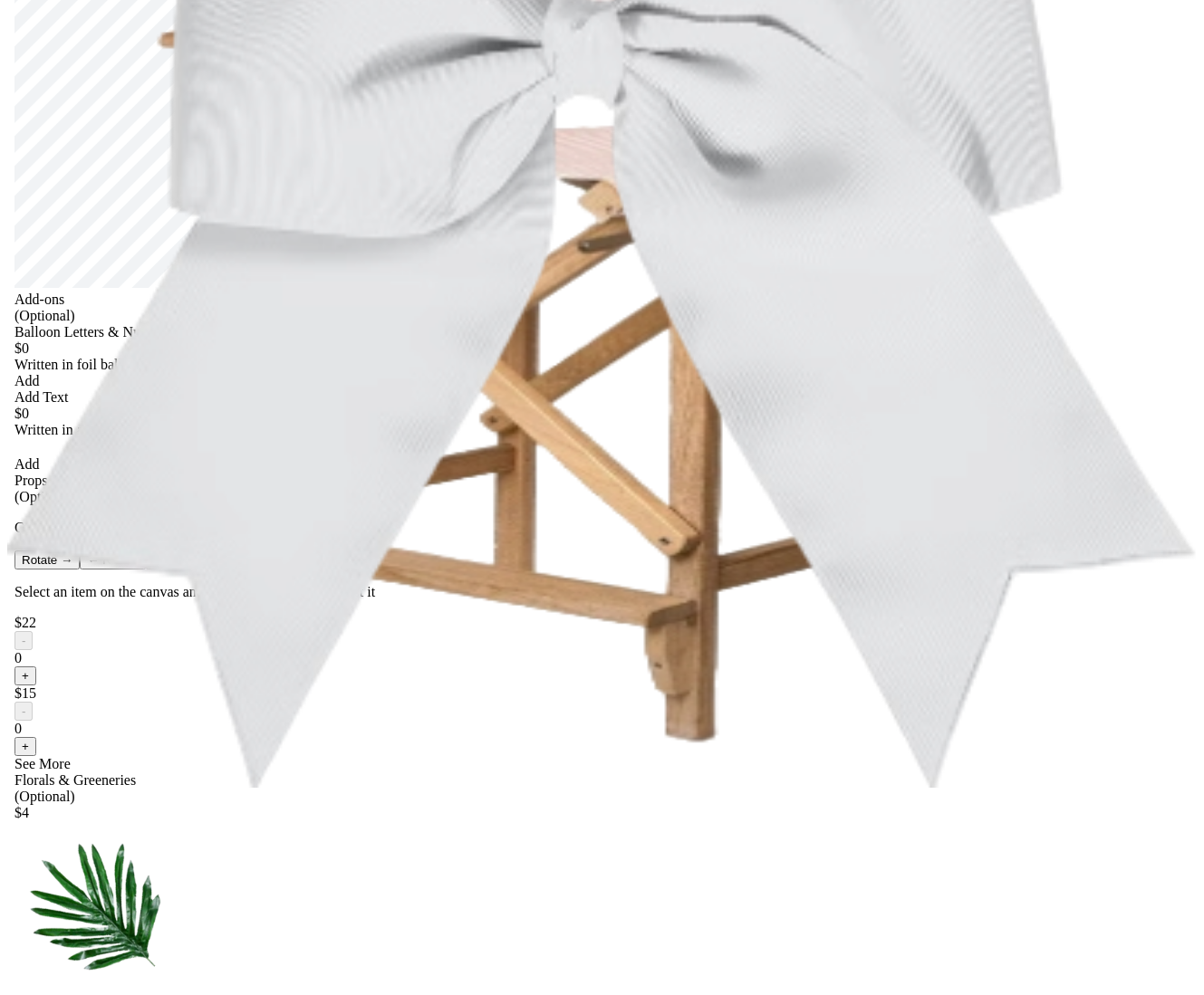
scroll to position [0, 0]
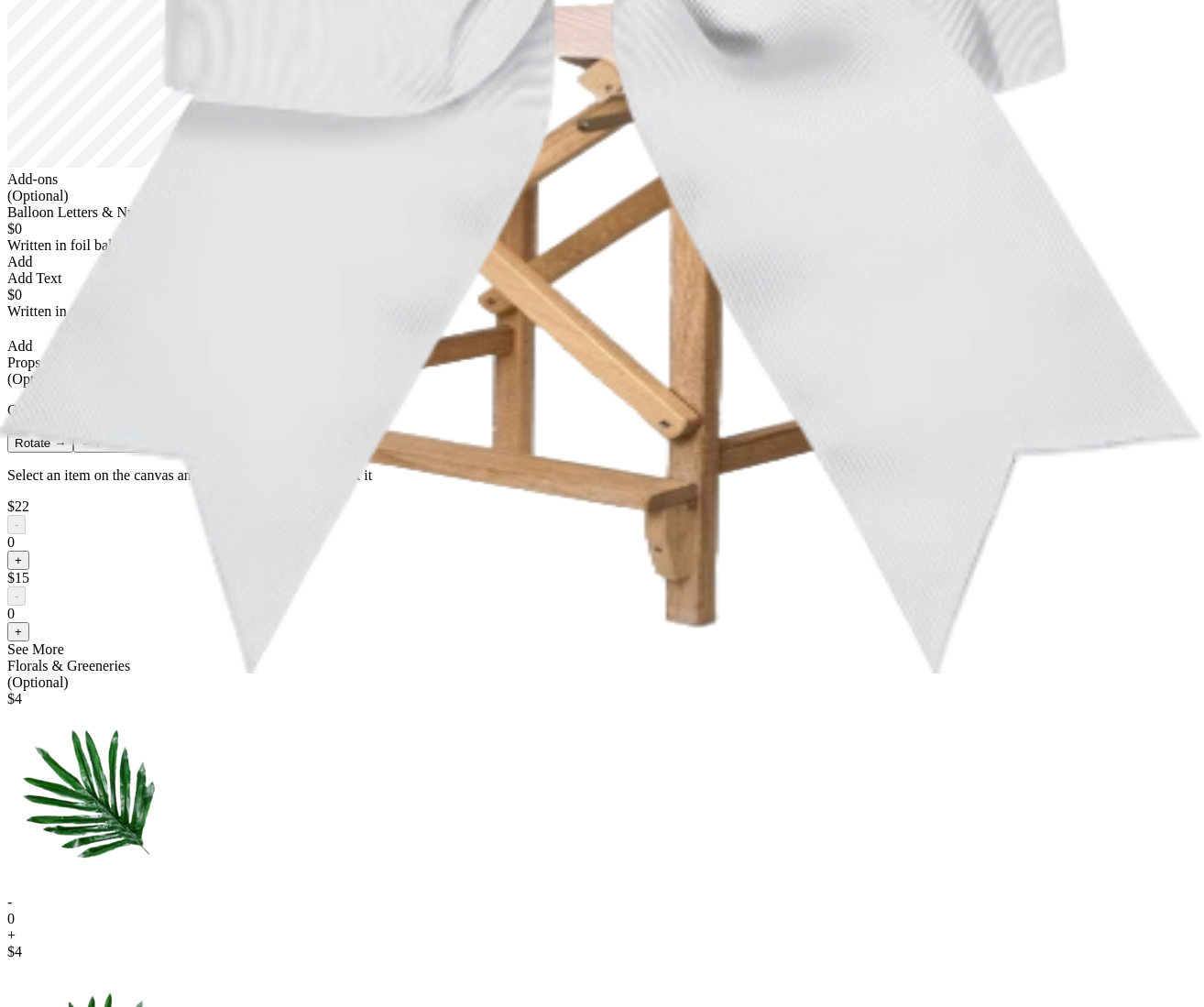
scroll to position [476, 0]
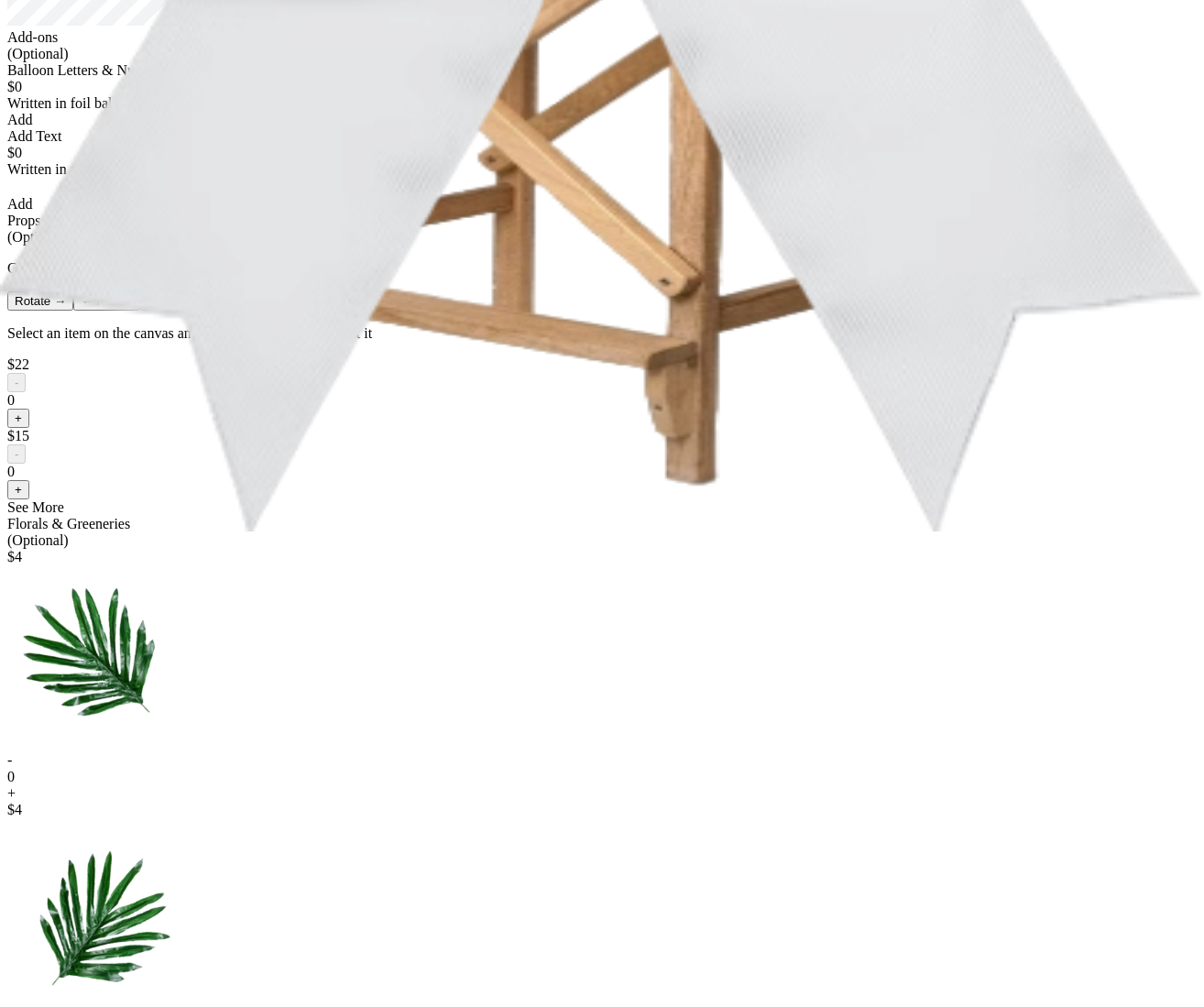
click at [30, 428] on button "+" at bounding box center [18, 418] width 22 height 19
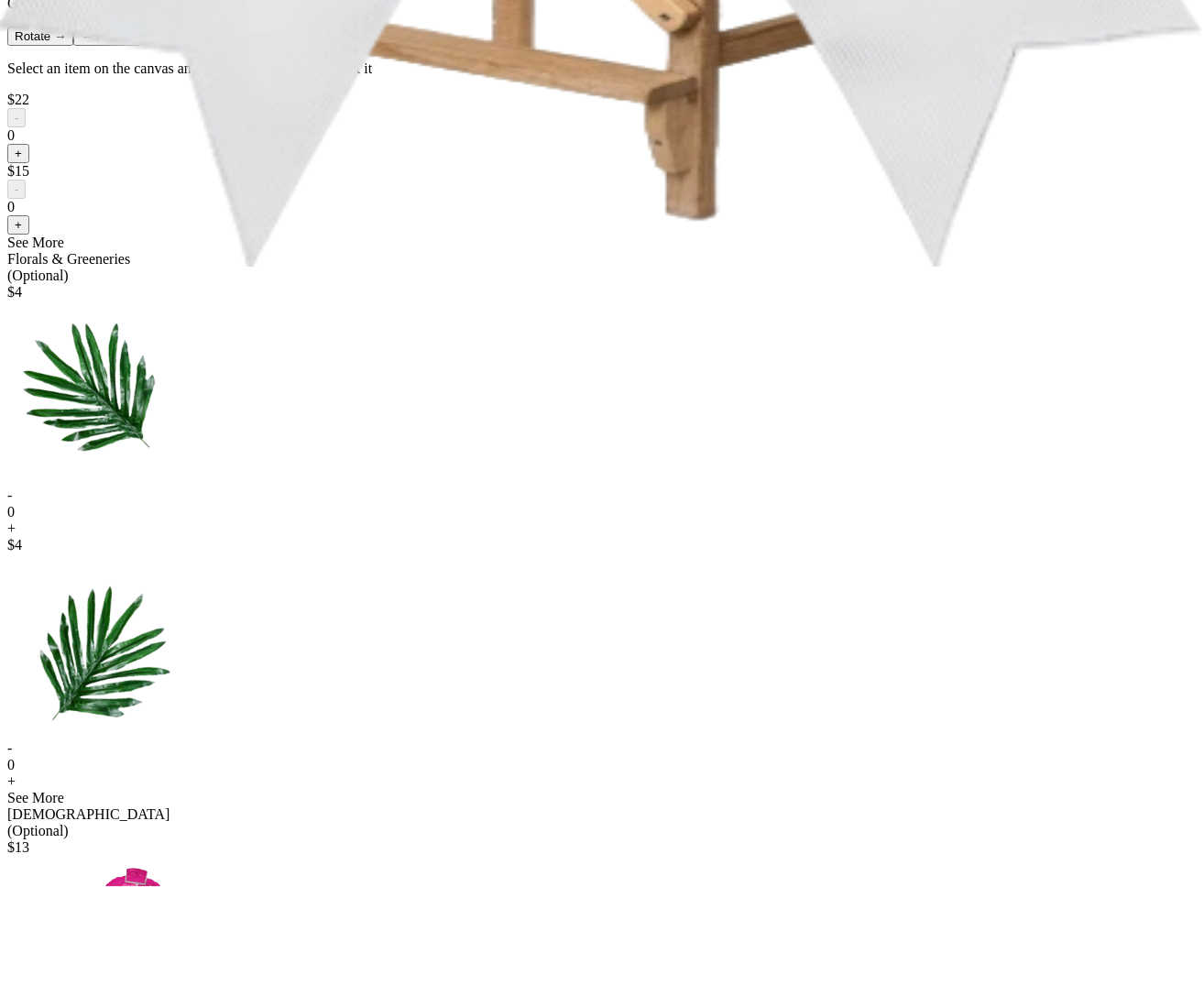
scroll to position [19, 0]
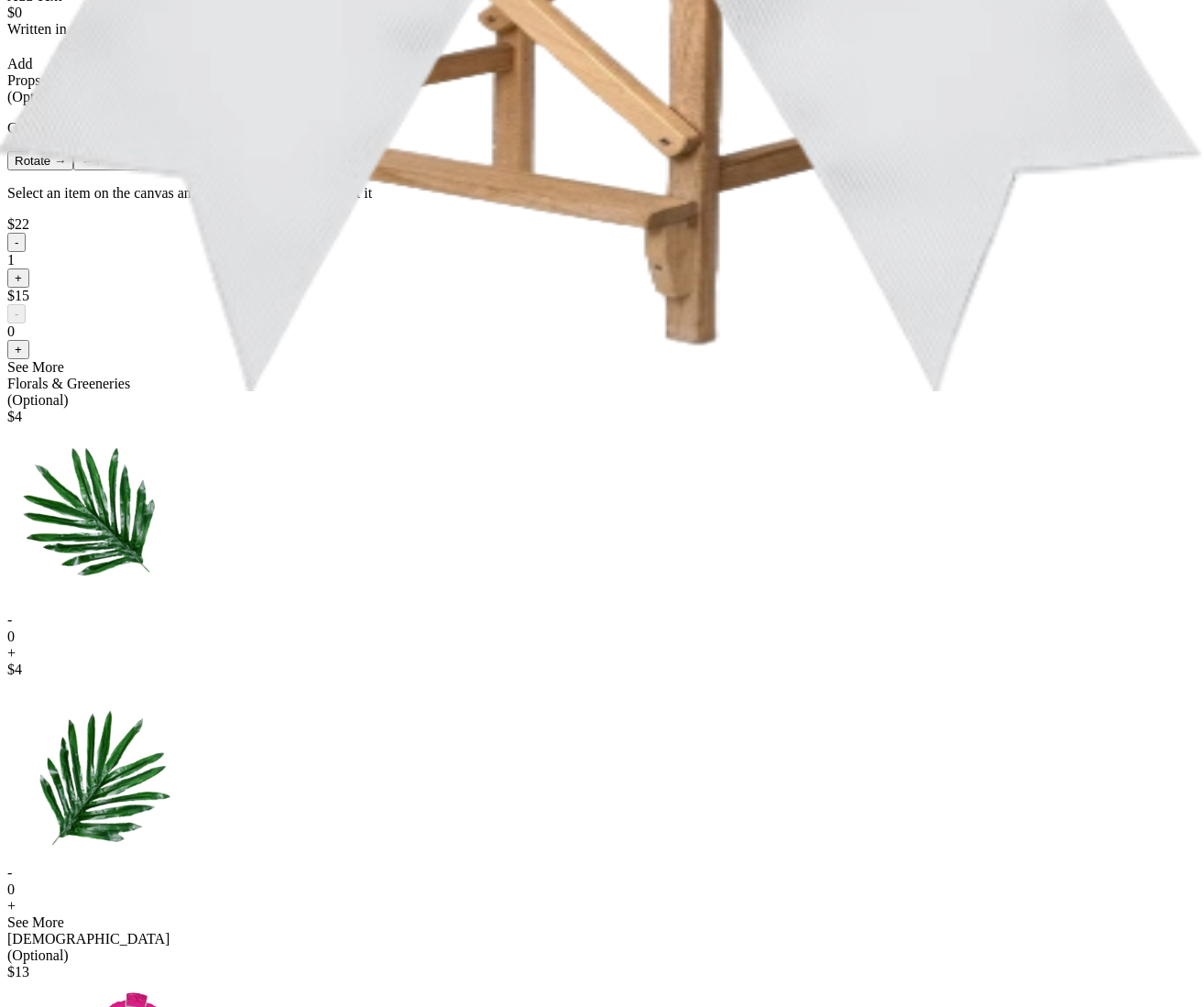
scroll to position [626, 0]
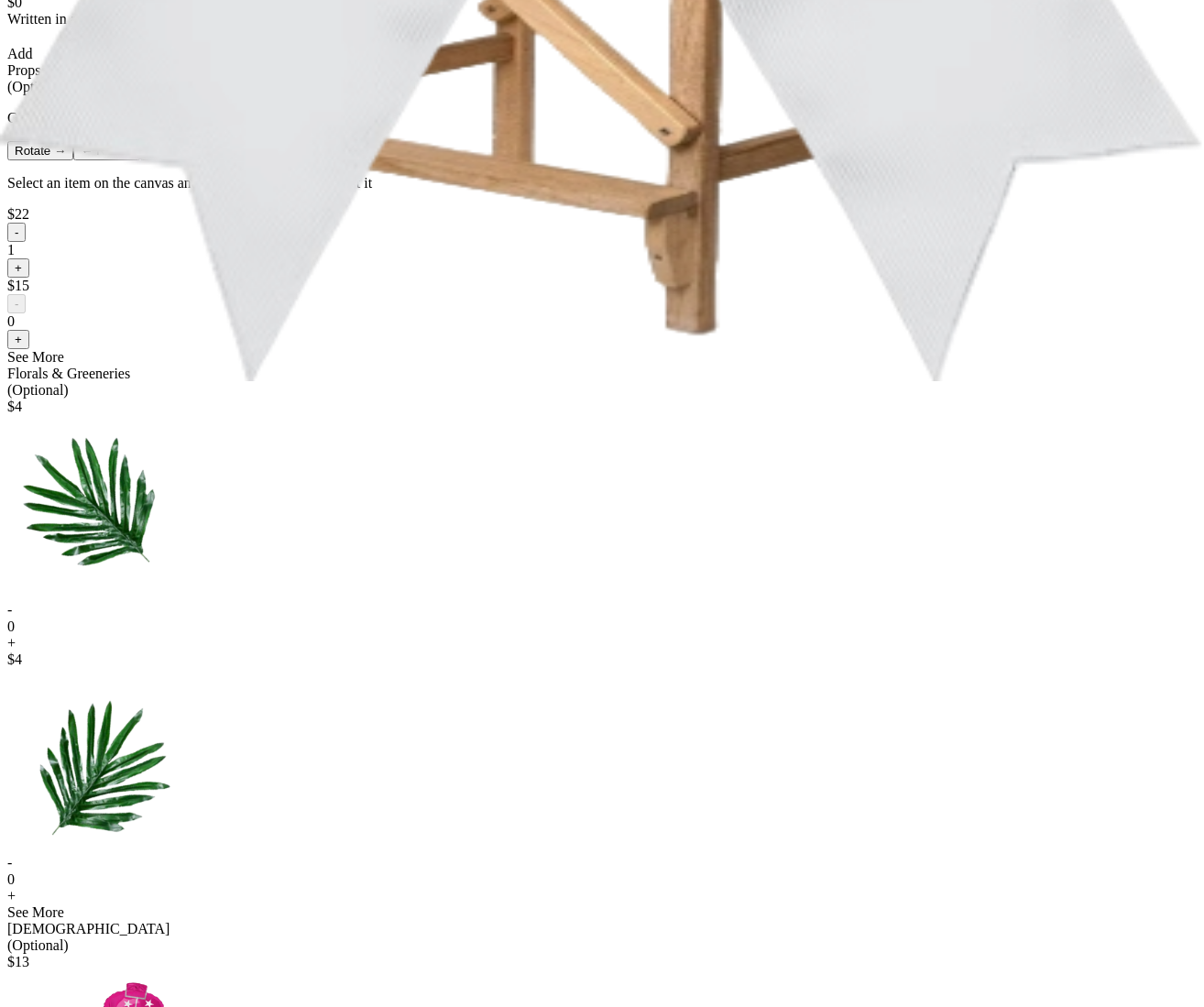
click at [26, 242] on button "-" at bounding box center [17, 232] width 18 height 19
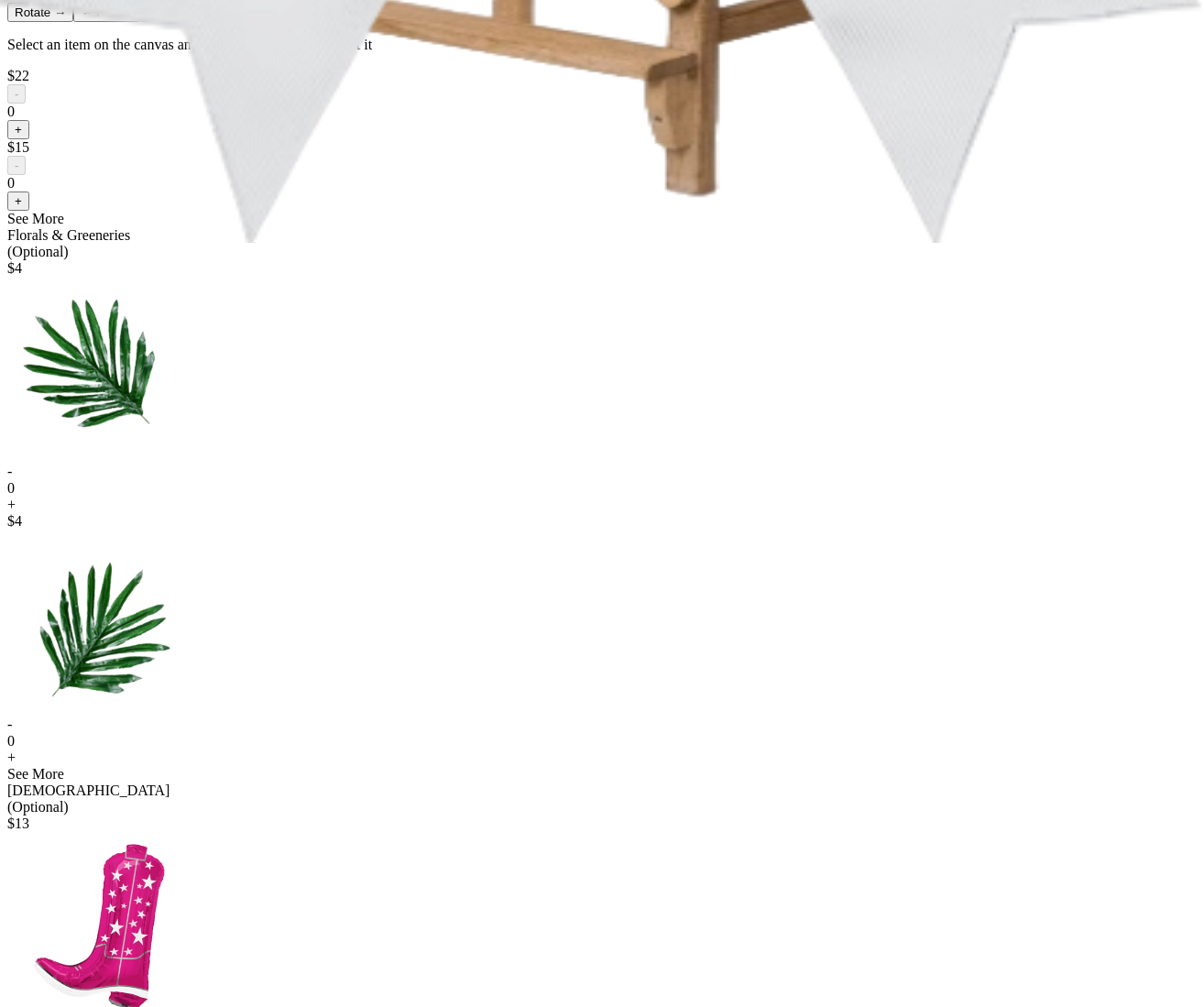
scroll to position [0, 0]
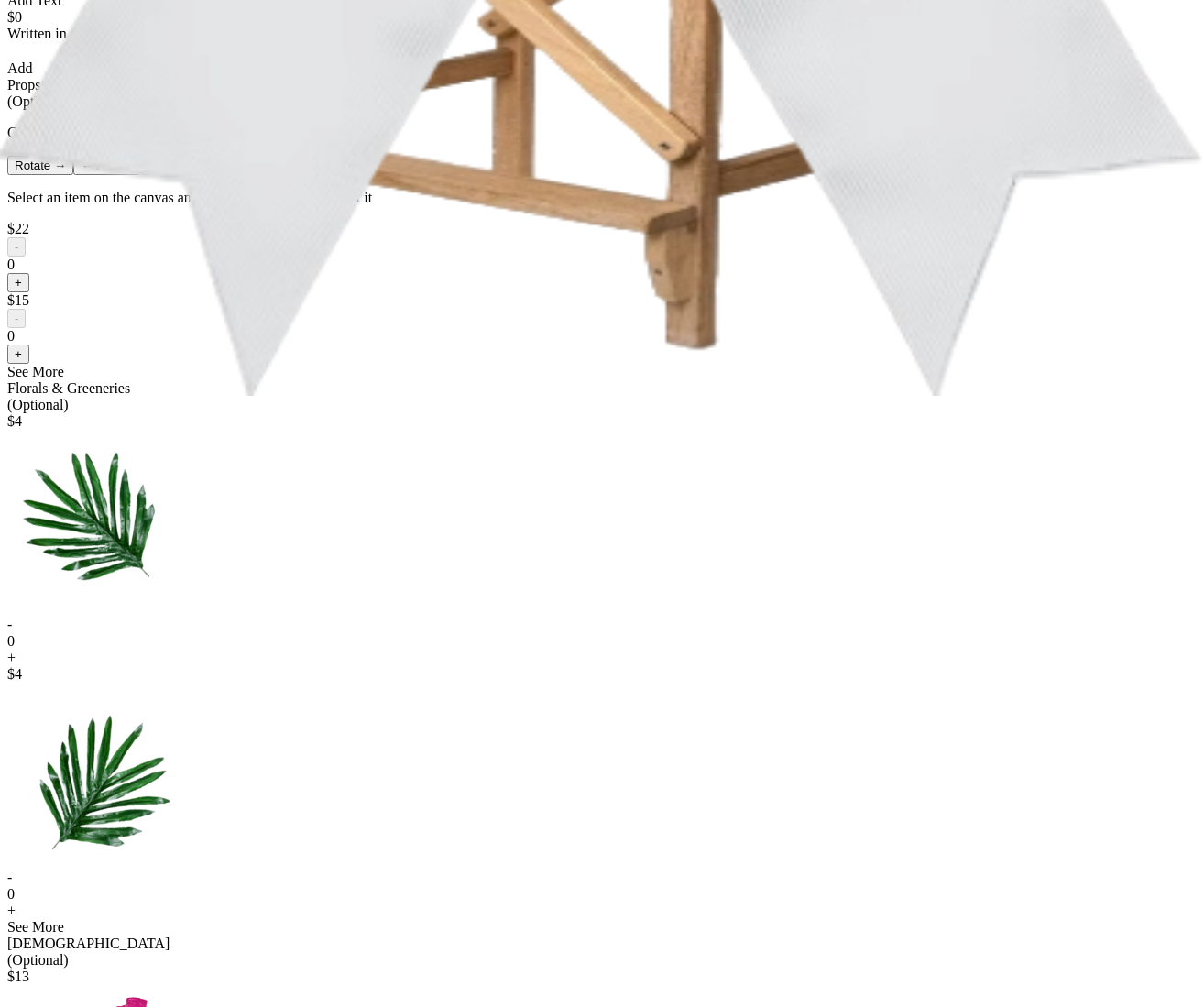
click at [30, 364] on button "+" at bounding box center [18, 354] width 22 height 19
